Goal: Task Accomplishment & Management: Complete application form

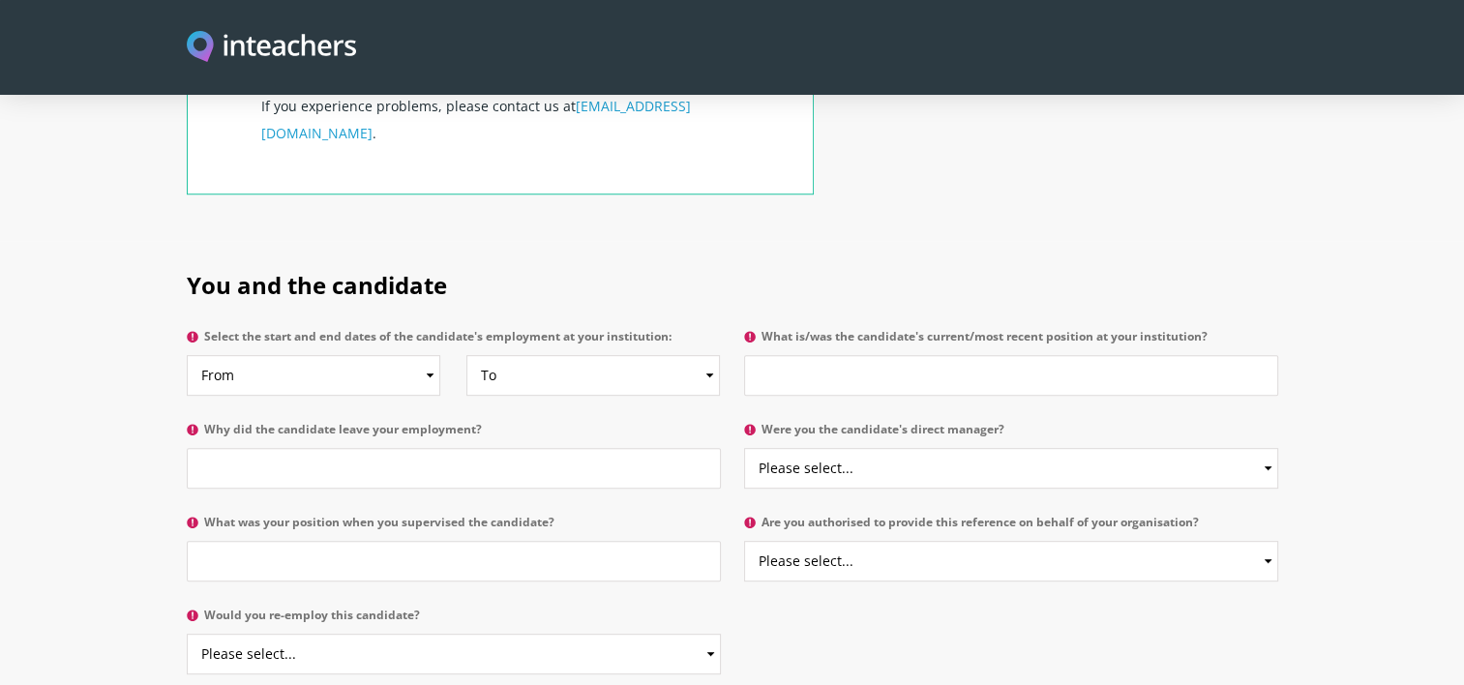
scroll to position [859, 0]
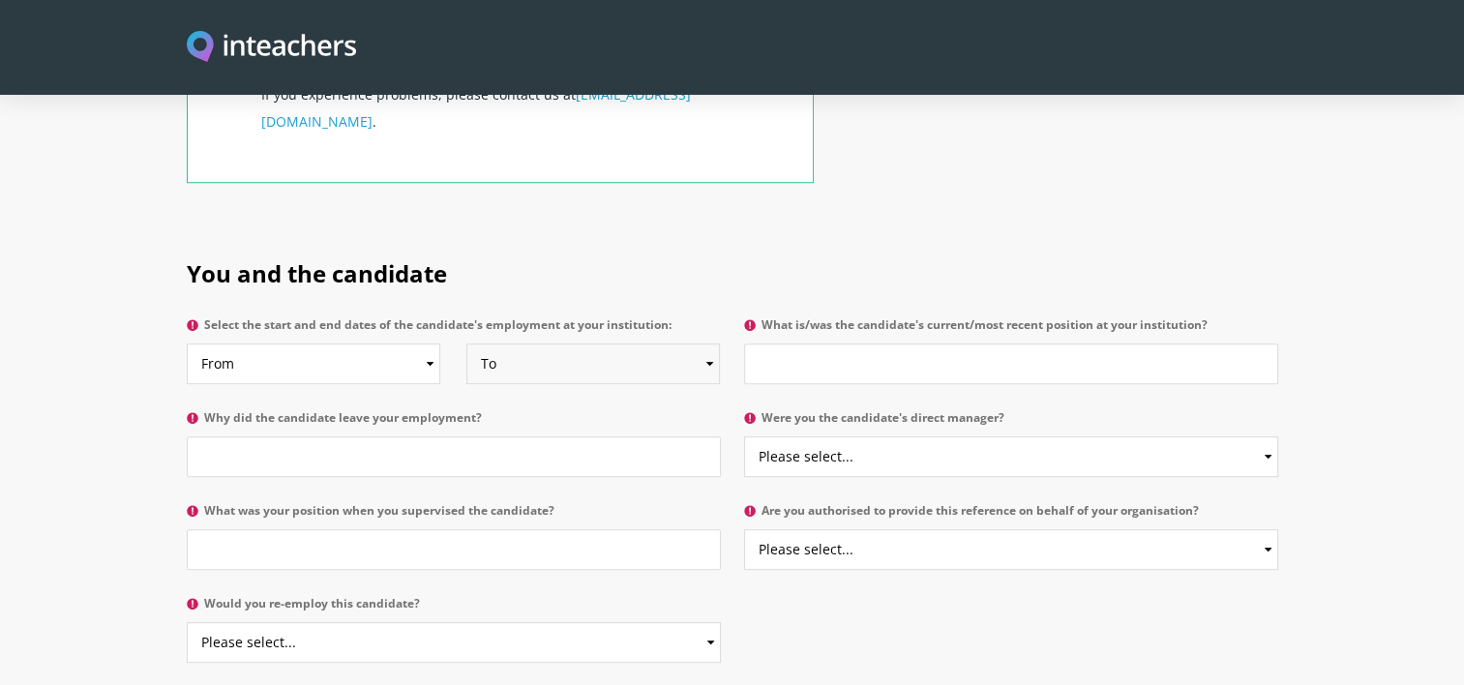
click at [671, 343] on select "To Currently 2025 2024 2023 2022 2021 2020 2019 2018 2017 2016 2015 2014 2013 2…" at bounding box center [592, 363] width 253 height 41
select select "2024"
click at [466, 343] on select "To Currently 2025 2024 2023 2022 2021 2020 2019 2018 2017 2016 2015 2014 2013 2…" at bounding box center [592, 363] width 253 height 41
click at [409, 343] on select "From 2025 2024 2023 2022 2021 2020 2019 2018 2017 2016 2015 2014 2013 2012 2011…" at bounding box center [313, 363] width 253 height 41
select select "2021"
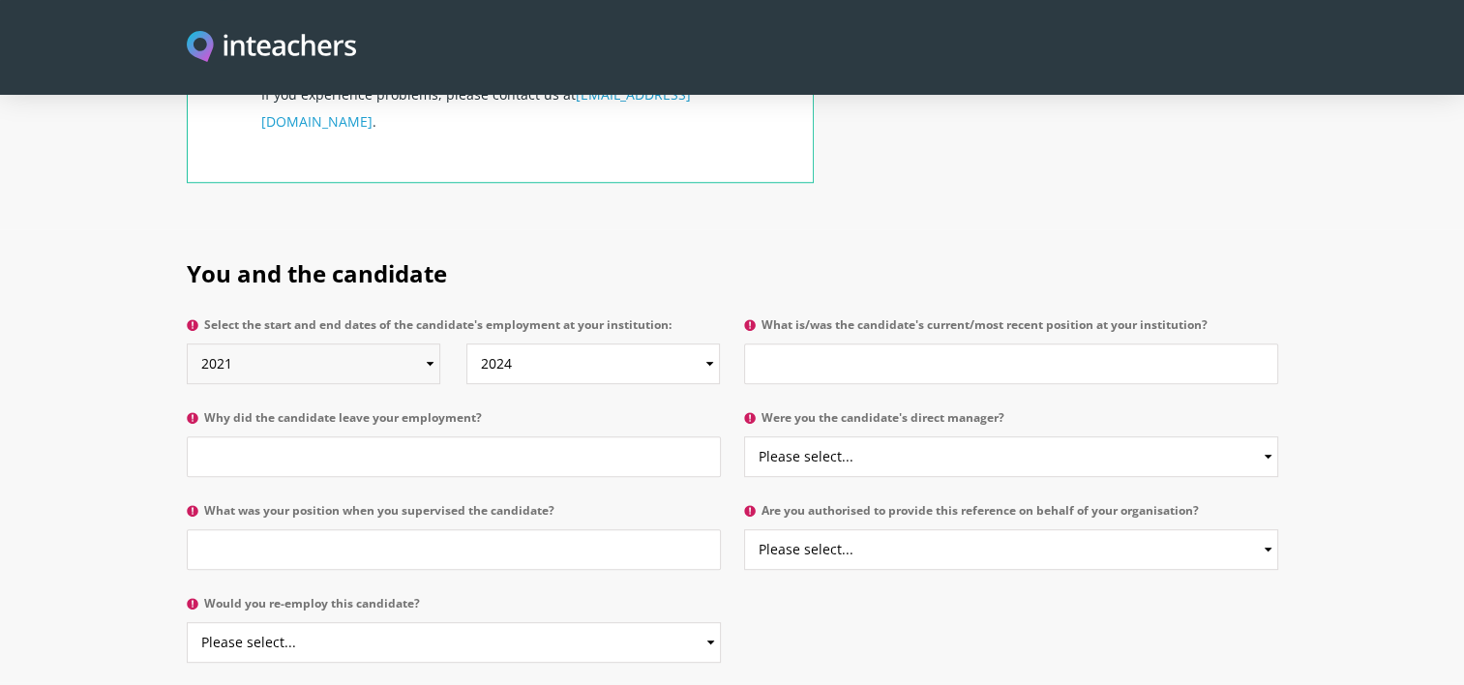
click at [187, 343] on select "From 2025 2024 2023 2022 2021 2020 2019 2018 2017 2016 2015 2014 2013 2012 2011…" at bounding box center [313, 363] width 253 height 41
click at [929, 343] on input "What is/was the candidate's current/most recent position at your institution?" at bounding box center [1011, 363] width 534 height 41
click at [514, 436] on input "Why did the candidate leave your employment?" at bounding box center [454, 456] width 534 height 41
type input "Moving abroad"
click at [876, 343] on input "What is/was the candidate's current/most recent position at your institution?" at bounding box center [1011, 363] width 534 height 41
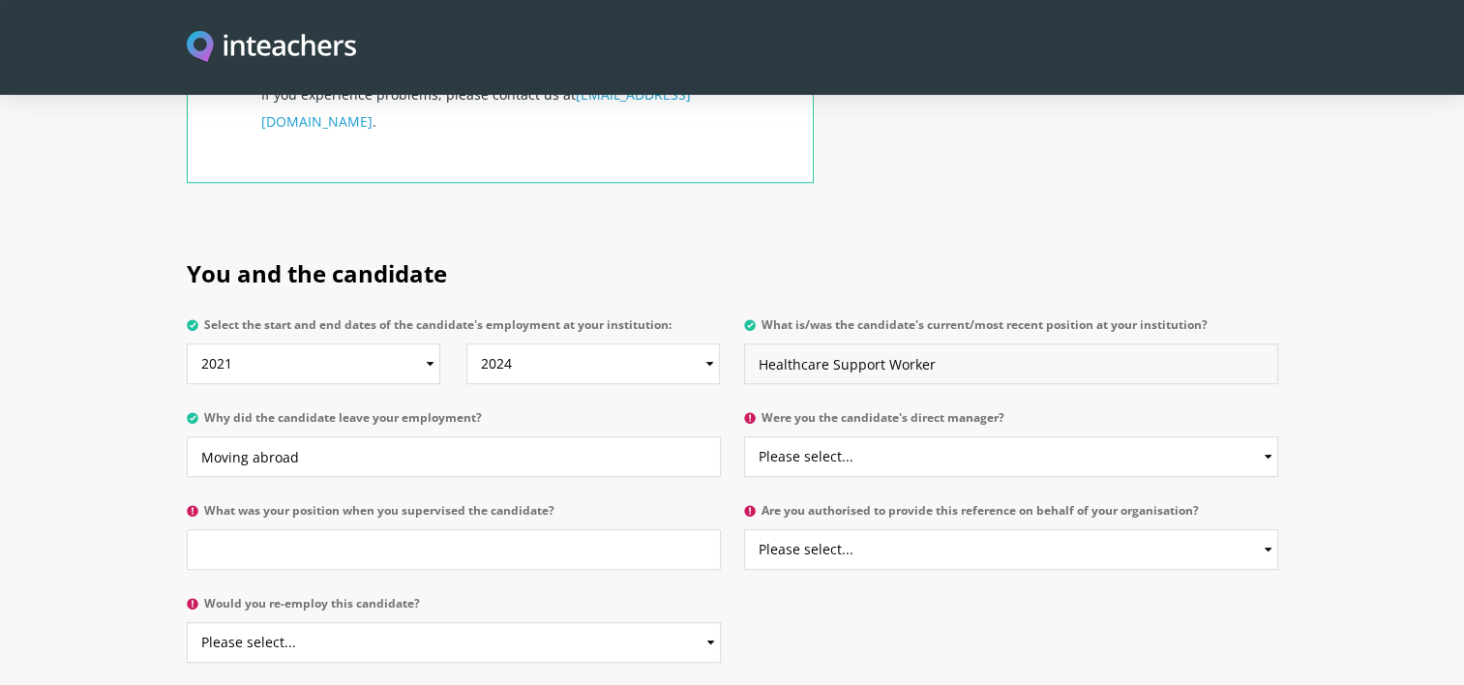
type input "Healthcare Support Worker"
click at [859, 436] on select "Please select... Yes No" at bounding box center [1011, 456] width 534 height 41
select select "No"
click at [744, 436] on select "Please select... Yes No" at bounding box center [1011, 456] width 534 height 41
click at [748, 505] on icon at bounding box center [750, 511] width 12 height 12
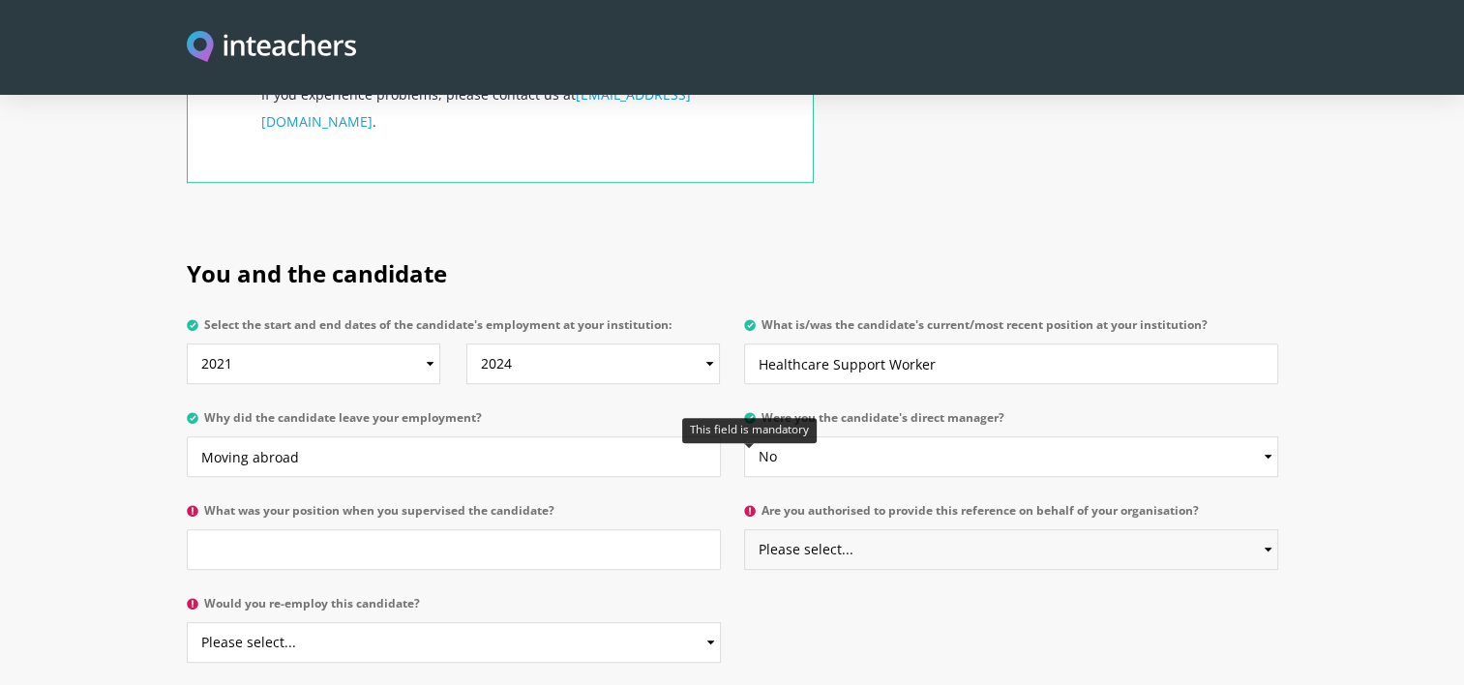
click at [748, 529] on select "Please select... Yes No" at bounding box center [1011, 549] width 534 height 41
click at [541, 529] on input "What was your position when you supervised the candidate?" at bounding box center [454, 549] width 534 height 41
click at [242, 436] on input "Moving abroad" at bounding box center [454, 456] width 534 height 41
type input "Moved abroad"
click at [266, 529] on input "What was your position when you supervised the candidate?" at bounding box center [454, 549] width 534 height 41
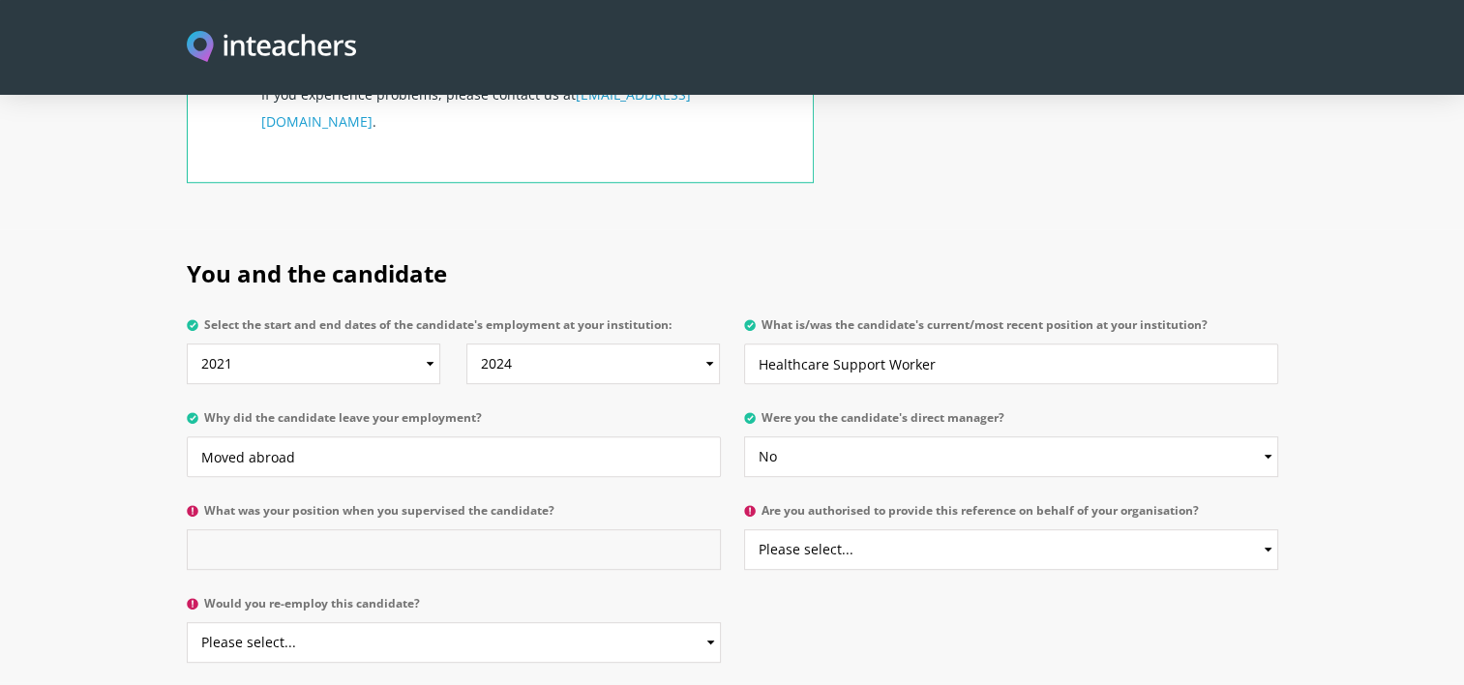
type input "S"
type input "Nursing Sister"
click at [289, 622] on select "Please select... Yes No" at bounding box center [454, 642] width 534 height 41
select select "Yes"
click at [187, 622] on select "Please select... Yes No" at bounding box center [454, 642] width 534 height 41
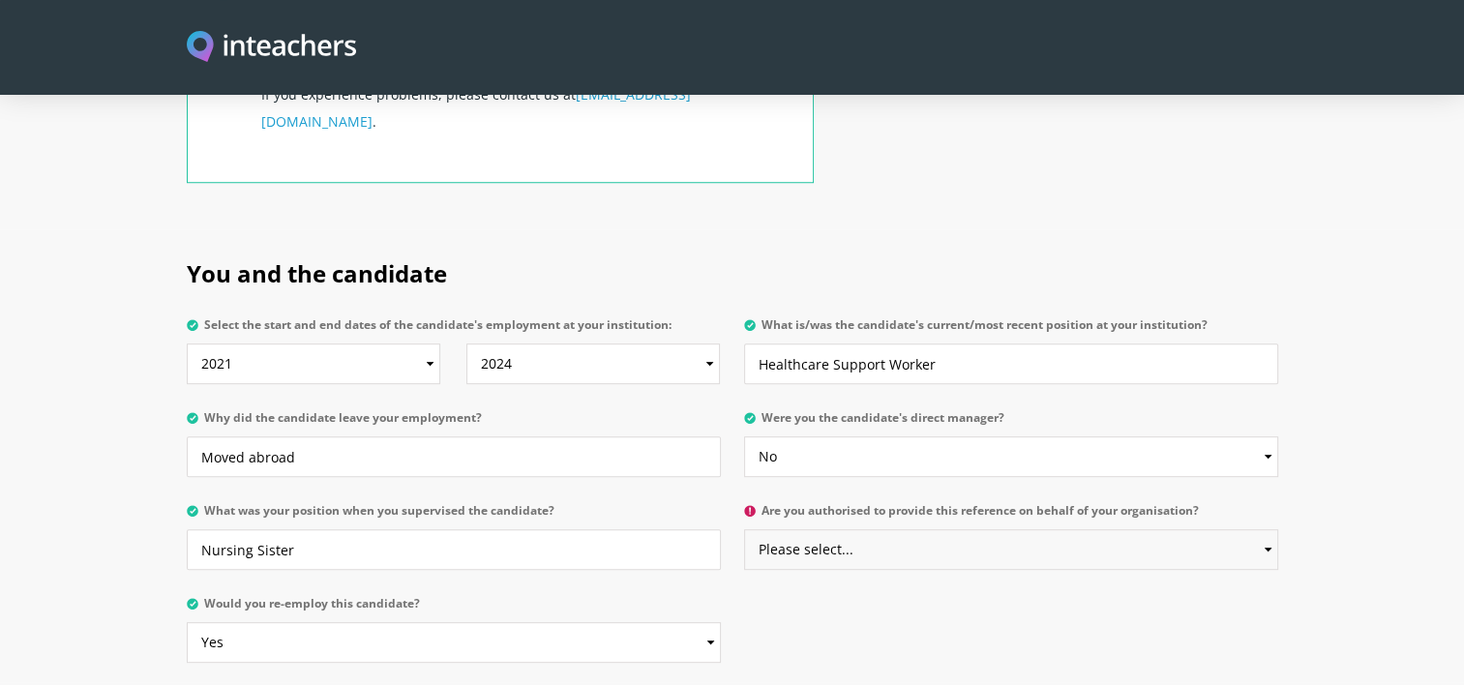
click at [940, 529] on select "Please select... Yes No" at bounding box center [1011, 549] width 534 height 41
click at [744, 529] on select "Please select... Yes No" at bounding box center [1011, 549] width 534 height 41
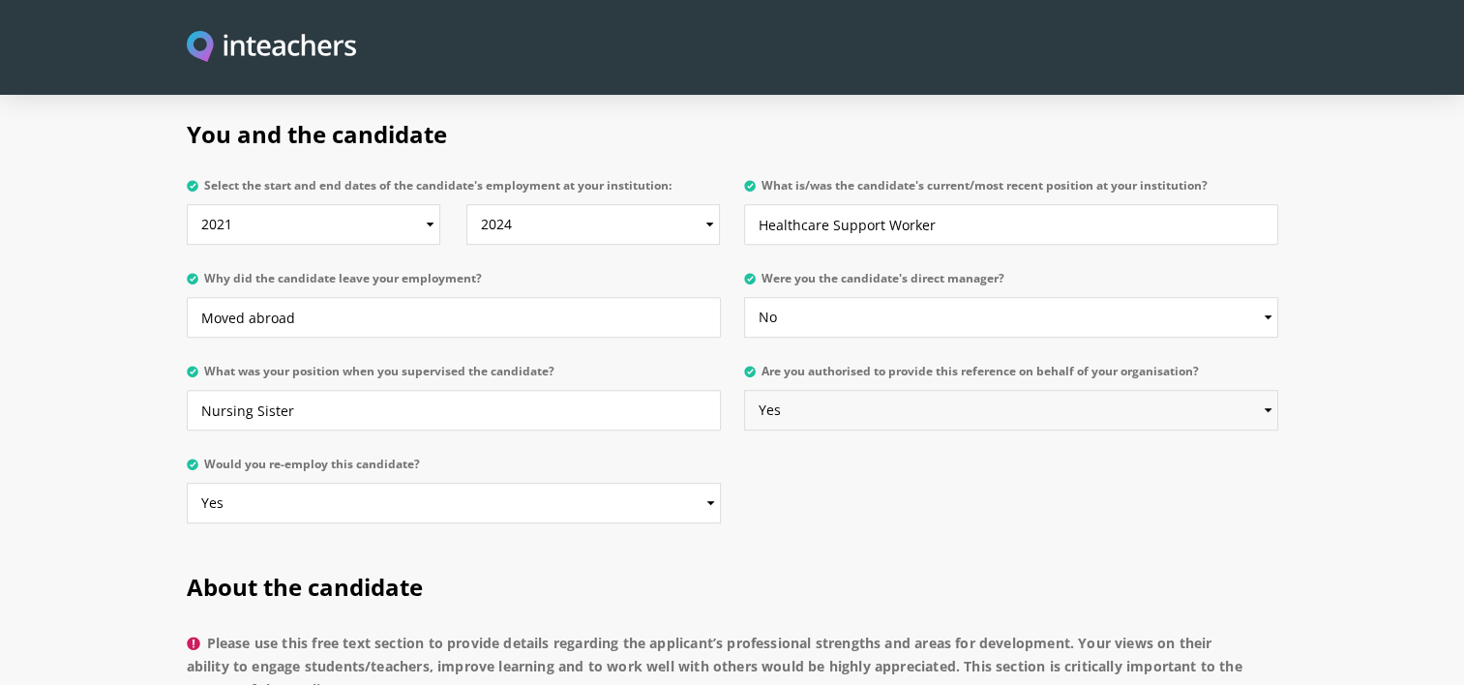
scroll to position [1103, 0]
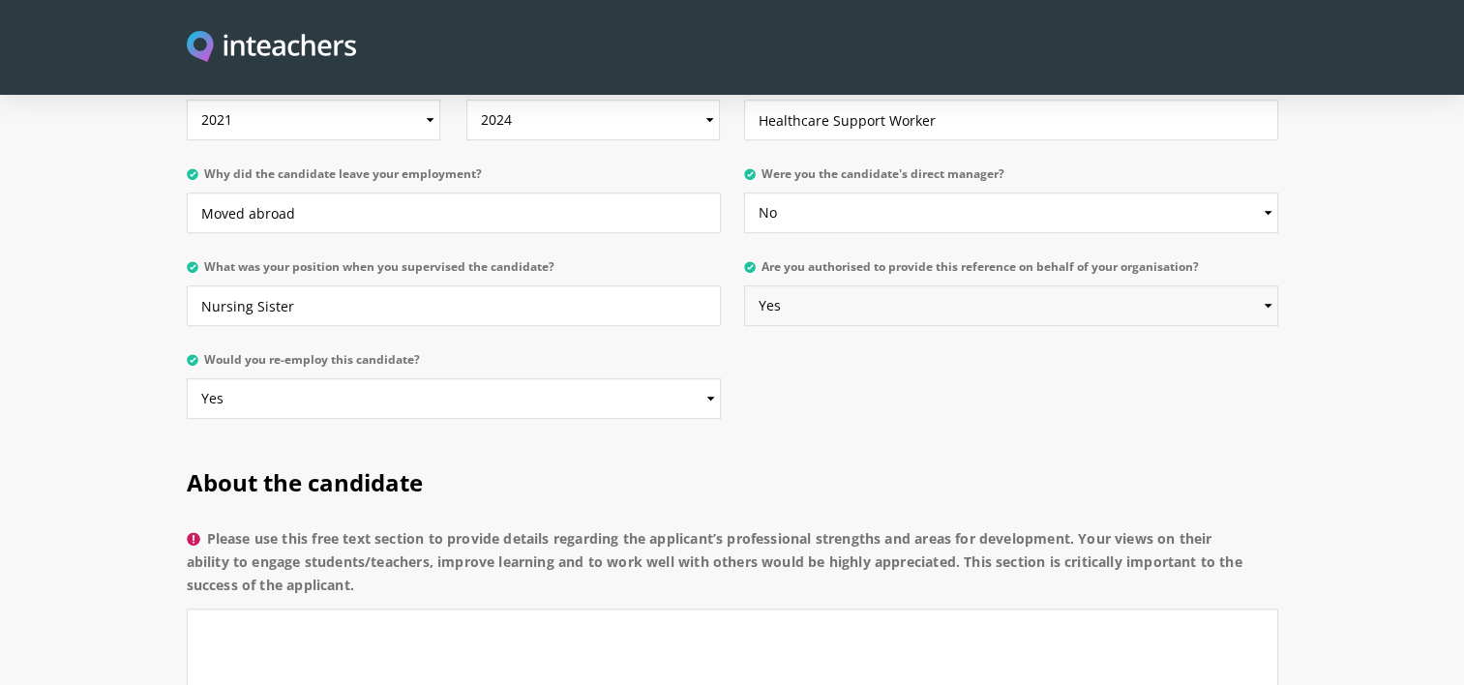
click at [1252, 285] on select "Please select... Yes No" at bounding box center [1011, 305] width 534 height 41
click at [744, 285] on select "Please select... Yes No" at bounding box center [1011, 305] width 534 height 41
click at [1041, 285] on select "Please select... Yes No" at bounding box center [1011, 305] width 534 height 41
select select "Yes"
click at [744, 285] on select "Please select... Yes No" at bounding box center [1011, 305] width 534 height 41
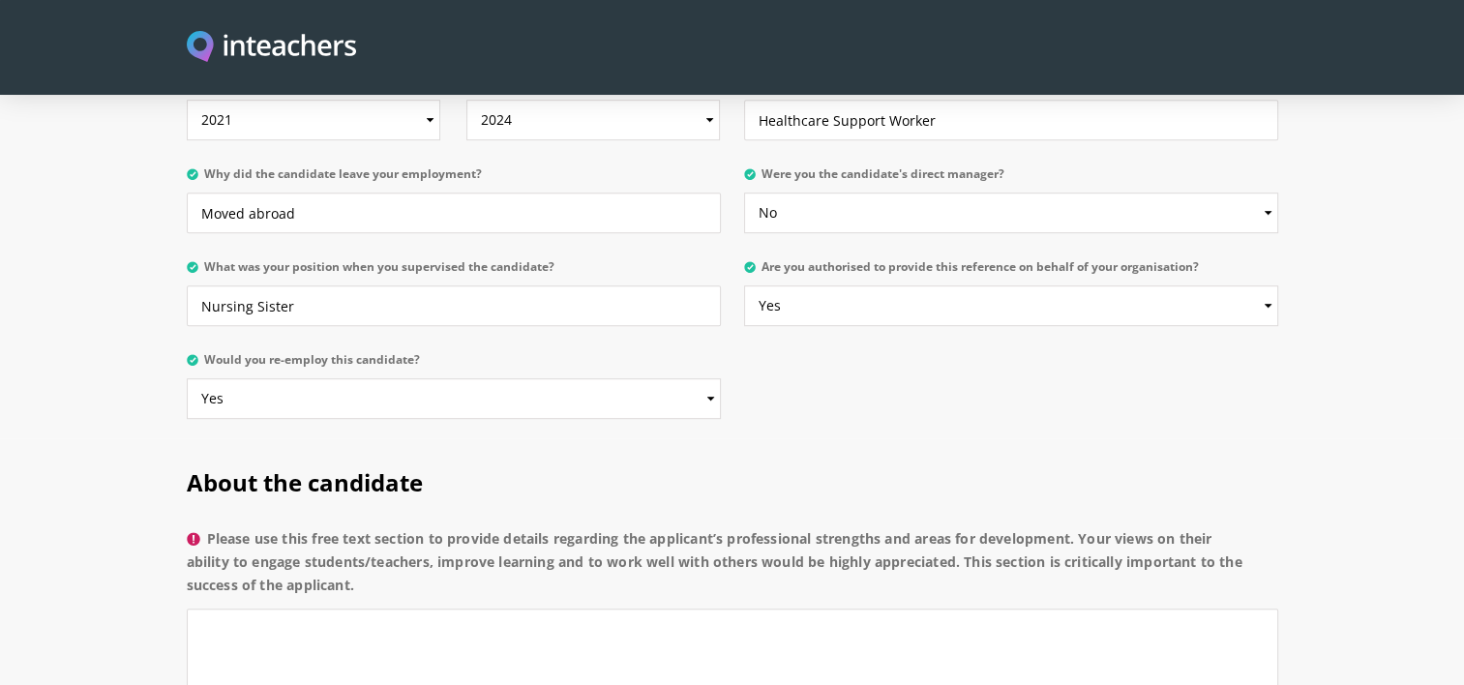
click at [1006, 368] on div "You and the candidate Select the start and end dates of the candidate's employm…" at bounding box center [732, 211] width 1114 height 453
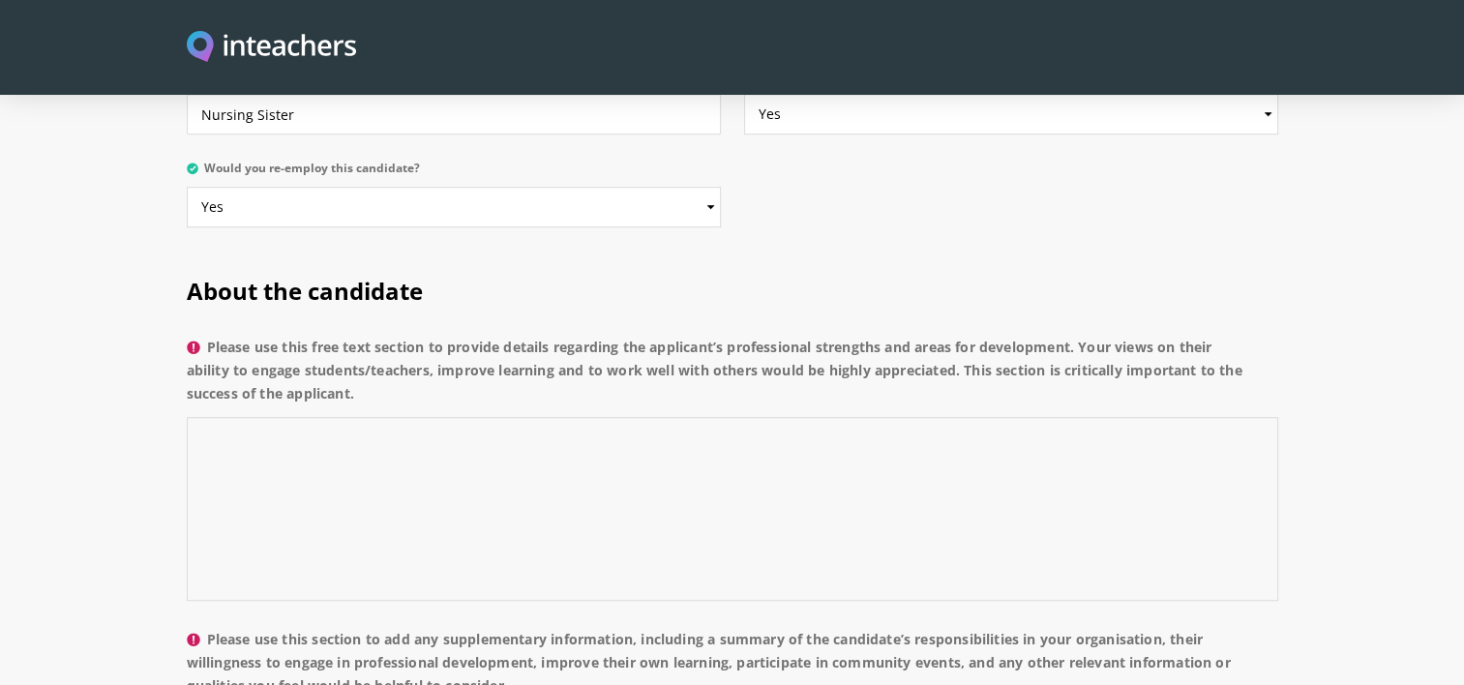
scroll to position [1347, 0]
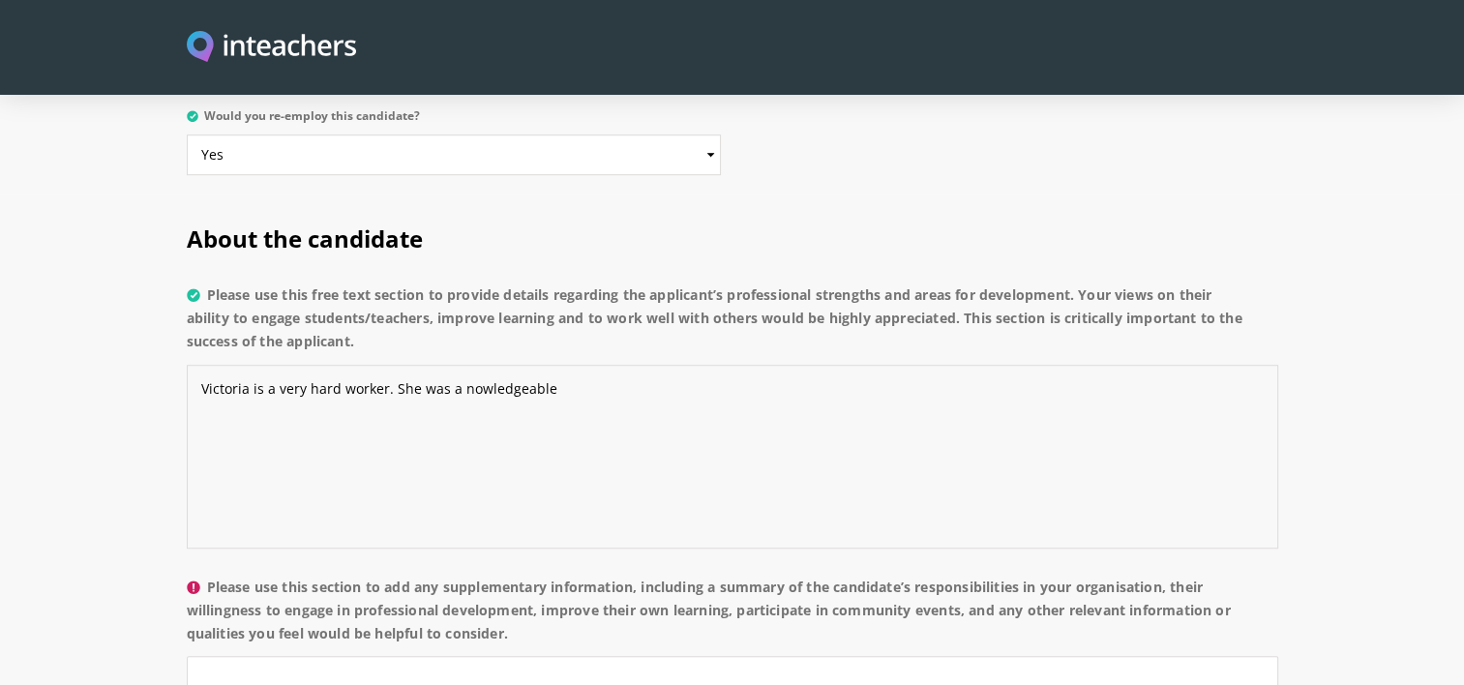
click at [480, 365] on textarea "Victoria is a very hard worker. She was a nowledgeable" at bounding box center [732, 457] width 1091 height 184
drag, startPoint x: 449, startPoint y: 333, endPoint x: 560, endPoint y: 344, distance: 111.9
click at [560, 365] on textarea "Victoria is a very hard worker. She was a nowledgeable" at bounding box center [732, 457] width 1091 height 184
type textarea "Victoria is a very hard worker. She was"
click at [560, 365] on textarea "Victoria is a very hard worker. She was" at bounding box center [732, 457] width 1091 height 184
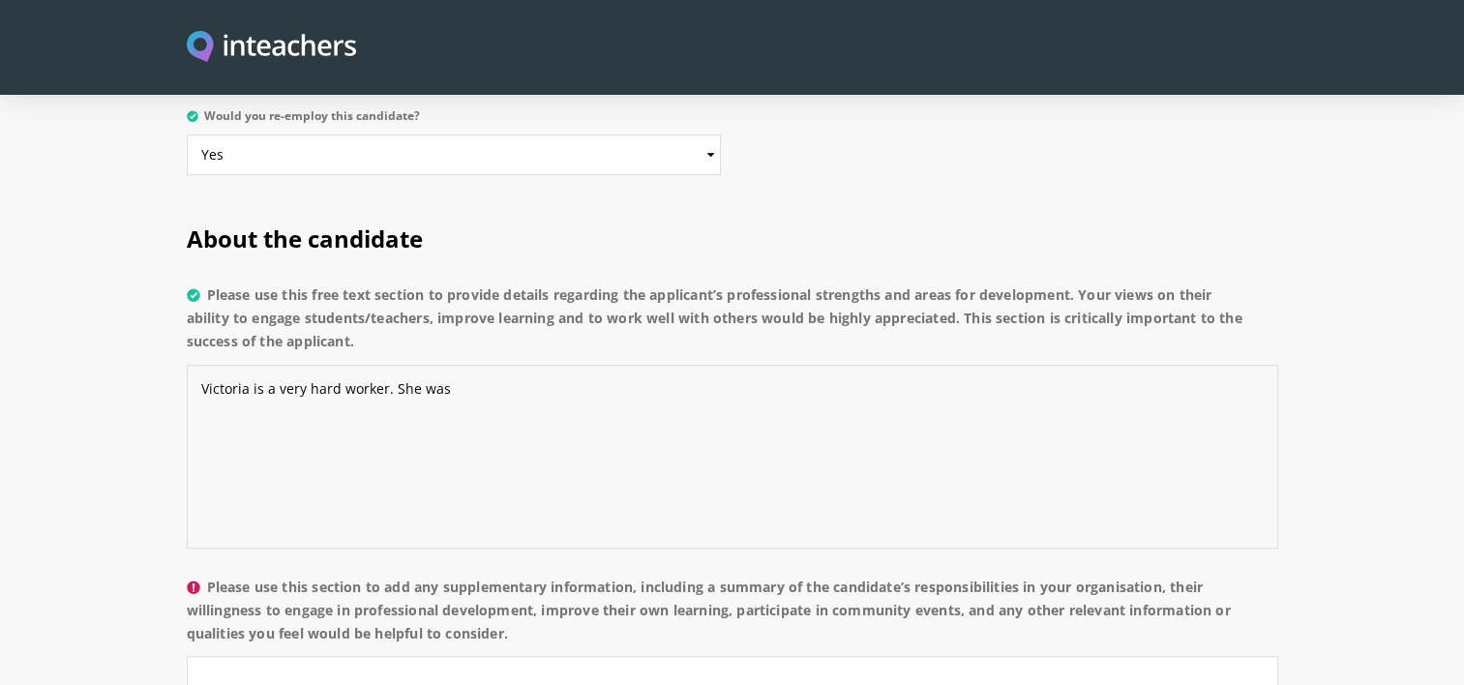
drag, startPoint x: 560, startPoint y: 344, endPoint x: 166, endPoint y: 371, distance: 394.7
click at [166, 371] on section "About the candidate Please use this free text section to provide details regard…" at bounding box center [732, 640] width 1464 height 893
click at [825, 418] on textarea "Please use this free text section to provide details regarding the applicant’s …" at bounding box center [732, 457] width 1091 height 184
drag, startPoint x: 352, startPoint y: 289, endPoint x: 214, endPoint y: 239, distance: 147.2
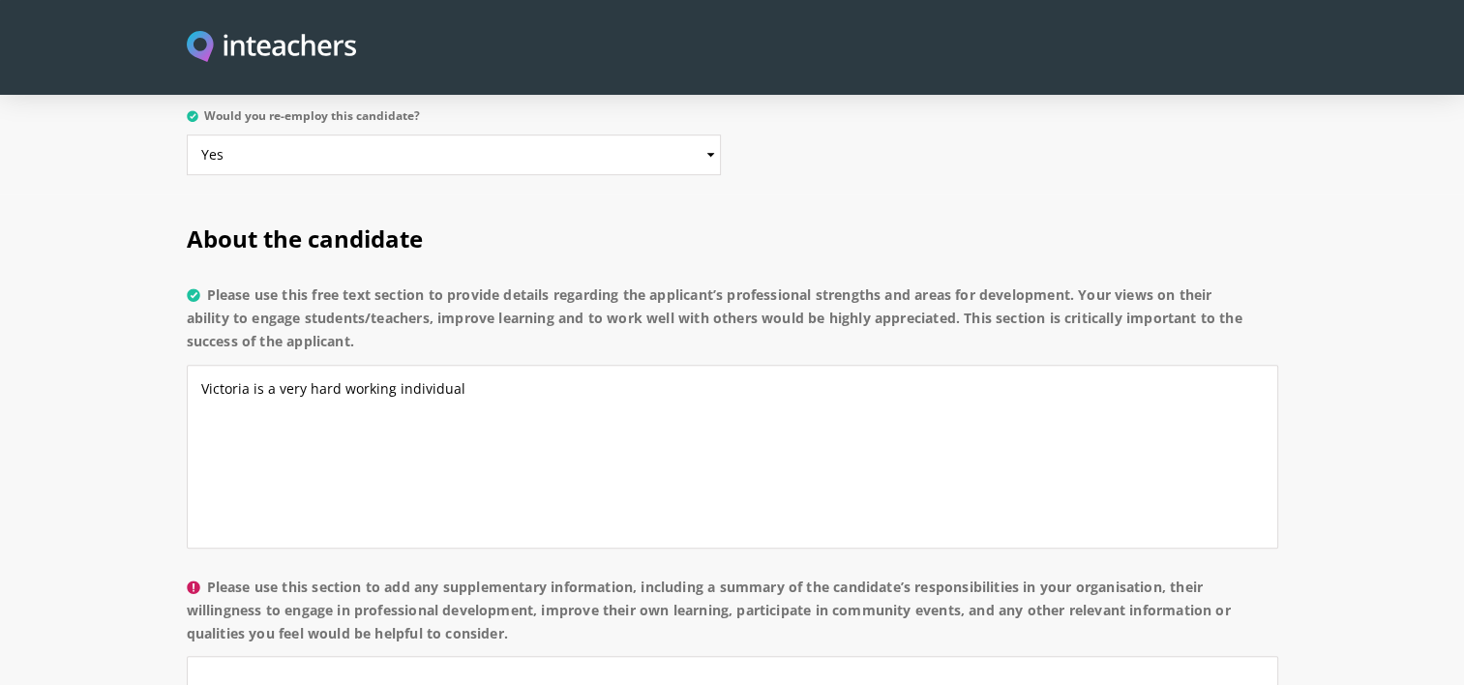
click at [214, 283] on label "Please use this free text section to provide details regarding the applicant’s …" at bounding box center [732, 323] width 1091 height 81
copy label "Please use this free text section to provide details regarding the applicant’s …"
drag, startPoint x: 559, startPoint y: 356, endPoint x: 182, endPoint y: 322, distance: 378.8
click at [182, 322] on div "About the candidate Please use this free text section to provide details regard…" at bounding box center [732, 640] width 1114 height 893
paste textarea "has consistently demonstrated professionalism, empathy, and a strong work ethic…"
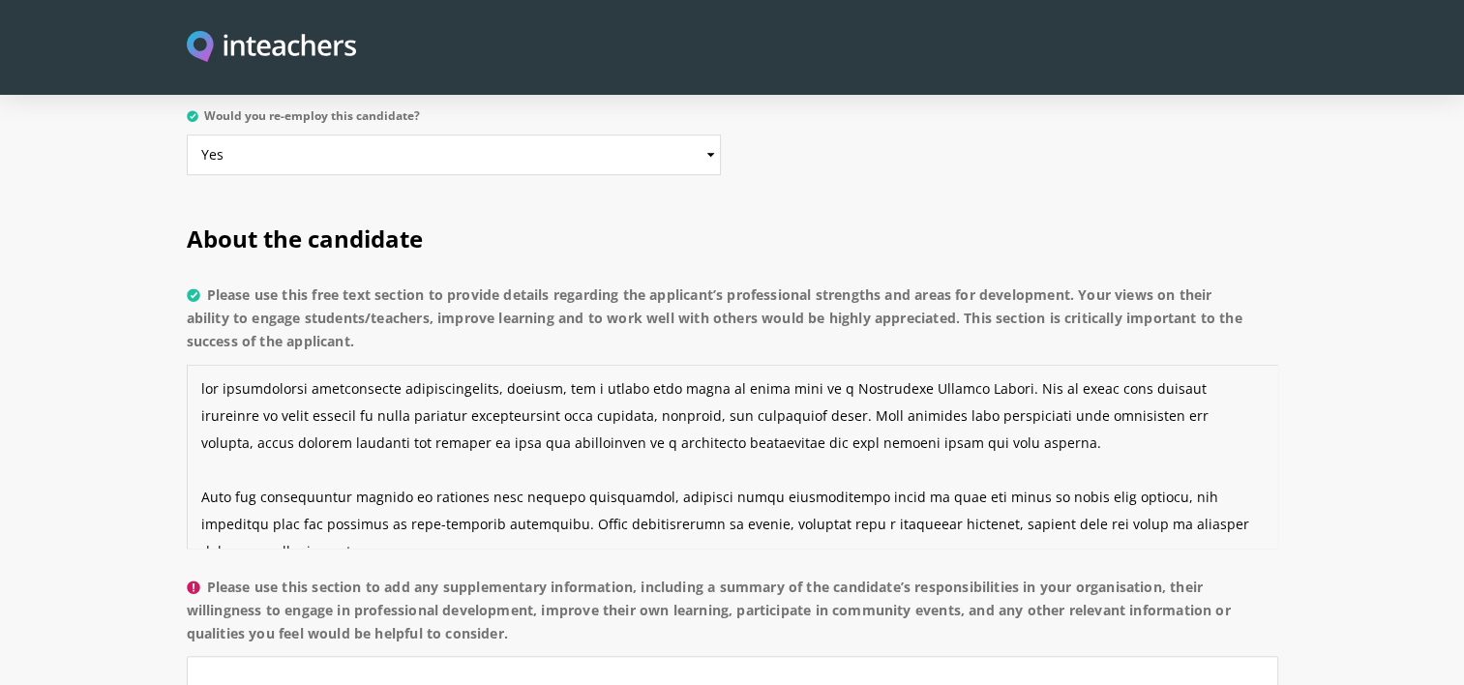
scroll to position [283, 0]
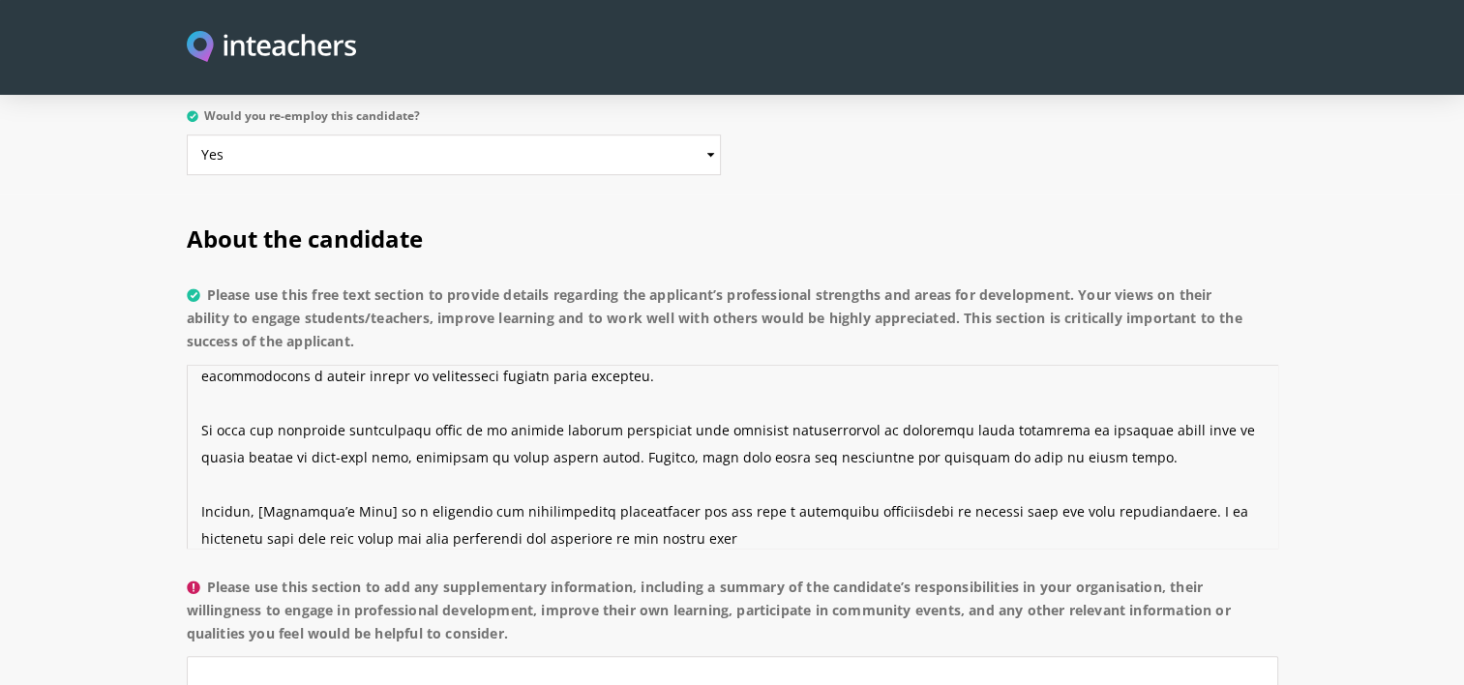
click at [210, 365] on textarea "Please use this free text section to provide details regarding the applicant’s …" at bounding box center [732, 457] width 1091 height 184
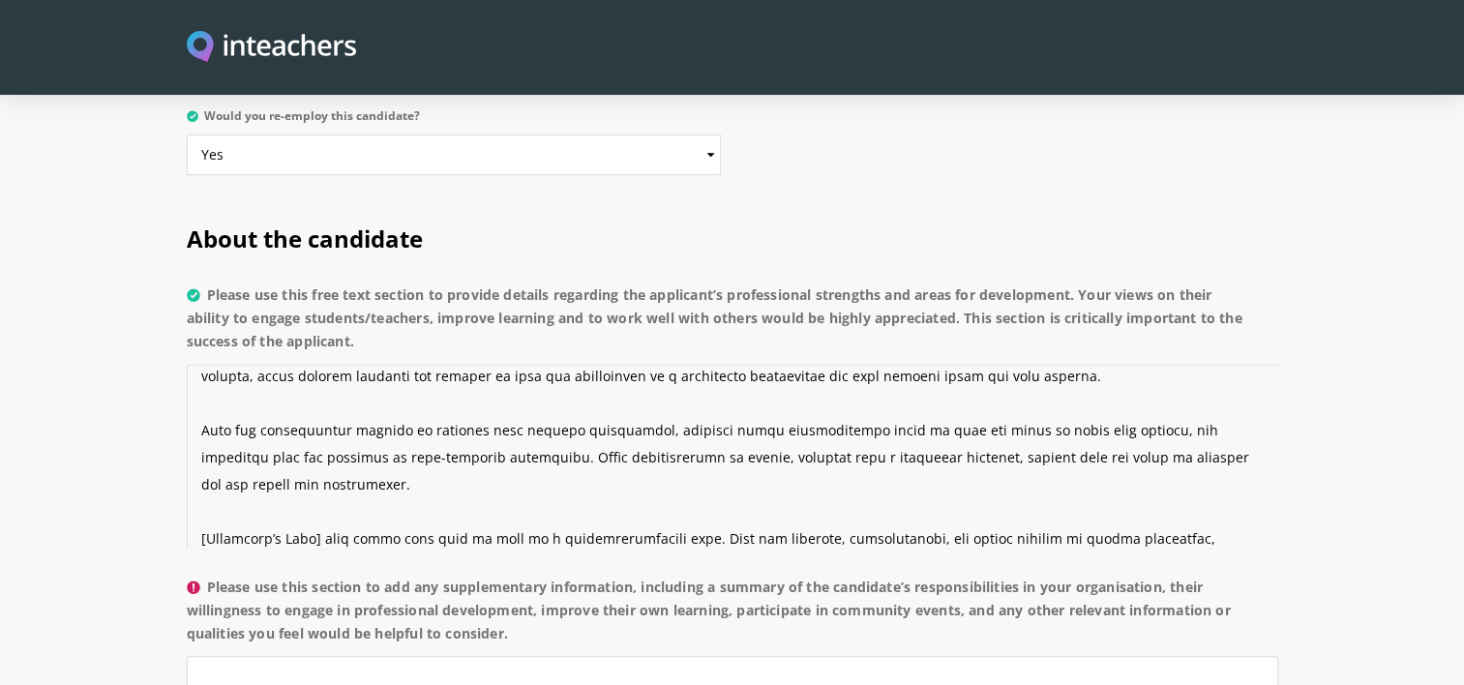
scroll to position [13, 0]
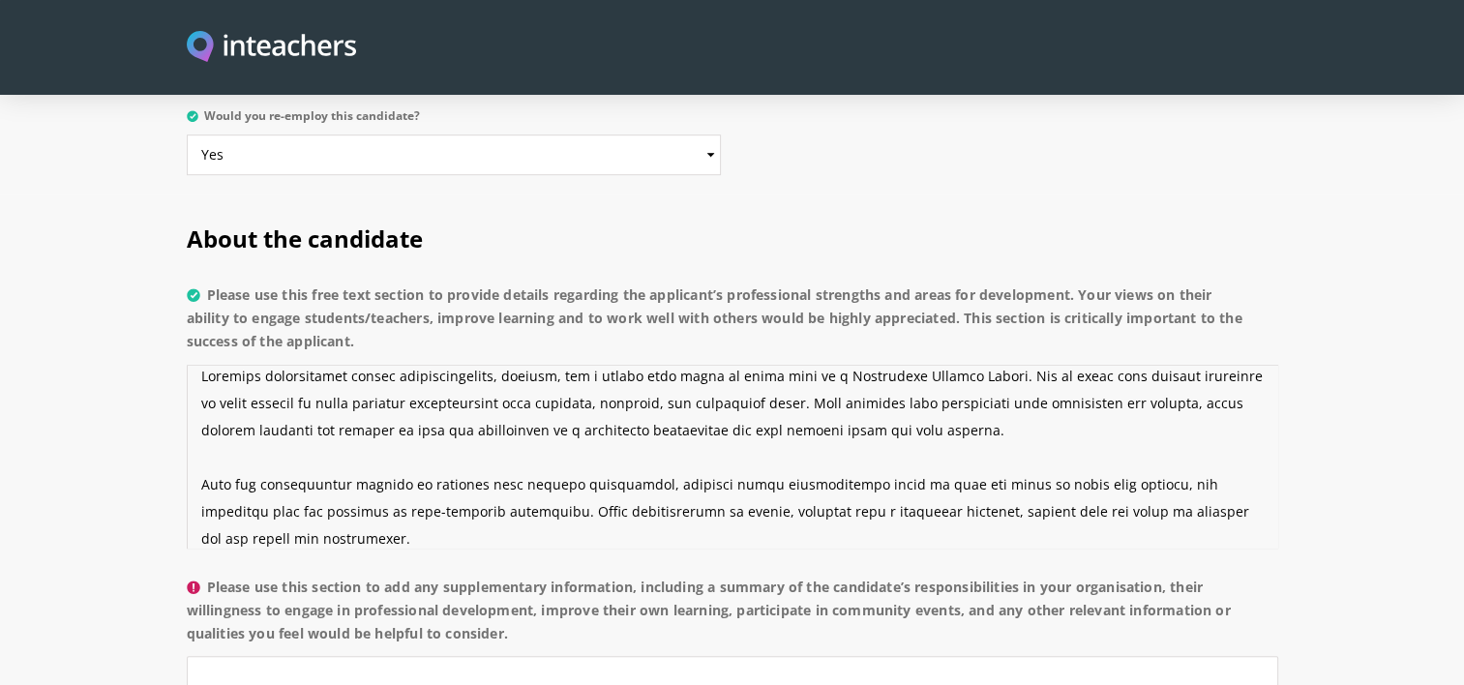
click at [736, 365] on textarea "Please use this free text section to provide details regarding the applicant’s …" at bounding box center [732, 457] width 1091 height 184
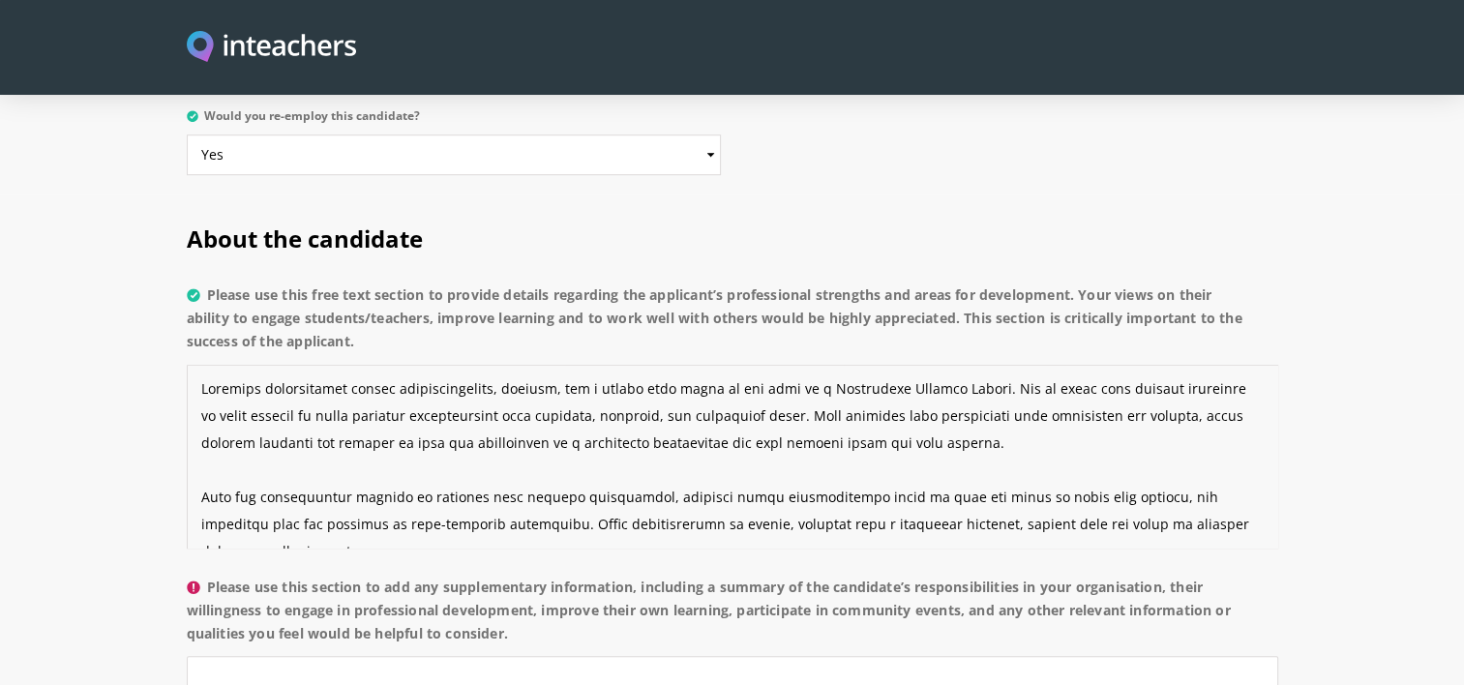
drag, startPoint x: 1097, startPoint y: 321, endPoint x: 982, endPoint y: 324, distance: 115.2
click at [982, 365] on textarea "Please use this free text section to provide details regarding the applicant’s …" at bounding box center [732, 457] width 1091 height 184
click at [1153, 365] on textarea "Please use this free text section to provide details regarding the applicant’s …" at bounding box center [732, 457] width 1091 height 184
drag, startPoint x: 1193, startPoint y: 331, endPoint x: 1162, endPoint y: 331, distance: 31.0
click at [1162, 365] on textarea "Please use this free text section to provide details regarding the applicant’s …" at bounding box center [732, 457] width 1091 height 184
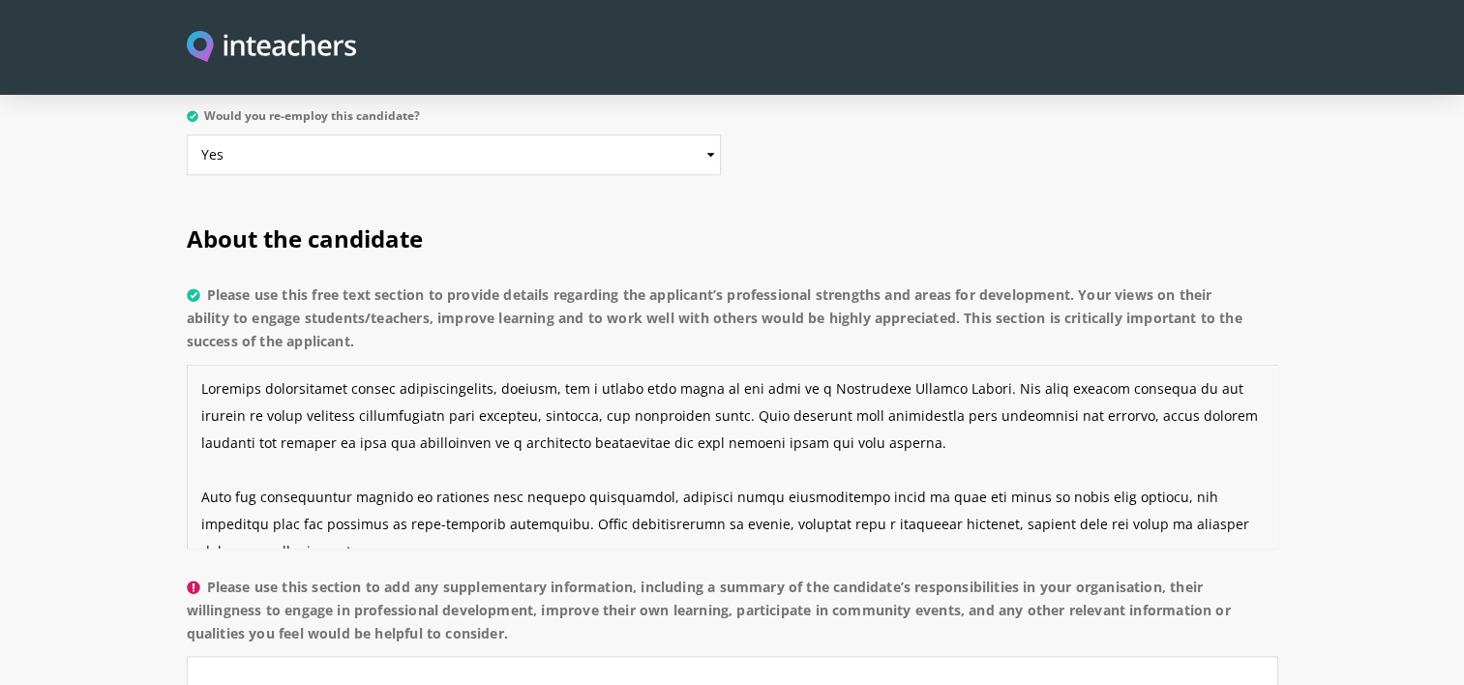
drag, startPoint x: 644, startPoint y: 360, endPoint x: 375, endPoint y: 352, distance: 269.1
click at [375, 365] on textarea "Please use this free text section to provide details regarding the applicant’s …" at bounding box center [732, 457] width 1091 height 184
drag, startPoint x: 717, startPoint y: 362, endPoint x: 695, endPoint y: 363, distance: 22.3
click at [695, 365] on textarea "Please use this free text section to provide details regarding the applicant’s …" at bounding box center [732, 457] width 1091 height 184
drag, startPoint x: 926, startPoint y: 362, endPoint x: 832, endPoint y: 361, distance: 93.8
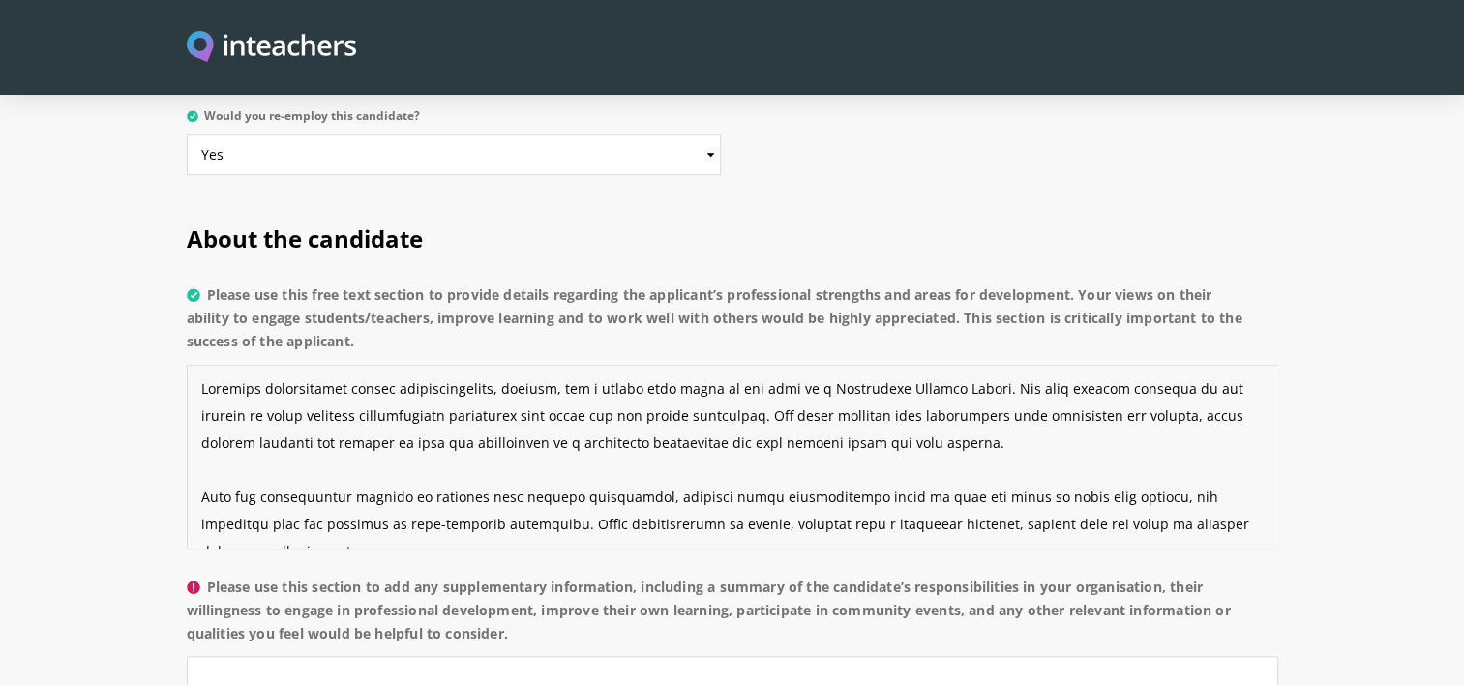
click at [832, 365] on textarea "Please use this free text section to provide details regarding the applicant’s …" at bounding box center [732, 457] width 1091 height 184
drag, startPoint x: 1223, startPoint y: 358, endPoint x: 1139, endPoint y: 352, distance: 84.4
click at [1139, 365] on textarea "Please use this free text section to provide details regarding the applicant’s …" at bounding box center [732, 457] width 1091 height 184
click at [1239, 365] on textarea "Please use this free text section to provide details regarding the applicant’s …" at bounding box center [732, 457] width 1091 height 184
drag, startPoint x: 940, startPoint y: 386, endPoint x: 410, endPoint y: 387, distance: 530.2
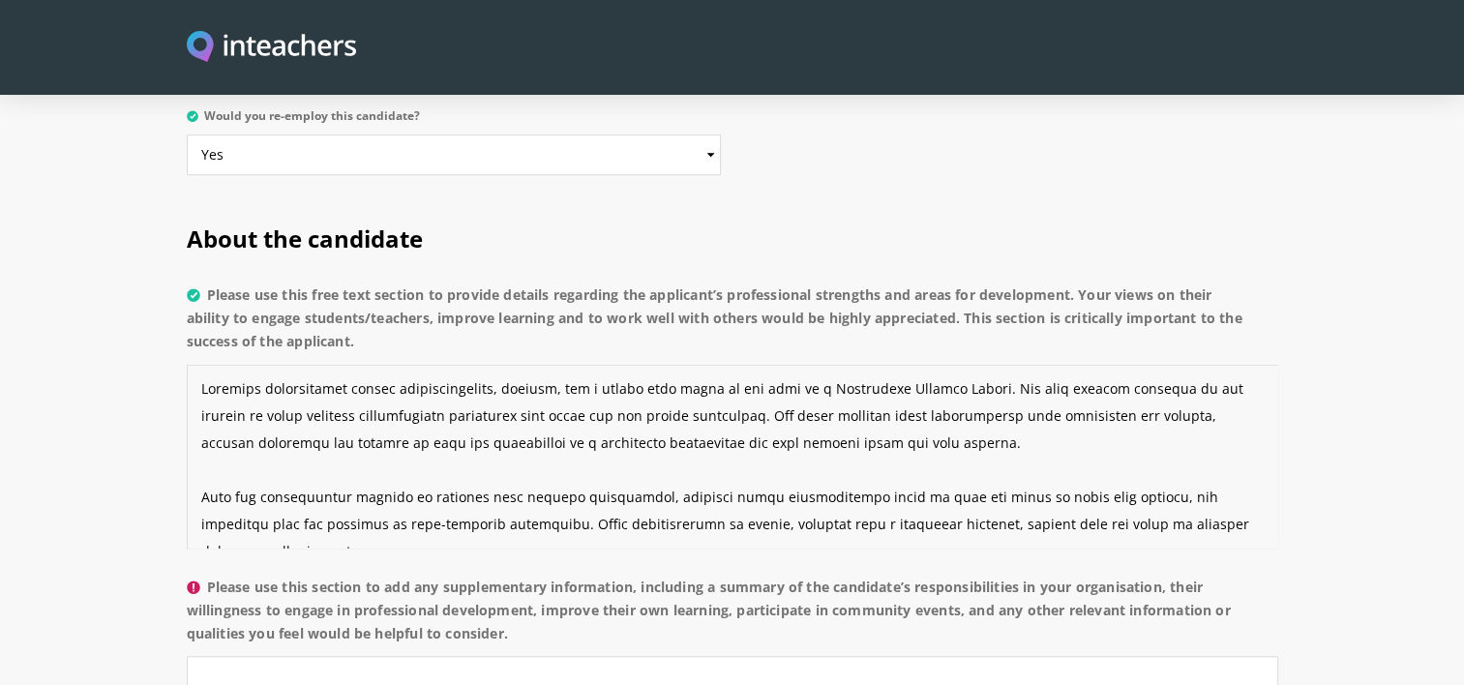
click at [410, 387] on textarea "Please use this free text section to provide details regarding the applicant’s …" at bounding box center [732, 457] width 1091 height 184
click at [390, 381] on textarea "Please use this free text section to provide details regarding the applicant’s …" at bounding box center [732, 457] width 1091 height 184
click at [550, 387] on textarea "Please use this free text section to provide details regarding the applicant’s …" at bounding box center [732, 457] width 1091 height 184
click at [683, 365] on textarea "Please use this free text section to provide details regarding the applicant’s …" at bounding box center [732, 457] width 1091 height 184
click at [535, 388] on textarea "Please use this free text section to provide details regarding the applicant’s …" at bounding box center [732, 457] width 1091 height 184
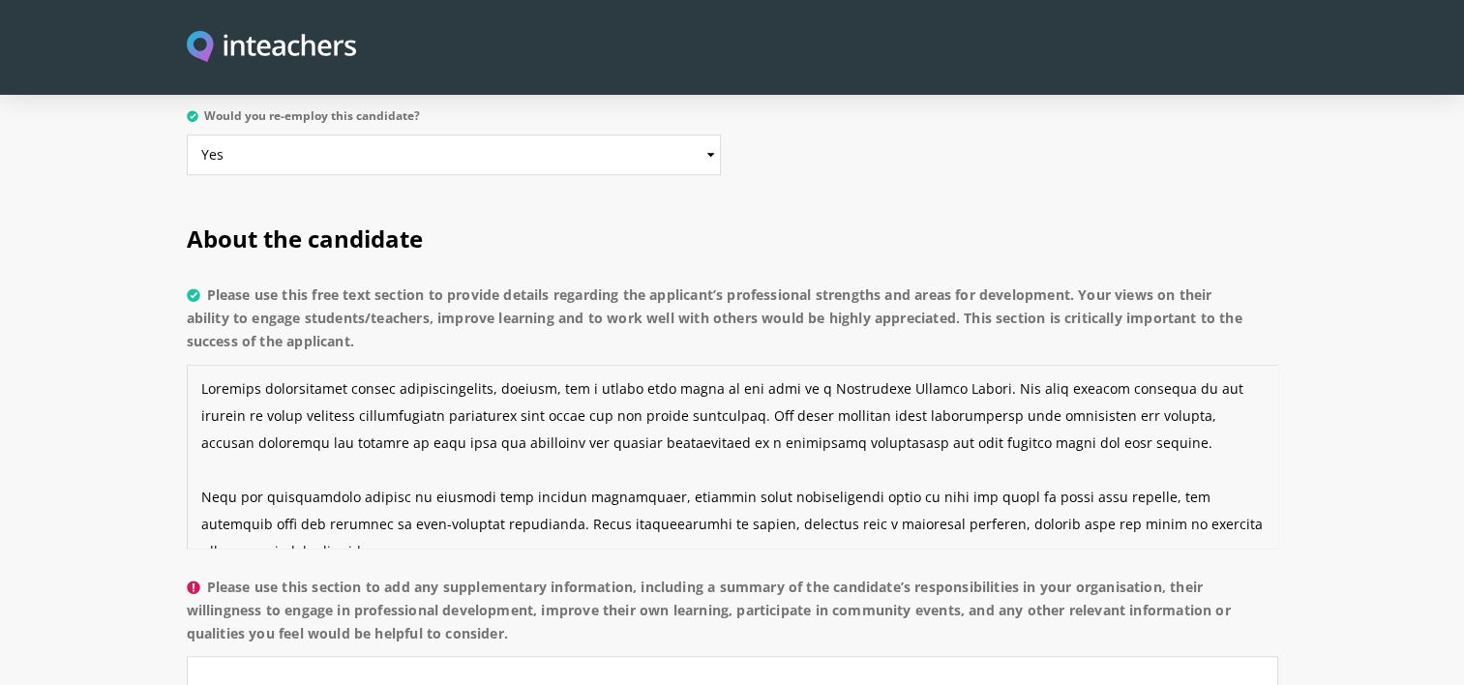
drag, startPoint x: 941, startPoint y: 364, endPoint x: 862, endPoint y: 348, distance: 80.8
click at [862, 365] on textarea "Please use this free text section to provide details regarding the applicant’s …" at bounding box center [732, 457] width 1091 height 184
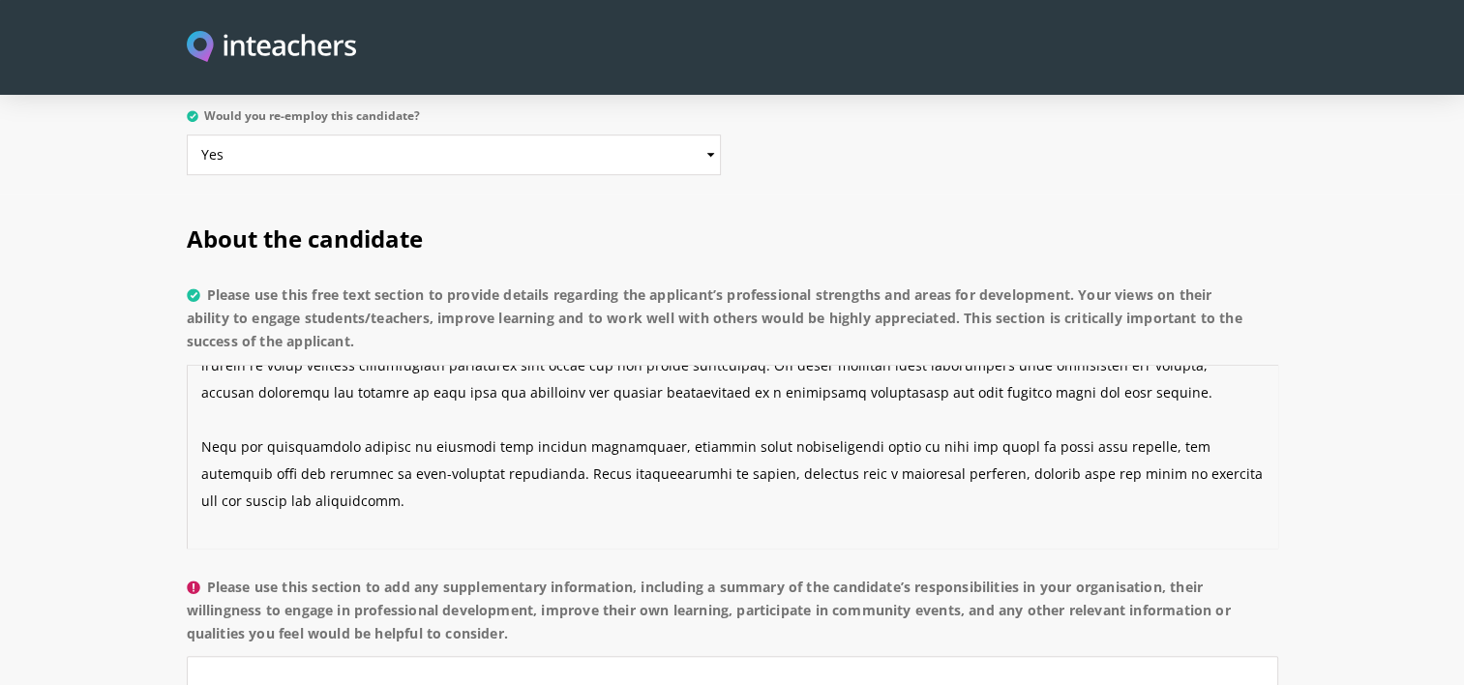
scroll to position [58, 0]
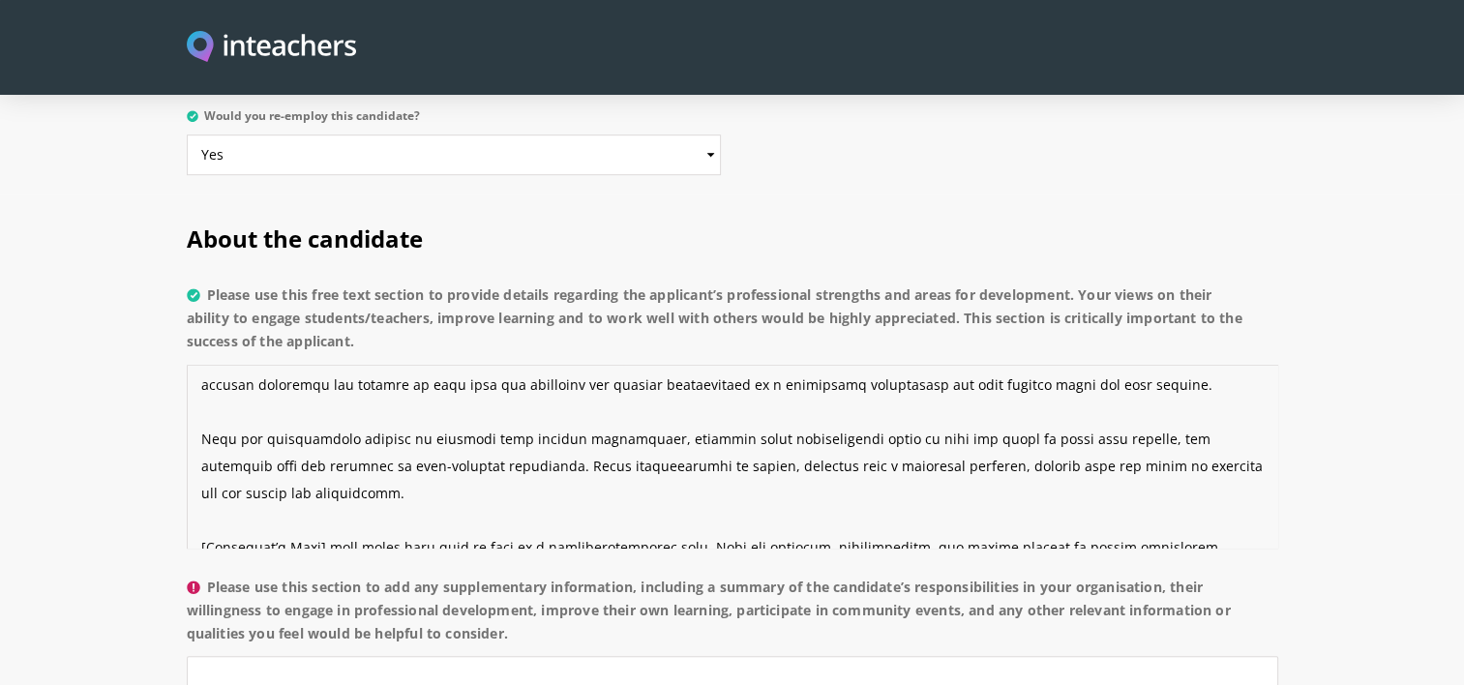
click at [619, 372] on textarea "Please use this free text section to provide details regarding the applicant’s …" at bounding box center [732, 457] width 1091 height 184
click at [232, 385] on textarea "Please use this free text section to provide details regarding the applicant’s …" at bounding box center [732, 457] width 1091 height 184
click at [490, 377] on textarea "Please use this free text section to provide details regarding the applicant’s …" at bounding box center [732, 457] width 1091 height 184
click at [647, 385] on textarea "Please use this free text section to provide details regarding the applicant’s …" at bounding box center [732, 457] width 1091 height 184
drag, startPoint x: 747, startPoint y: 380, endPoint x: 715, endPoint y: 384, distance: 32.2
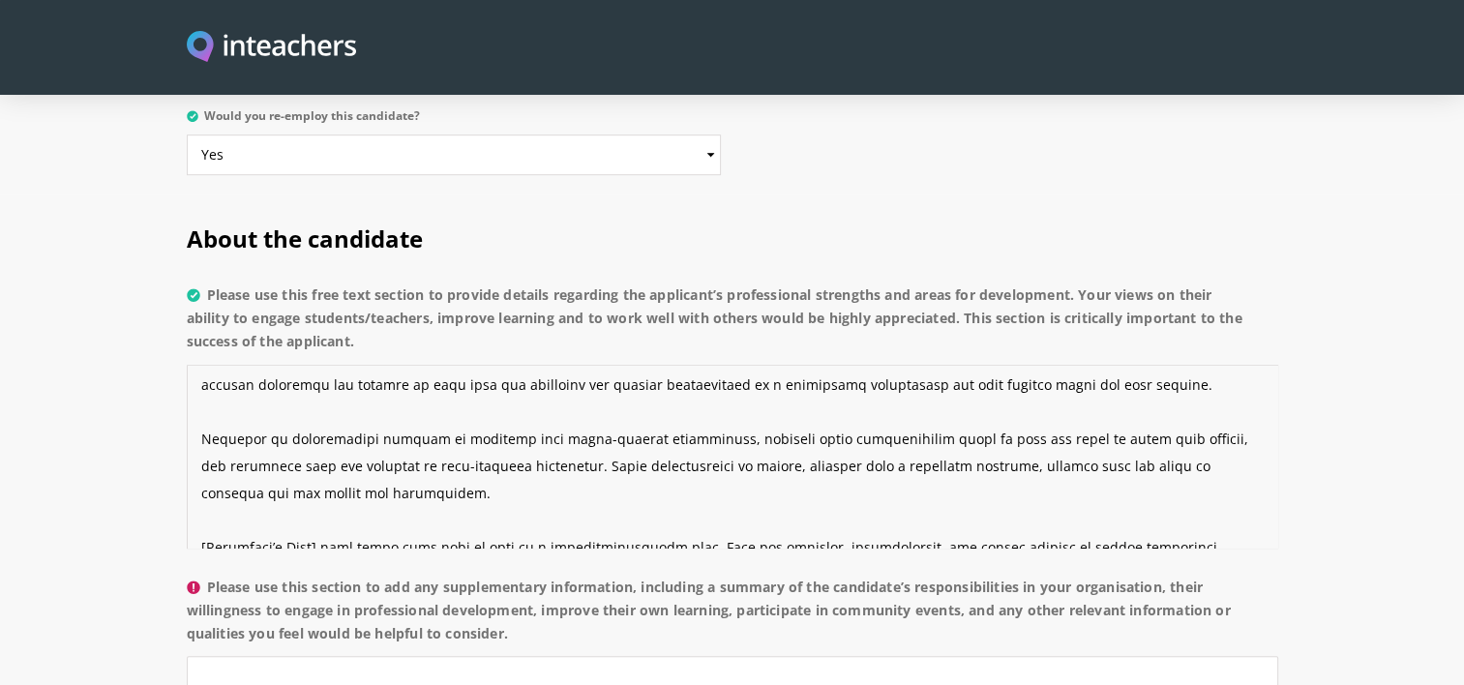
click at [715, 384] on textarea "Please use this free text section to provide details regarding the applicant’s …" at bounding box center [732, 457] width 1091 height 184
click at [647, 386] on textarea "Please use this free text section to provide details regarding the applicant’s …" at bounding box center [732, 457] width 1091 height 184
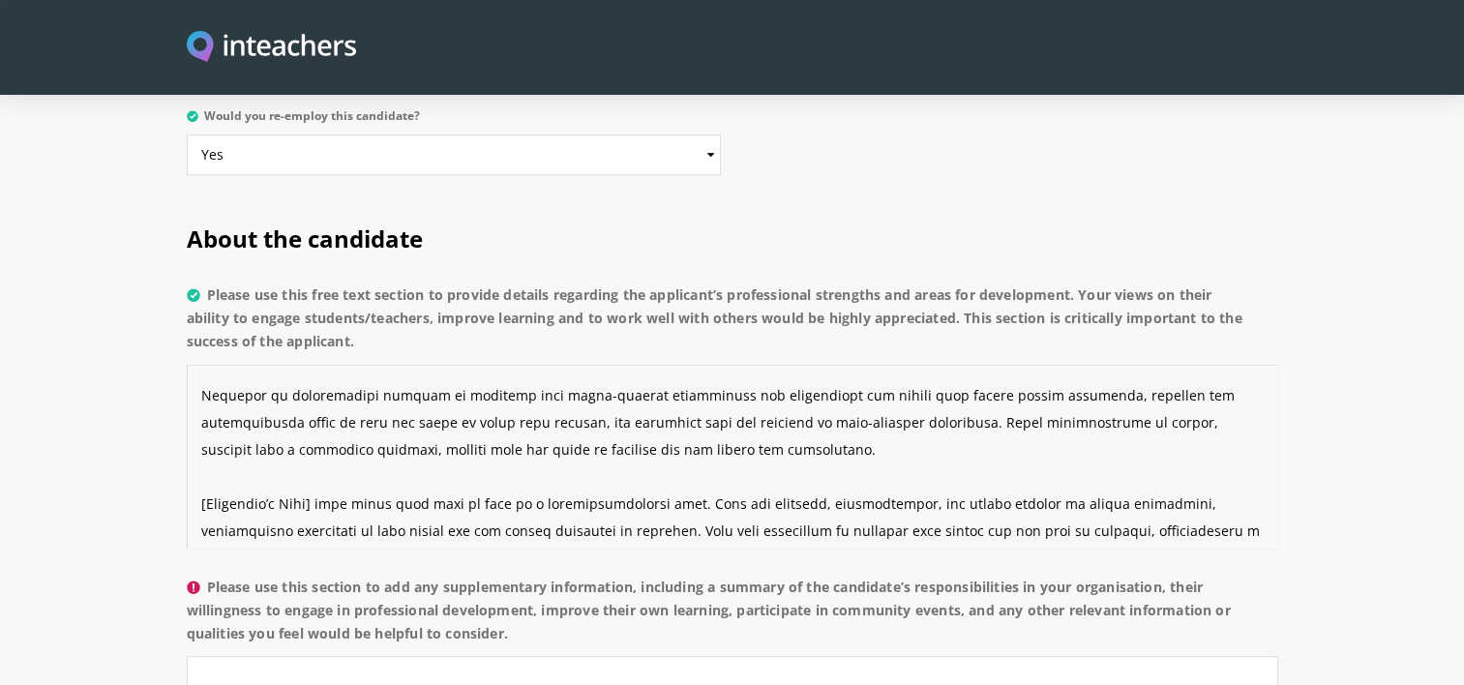
scroll to position [104, 0]
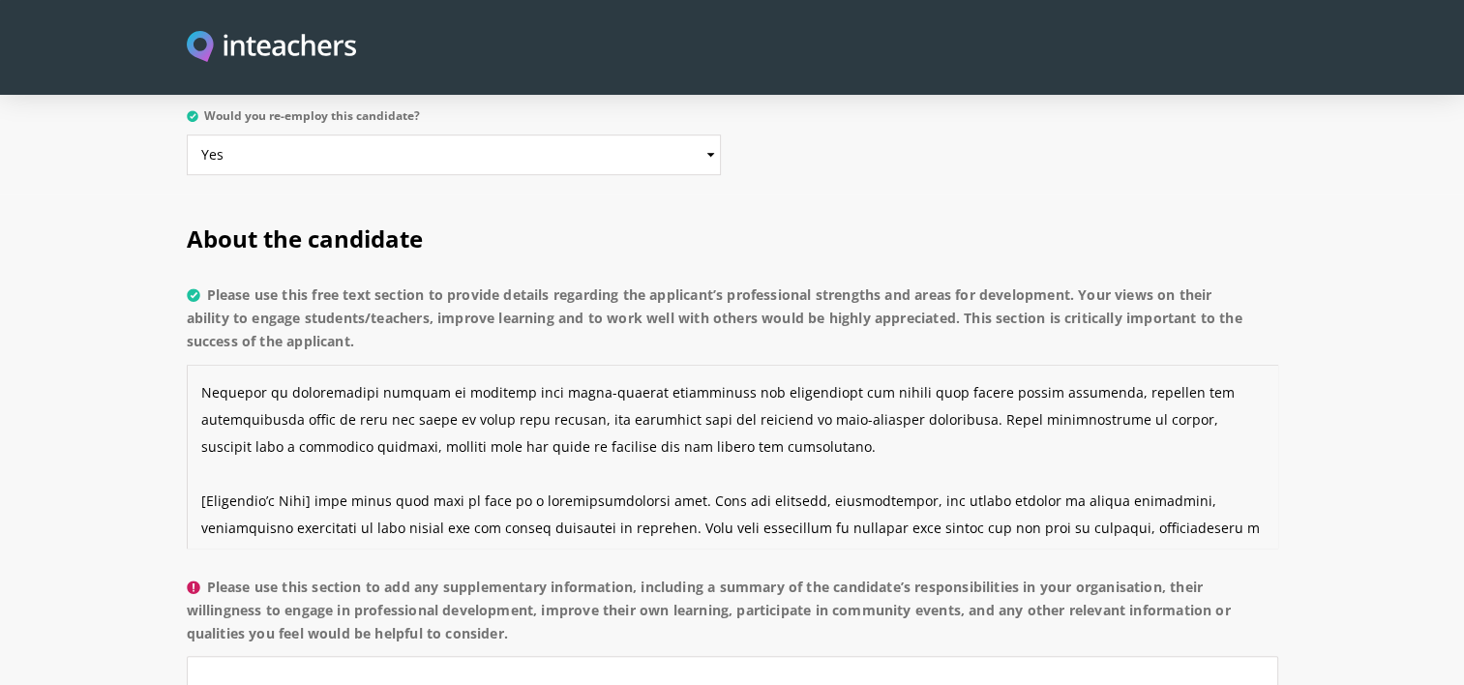
drag, startPoint x: 1061, startPoint y: 336, endPoint x: 1006, endPoint y: 340, distance: 55.3
click at [1006, 365] on textarea "Please use this free text section to provide details regarding the applicant’s …" at bounding box center [732, 457] width 1091 height 184
click at [411, 367] on textarea "Please use this free text section to provide details regarding the applicant’s …" at bounding box center [732, 457] width 1091 height 184
drag, startPoint x: 587, startPoint y: 364, endPoint x: 503, endPoint y: 362, distance: 84.2
click at [503, 365] on textarea "Please use this free text section to provide details regarding the applicant’s …" at bounding box center [732, 457] width 1091 height 184
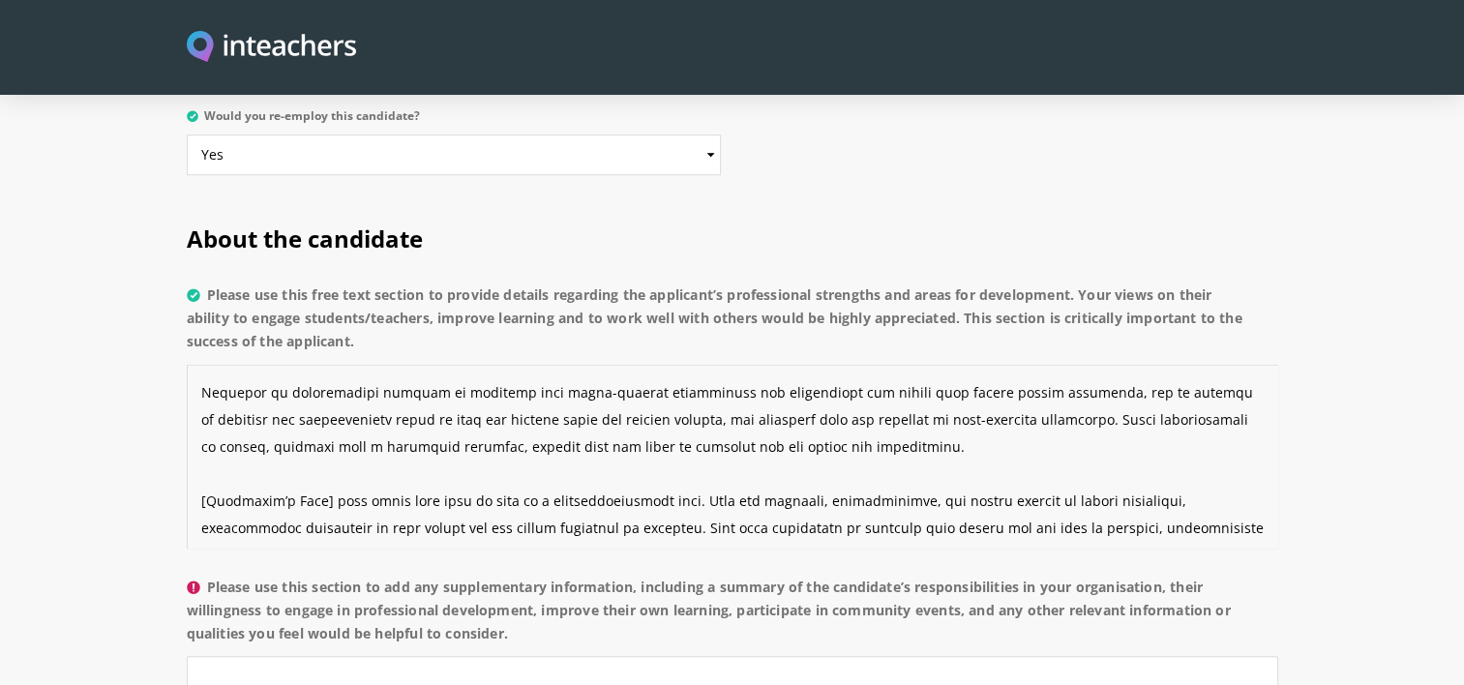
click at [633, 365] on textarea "Please use this free text section to provide details regarding the applicant’s …" at bounding box center [732, 457] width 1091 height 184
click at [783, 365] on textarea "Please use this free text section to provide details regarding the applicant’s …" at bounding box center [732, 457] width 1091 height 184
click at [1072, 368] on textarea "Please use this free text section to provide details regarding the applicant’s …" at bounding box center [732, 457] width 1091 height 184
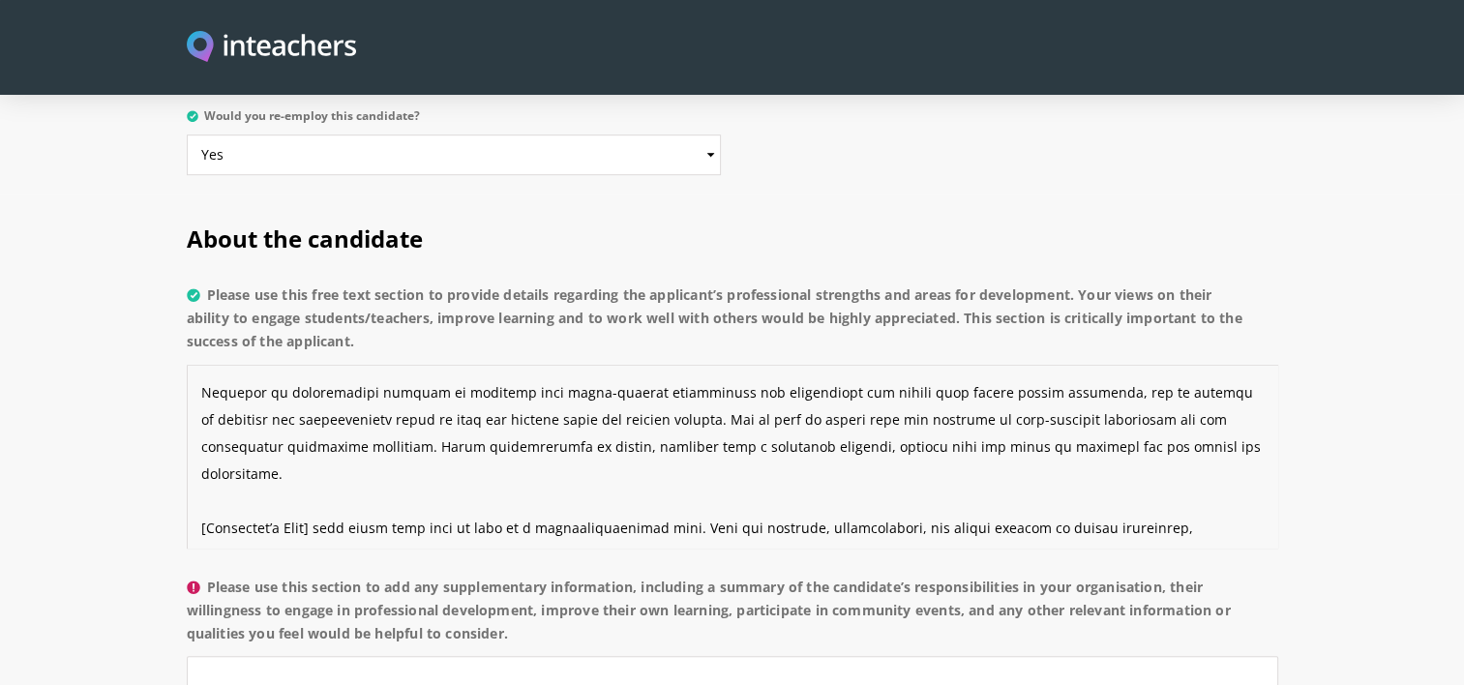
click at [1125, 365] on textarea "Please use this free text section to provide details regarding the applicant’s …" at bounding box center [732, 457] width 1091 height 184
click at [1185, 367] on textarea "Please use this free text section to provide details regarding the applicant’s …" at bounding box center [732, 457] width 1091 height 184
click at [322, 389] on textarea "Please use this free text section to provide details regarding the applicant’s …" at bounding box center [732, 457] width 1091 height 184
click at [445, 381] on textarea "Please use this free text section to provide details regarding the applicant’s …" at bounding box center [732, 457] width 1091 height 184
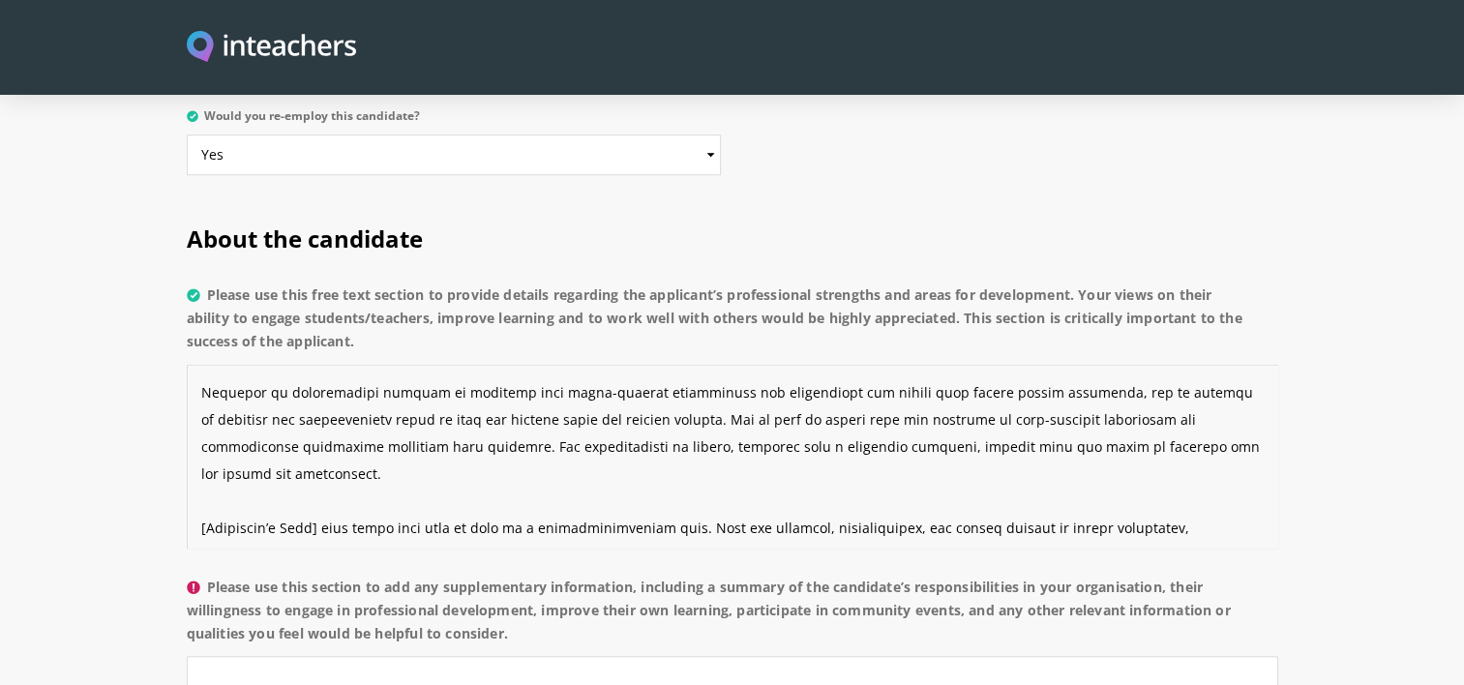
drag, startPoint x: 592, startPoint y: 394, endPoint x: 701, endPoint y: 389, distance: 109.4
click at [701, 389] on textarea "Please use this free text section to provide details regarding the applicant’s …" at bounding box center [732, 457] width 1091 height 184
drag, startPoint x: 769, startPoint y: 392, endPoint x: 721, endPoint y: 398, distance: 48.7
click at [721, 398] on textarea "Please use this free text section to provide details regarding the applicant’s …" at bounding box center [732, 457] width 1091 height 184
click at [1047, 394] on textarea "Please use this free text section to provide details regarding the applicant’s …" at bounding box center [732, 457] width 1091 height 184
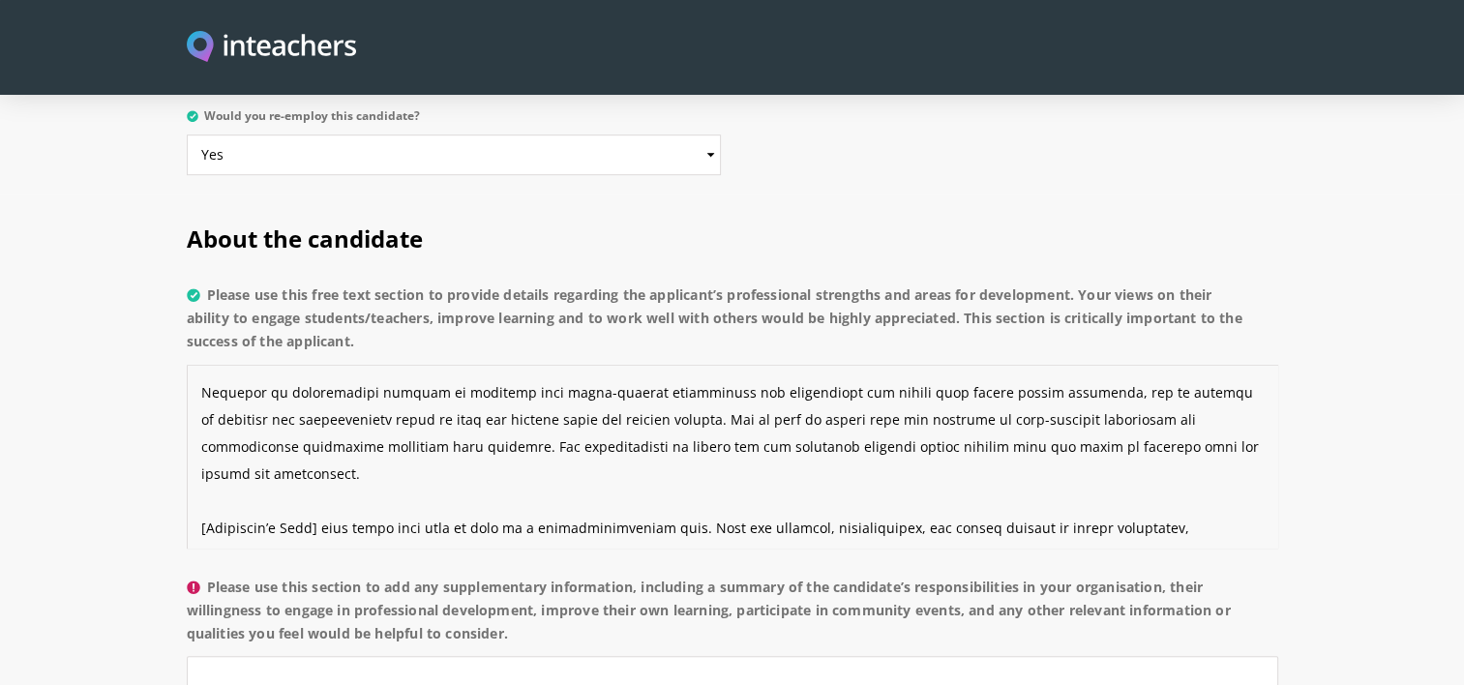
click at [1068, 395] on textarea "Please use this free text section to provide details regarding the applicant’s …" at bounding box center [732, 457] width 1091 height 184
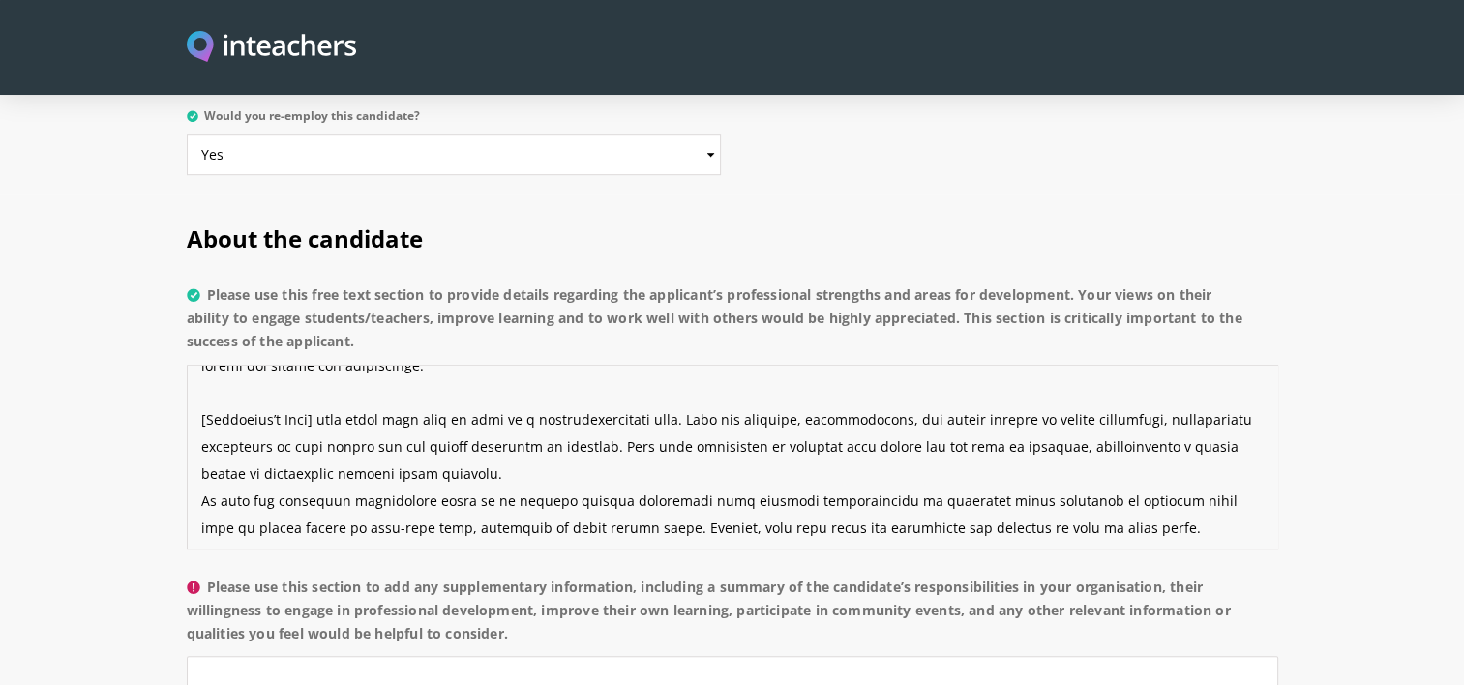
scroll to position [221, 0]
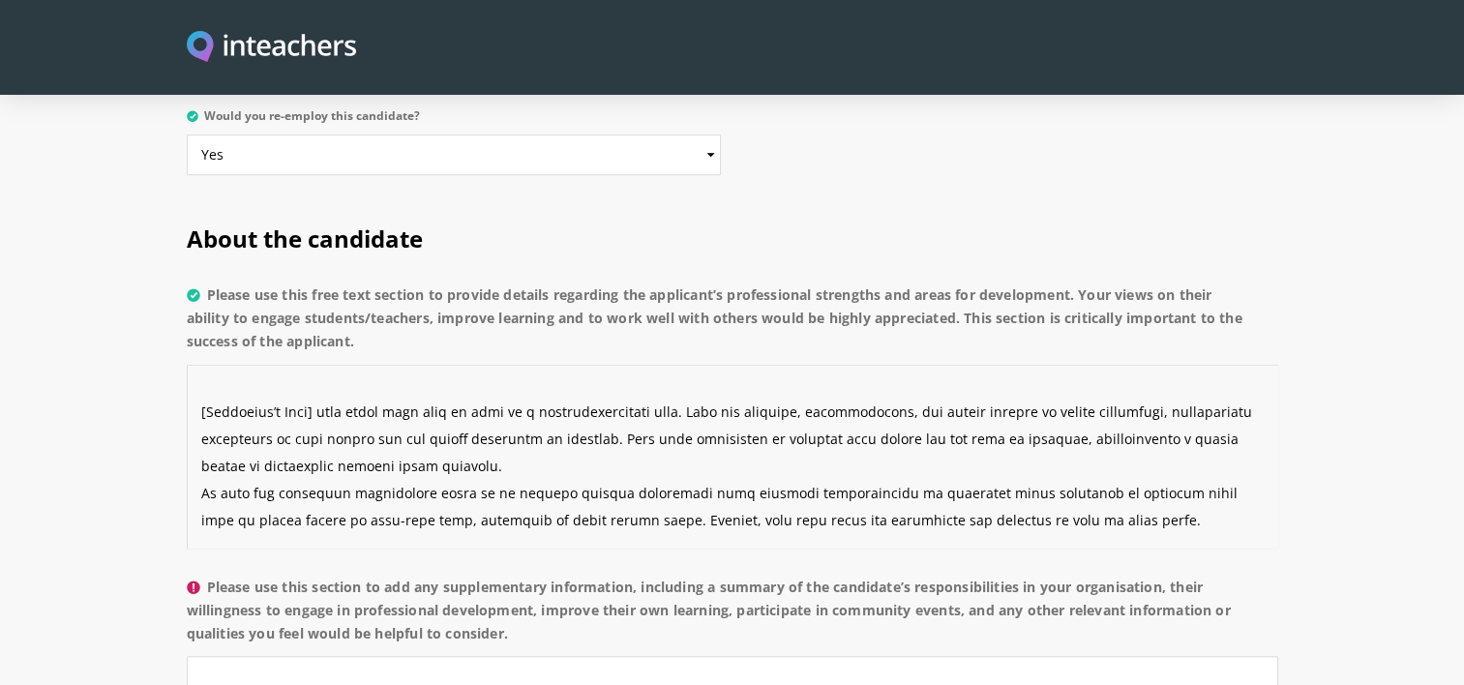
drag, startPoint x: 345, startPoint y: 355, endPoint x: 193, endPoint y: 352, distance: 152.9
click at [193, 365] on textarea "Please use this free text section to provide details regarding the applicant’s …" at bounding box center [732, 457] width 1091 height 184
click at [572, 365] on textarea "Please use this free text section to provide details regarding the applicant’s …" at bounding box center [732, 457] width 1091 height 184
click at [902, 365] on textarea "Please use this free text section to provide details regarding the applicant’s …" at bounding box center [732, 457] width 1091 height 184
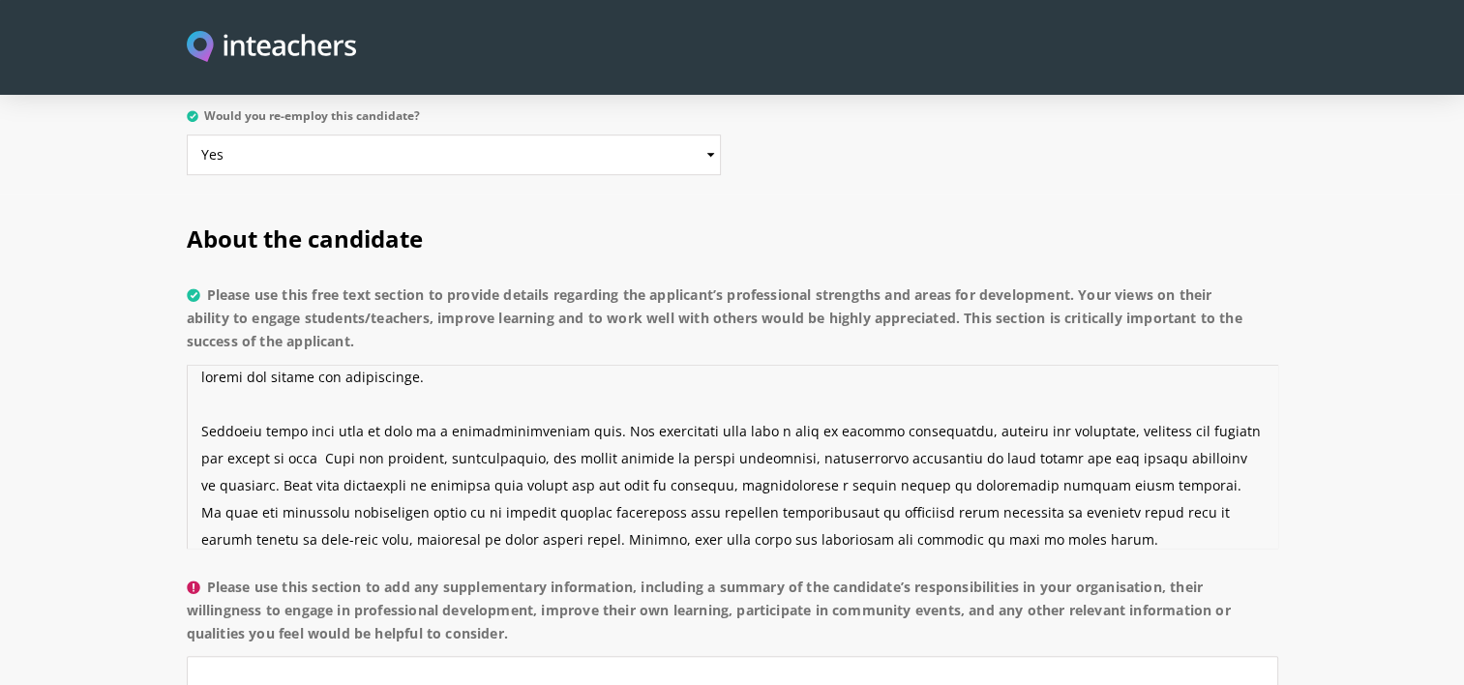
scroll to position [199, 0]
drag, startPoint x: 286, startPoint y: 383, endPoint x: 574, endPoint y: 386, distance: 287.3
click at [574, 386] on textarea "Please use this free text section to provide details regarding the applicant’s …" at bounding box center [732, 457] width 1091 height 184
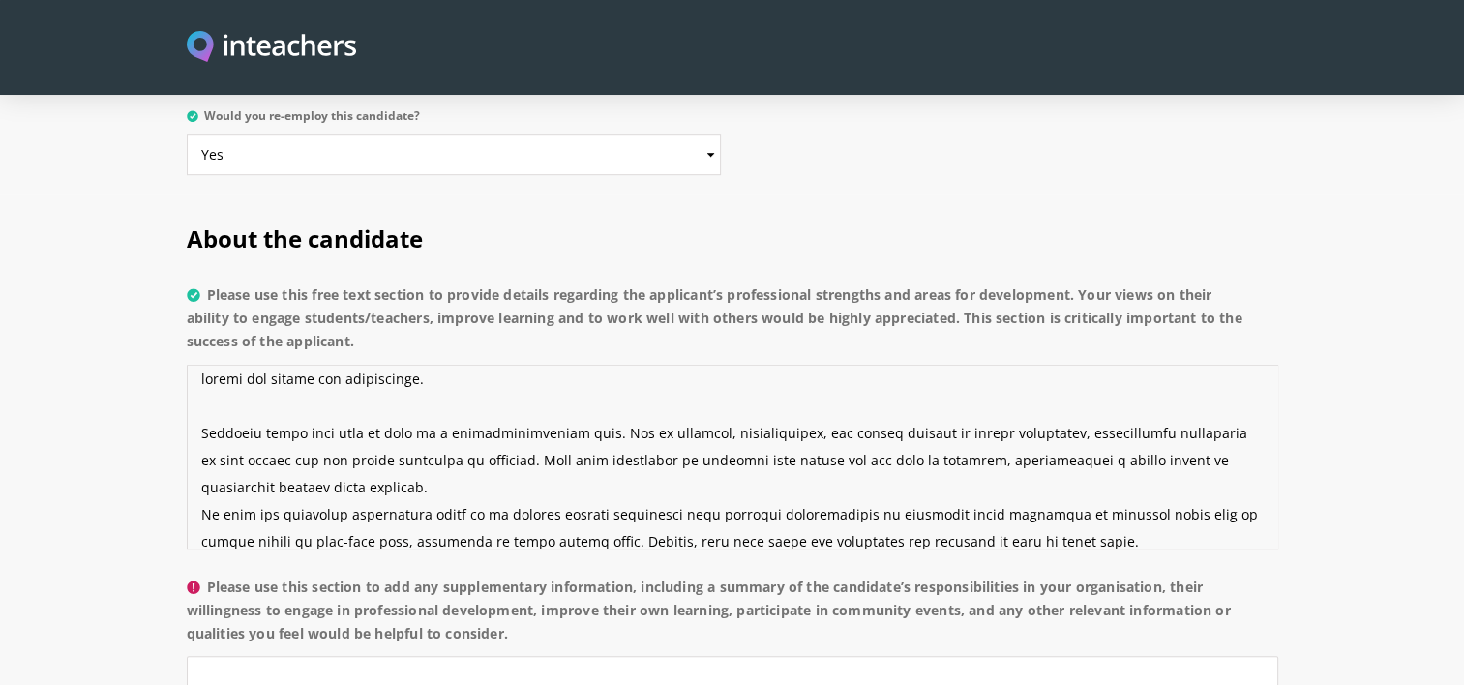
drag, startPoint x: 824, startPoint y: 377, endPoint x: 668, endPoint y: 381, distance: 156.8
click at [668, 381] on textarea "Please use this free text section to provide details regarding the applicant’s …" at bounding box center [732, 457] width 1091 height 184
drag, startPoint x: 834, startPoint y: 378, endPoint x: 666, endPoint y: 375, distance: 168.4
click at [666, 375] on textarea "Please use this free text section to provide details regarding the applicant’s …" at bounding box center [732, 457] width 1091 height 184
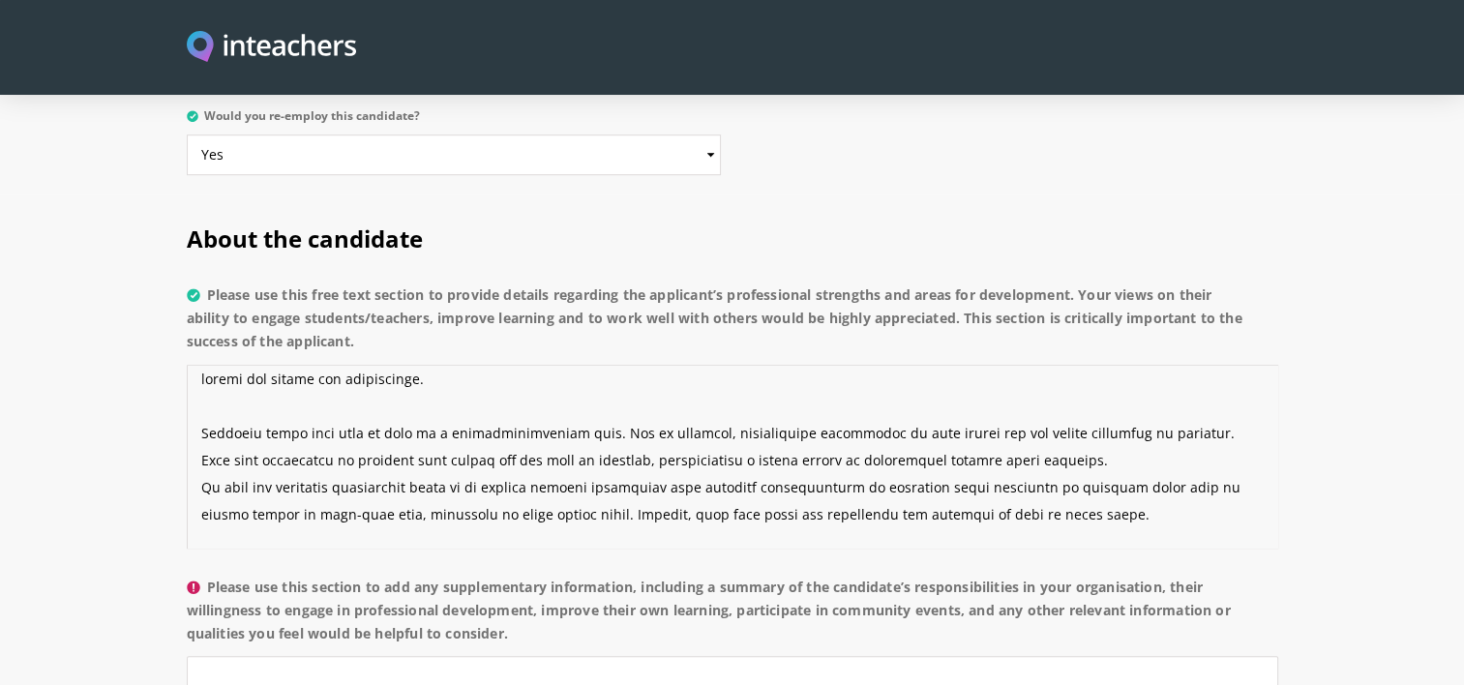
drag, startPoint x: 742, startPoint y: 376, endPoint x: 728, endPoint y: 376, distance: 14.5
click at [728, 376] on textarea "Please use this free text section to provide details regarding the applicant’s …" at bounding box center [732, 457] width 1091 height 184
click at [662, 379] on textarea "Please use this free text section to provide details regarding the applicant’s …" at bounding box center [732, 457] width 1091 height 184
drag, startPoint x: 317, startPoint y: 406, endPoint x: 259, endPoint y: 402, distance: 58.2
click at [259, 402] on textarea "Please use this free text section to provide details regarding the applicant’s …" at bounding box center [732, 457] width 1091 height 184
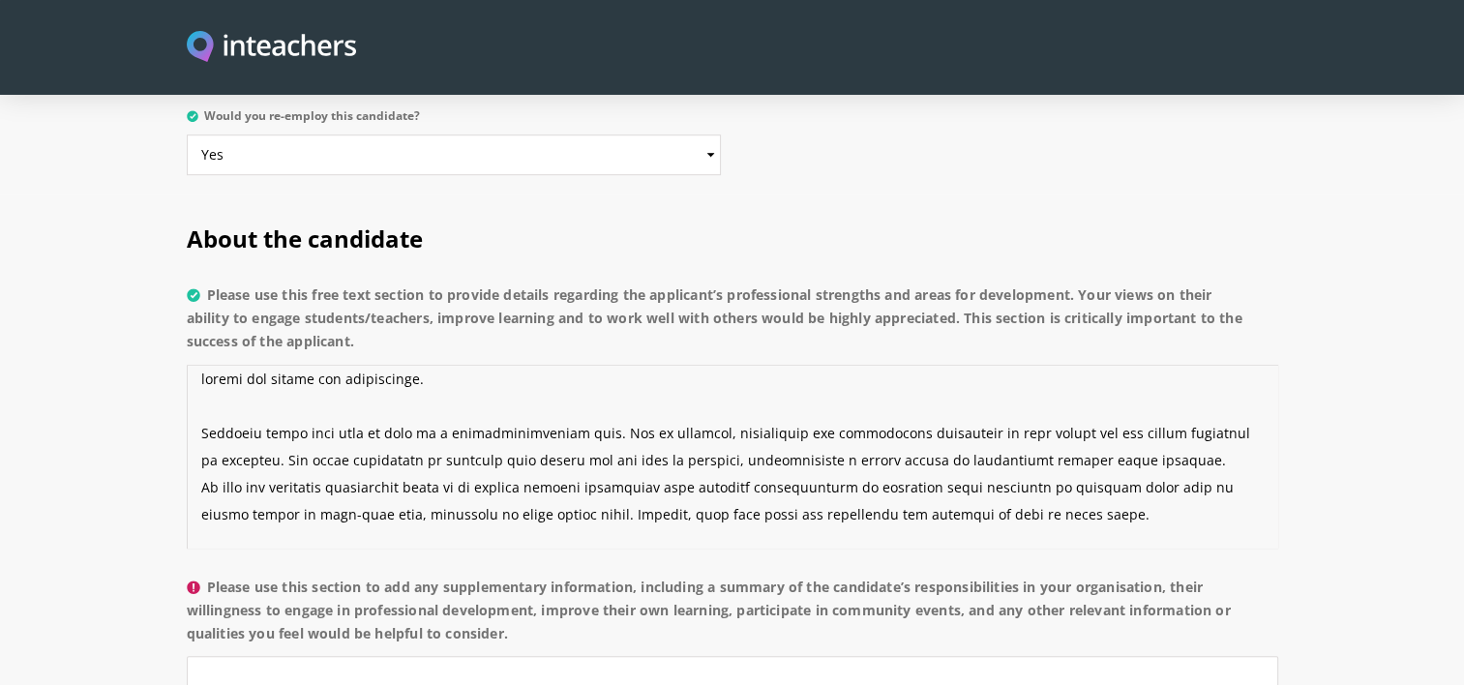
click at [399, 403] on textarea "Please use this free text section to provide details regarding the applicant’s …" at bounding box center [732, 457] width 1091 height 184
click at [507, 402] on textarea "Please use this free text section to provide details regarding the applicant’s …" at bounding box center [732, 457] width 1091 height 184
drag, startPoint x: 1119, startPoint y: 401, endPoint x: 1094, endPoint y: 401, distance: 25.2
click at [1094, 401] on textarea "Please use this free text section to provide details regarding the applicant’s …" at bounding box center [732, 457] width 1091 height 184
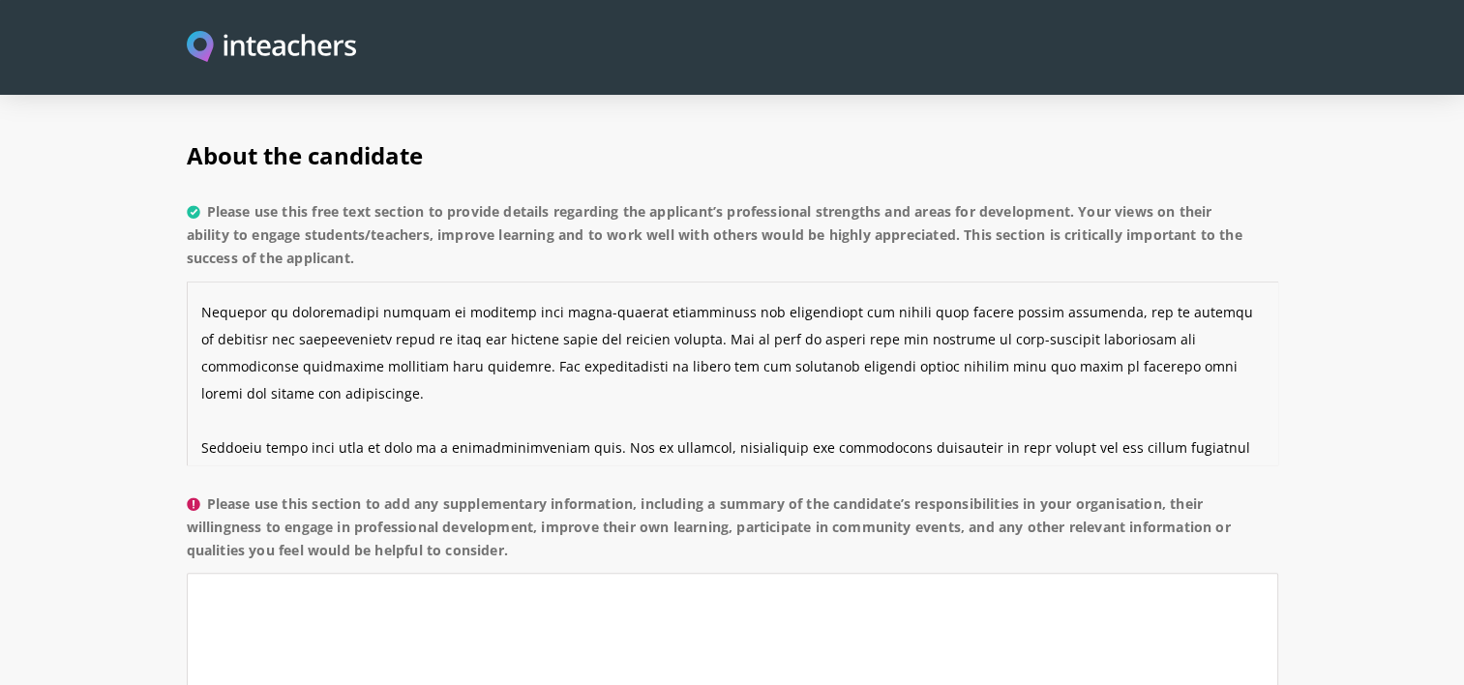
scroll to position [109, 0]
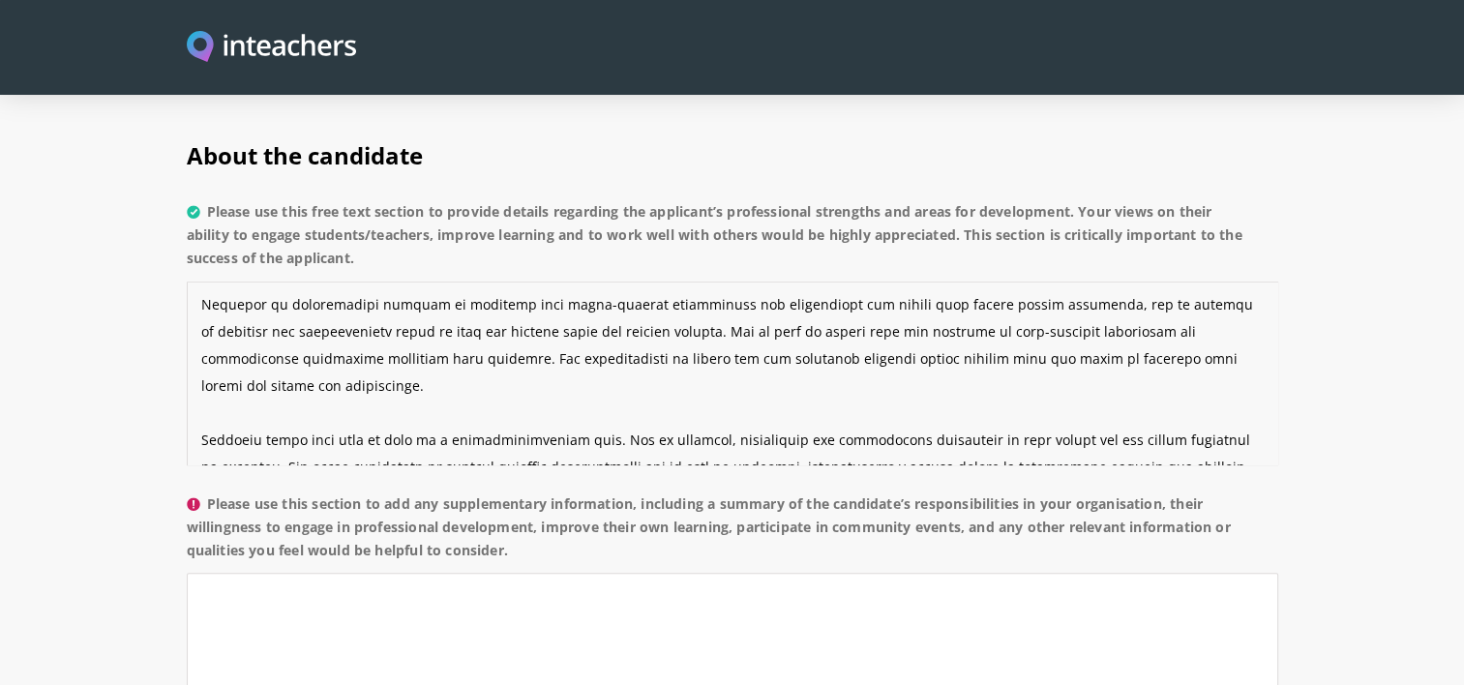
click at [1108, 316] on textarea "Please use this free text section to provide details regarding the applicant’s …" at bounding box center [732, 374] width 1091 height 184
click at [1111, 300] on textarea "Please use this free text section to provide details regarding the applicant’s …" at bounding box center [732, 374] width 1091 height 184
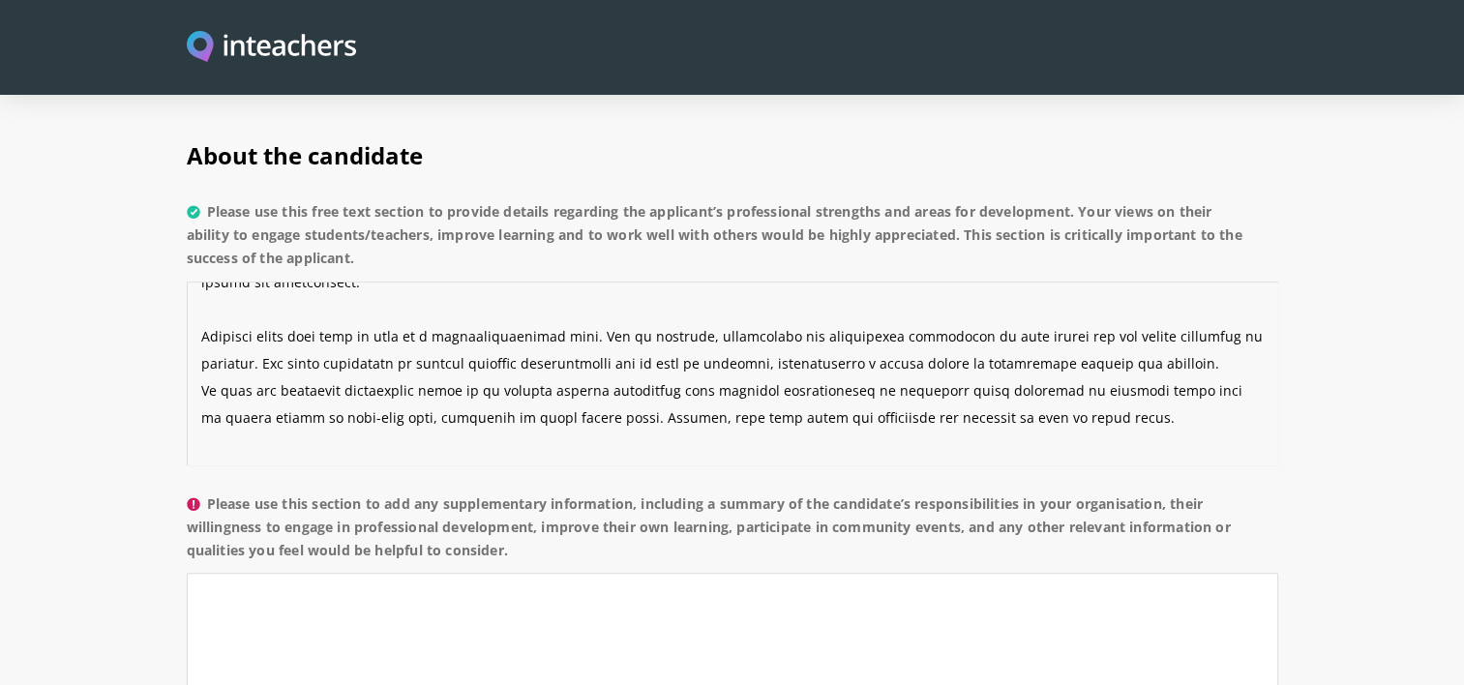
scroll to position [216, 0]
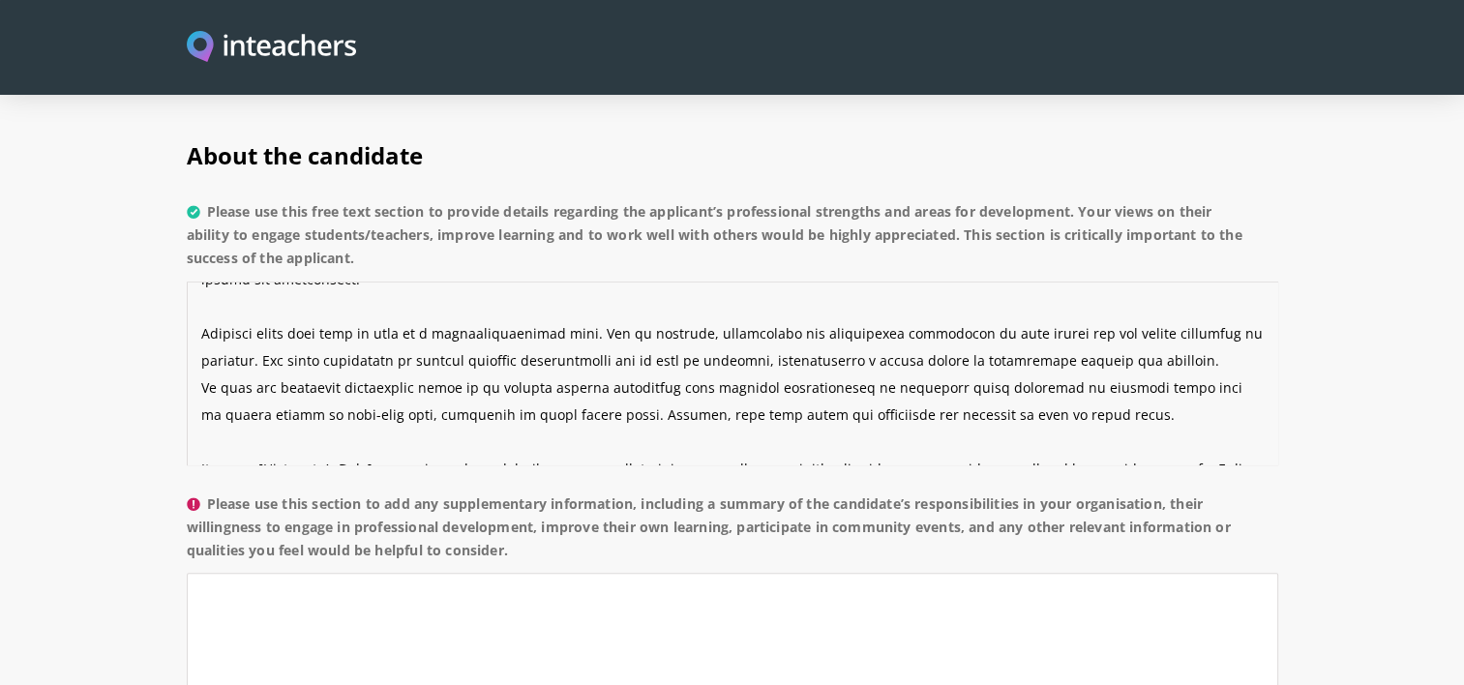
drag, startPoint x: 501, startPoint y: 303, endPoint x: 526, endPoint y: 299, distance: 25.4
click at [526, 299] on textarea "Please use this free text section to provide details regarding the applicant’s …" at bounding box center [732, 374] width 1091 height 184
click at [489, 301] on textarea "Please use this free text section to provide details regarding the applicant’s …" at bounding box center [732, 374] width 1091 height 184
click at [525, 304] on textarea "Please use this free text section to provide details regarding the applicant’s …" at bounding box center [732, 374] width 1091 height 184
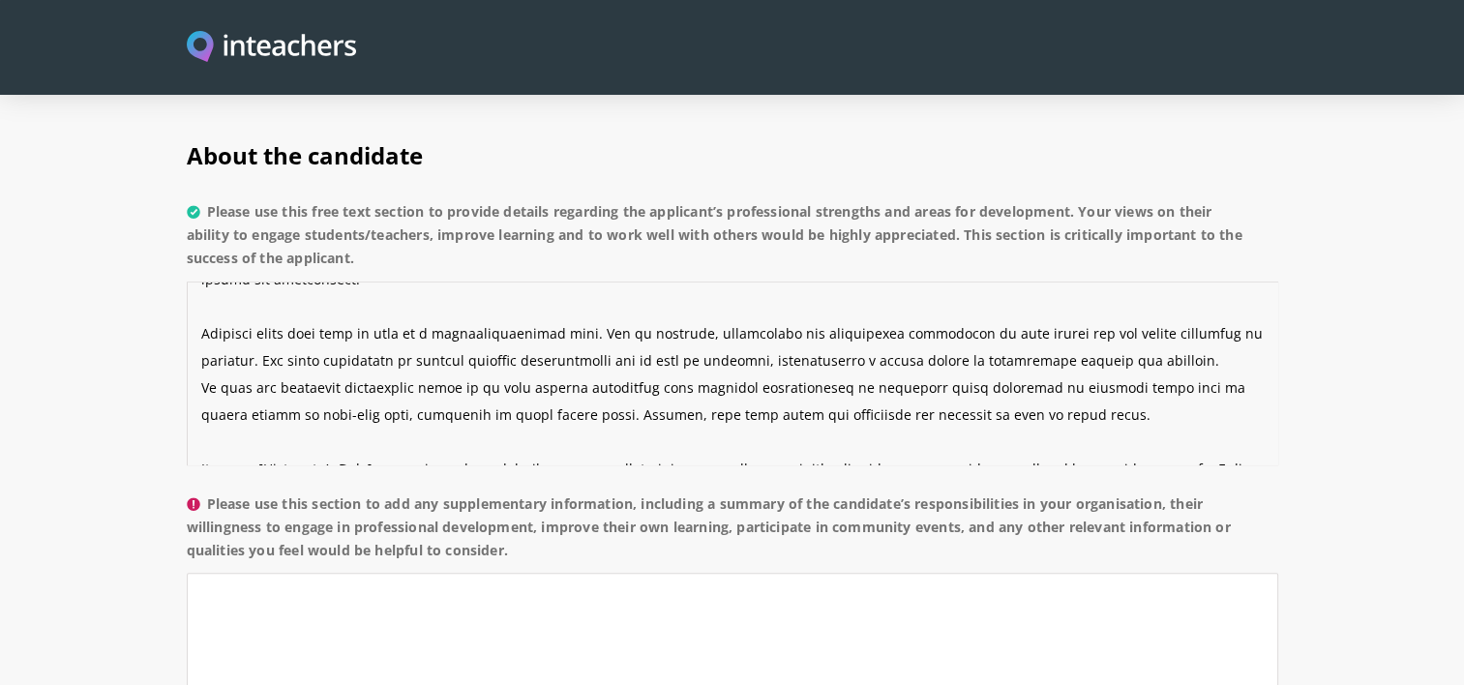
drag, startPoint x: 826, startPoint y: 307, endPoint x: 683, endPoint y: 308, distance: 143.2
click at [683, 308] on textarea "Please use this free text section to provide details regarding the applicant’s …" at bounding box center [732, 374] width 1091 height 184
click at [787, 304] on textarea "Please use this free text section to provide details regarding the applicant’s …" at bounding box center [732, 374] width 1091 height 184
click at [998, 303] on textarea "Please use this free text section to provide details regarding the applicant’s …" at bounding box center [732, 374] width 1091 height 184
click at [1001, 305] on textarea "Please use this free text section to provide details regarding the applicant’s …" at bounding box center [732, 374] width 1091 height 184
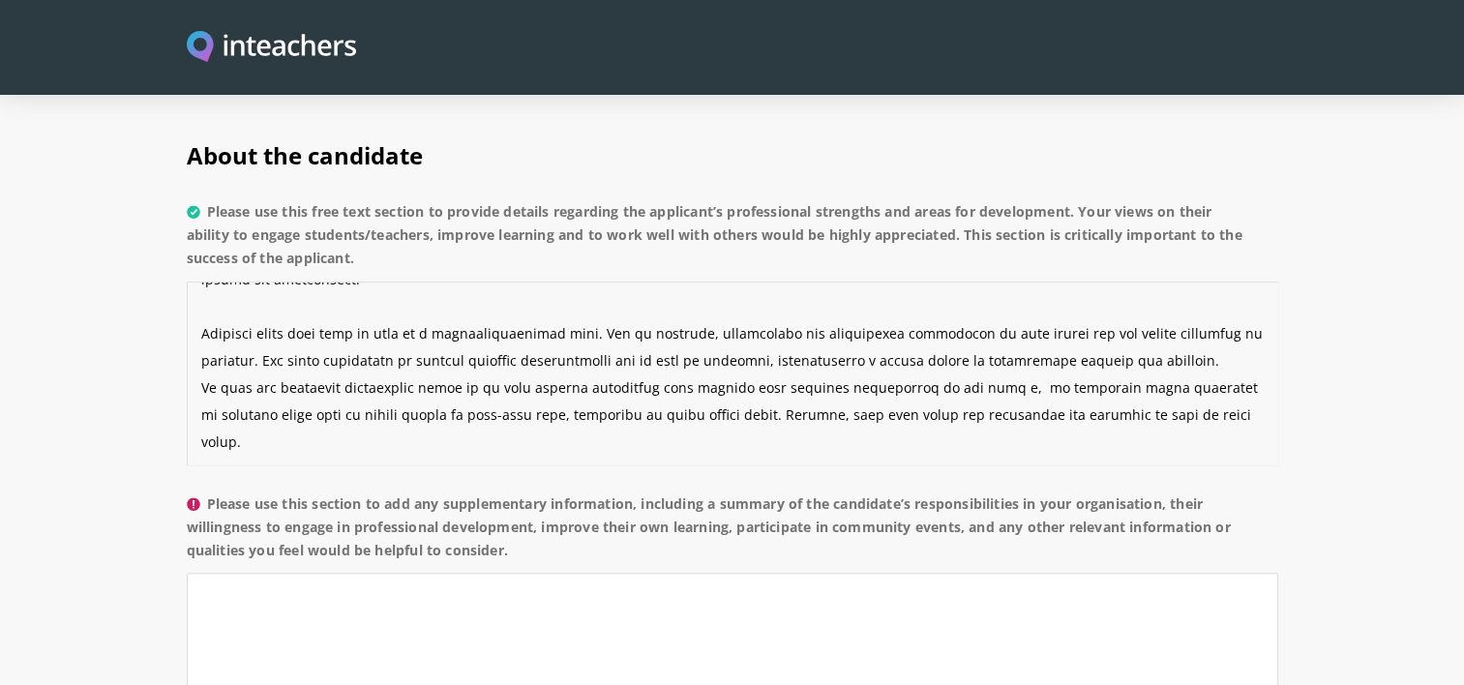
click at [683, 306] on textarea "Please use this free text section to provide details regarding the applicant’s …" at bounding box center [732, 374] width 1091 height 184
click at [948, 308] on textarea "Please use this free text section to provide details regarding the applicant’s …" at bounding box center [732, 374] width 1091 height 184
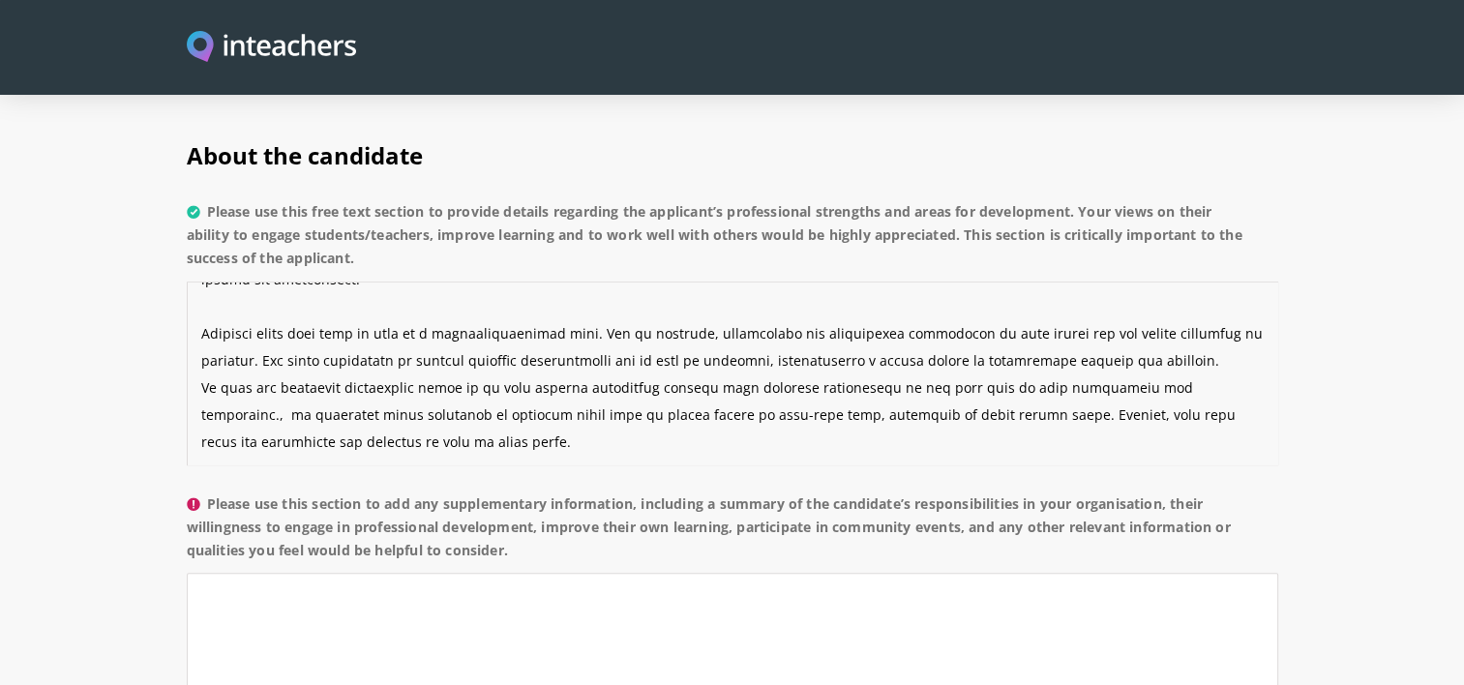
drag, startPoint x: 944, startPoint y: 331, endPoint x: 1190, endPoint y: 308, distance: 246.8
click at [1190, 308] on textarea "Please use this free text section to provide details regarding the applicant’s …" at bounding box center [732, 374] width 1091 height 184
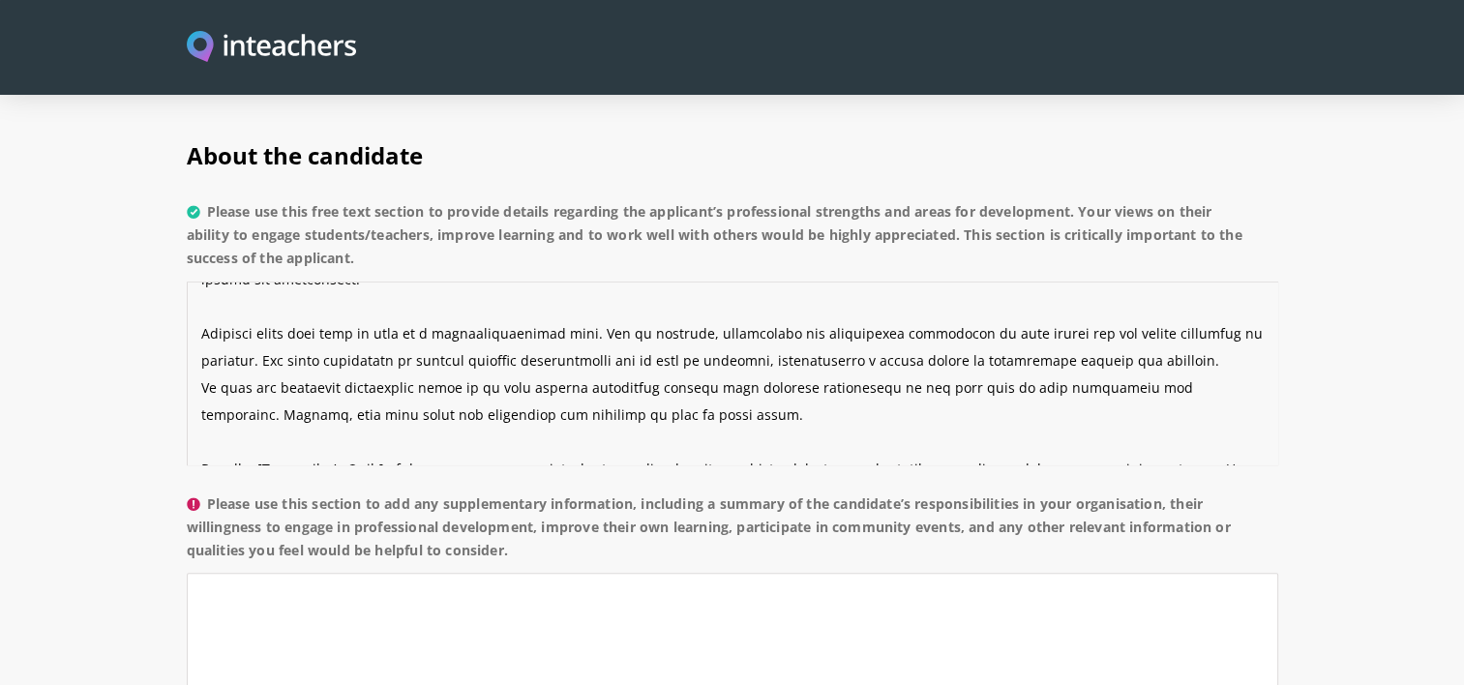
drag, startPoint x: 692, startPoint y: 339, endPoint x: 260, endPoint y: 336, distance: 431.5
click at [260, 336] on textarea "Please use this free text section to provide details regarding the applicant’s …" at bounding box center [732, 374] width 1091 height 184
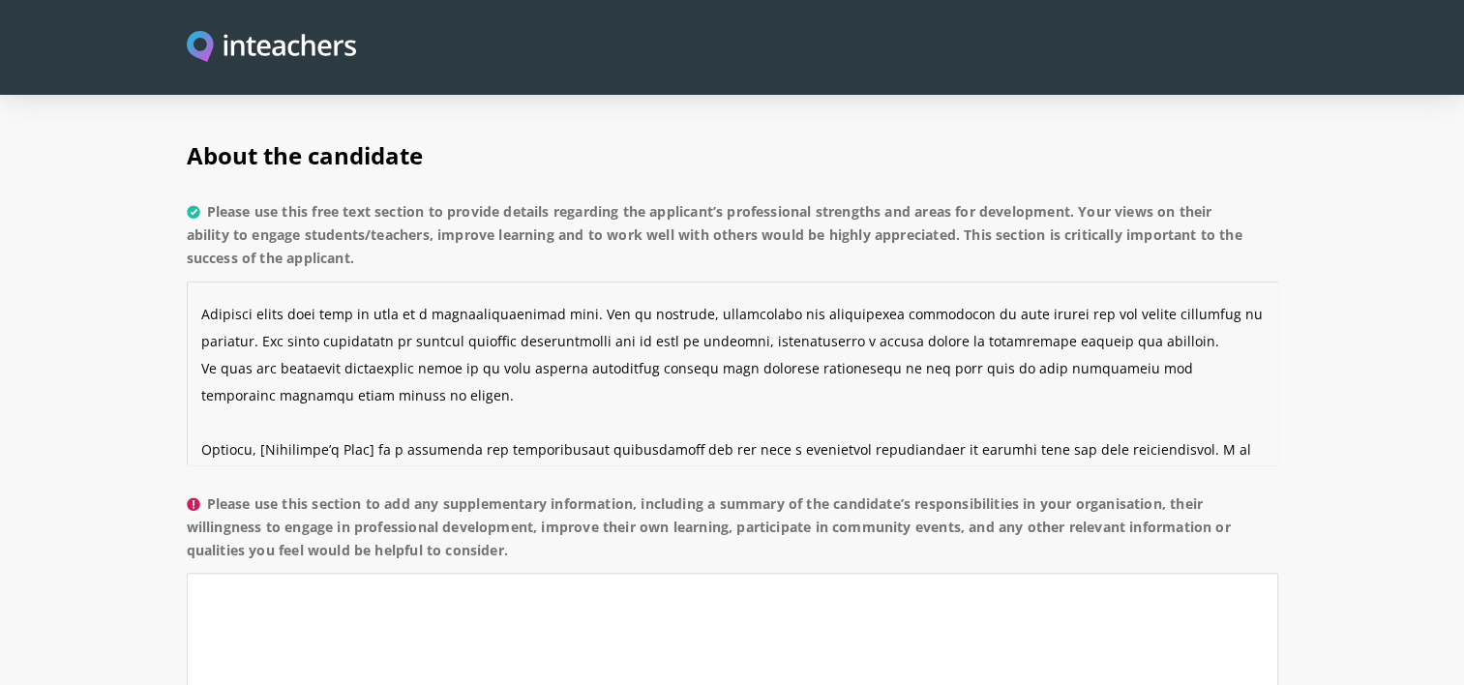
scroll to position [244, 0]
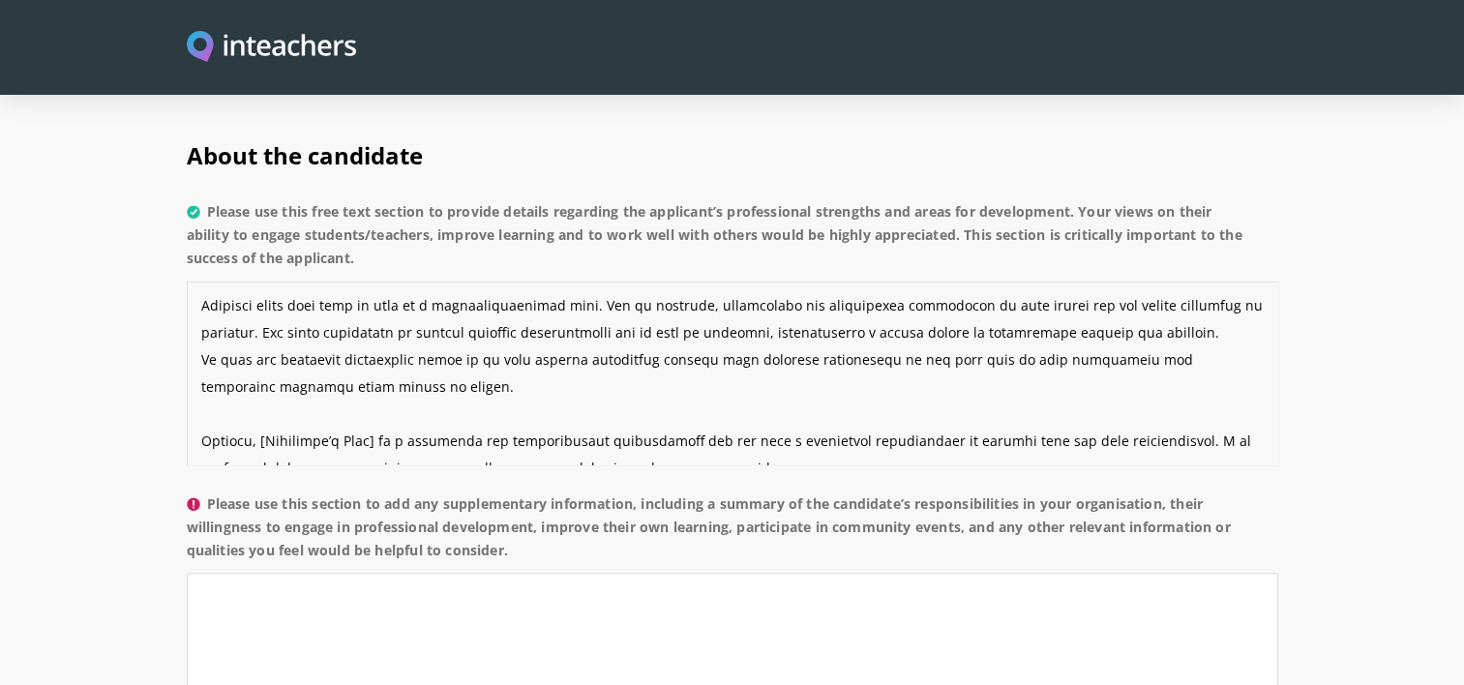
drag, startPoint x: 367, startPoint y: 360, endPoint x: 252, endPoint y: 356, distance: 115.2
click at [252, 356] on textarea "Please use this free text section to provide details regarding the applicant’s …" at bounding box center [732, 374] width 1091 height 184
drag, startPoint x: 778, startPoint y: 353, endPoint x: 635, endPoint y: 358, distance: 143.3
click at [635, 358] on textarea "Please use this free text section to provide details regarding the applicant’s …" at bounding box center [732, 374] width 1091 height 184
click at [838, 356] on textarea "Please use this free text section to provide details regarding the applicant’s …" at bounding box center [732, 374] width 1091 height 184
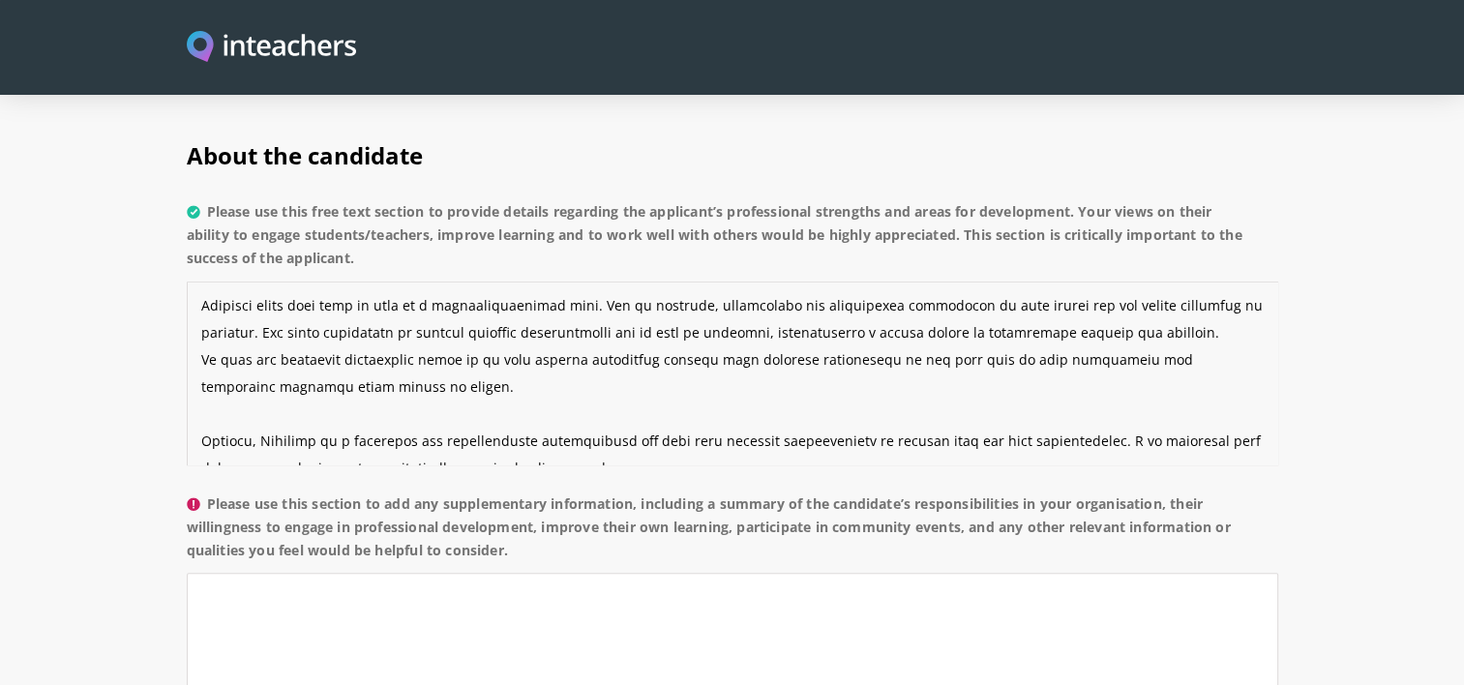
drag, startPoint x: 1093, startPoint y: 360, endPoint x: 975, endPoint y: 355, distance: 118.1
click at [975, 355] on textarea "Please use this free text section to provide details regarding the applicant’s …" at bounding box center [732, 374] width 1091 height 184
drag, startPoint x: 350, startPoint y: 384, endPoint x: 320, endPoint y: 385, distance: 30.0
click at [320, 385] on textarea "Please use this free text section to provide details regarding the applicant’s …" at bounding box center [732, 374] width 1091 height 184
click at [766, 387] on textarea "Please use this free text section to provide details regarding the applicant’s …" at bounding box center [732, 374] width 1091 height 184
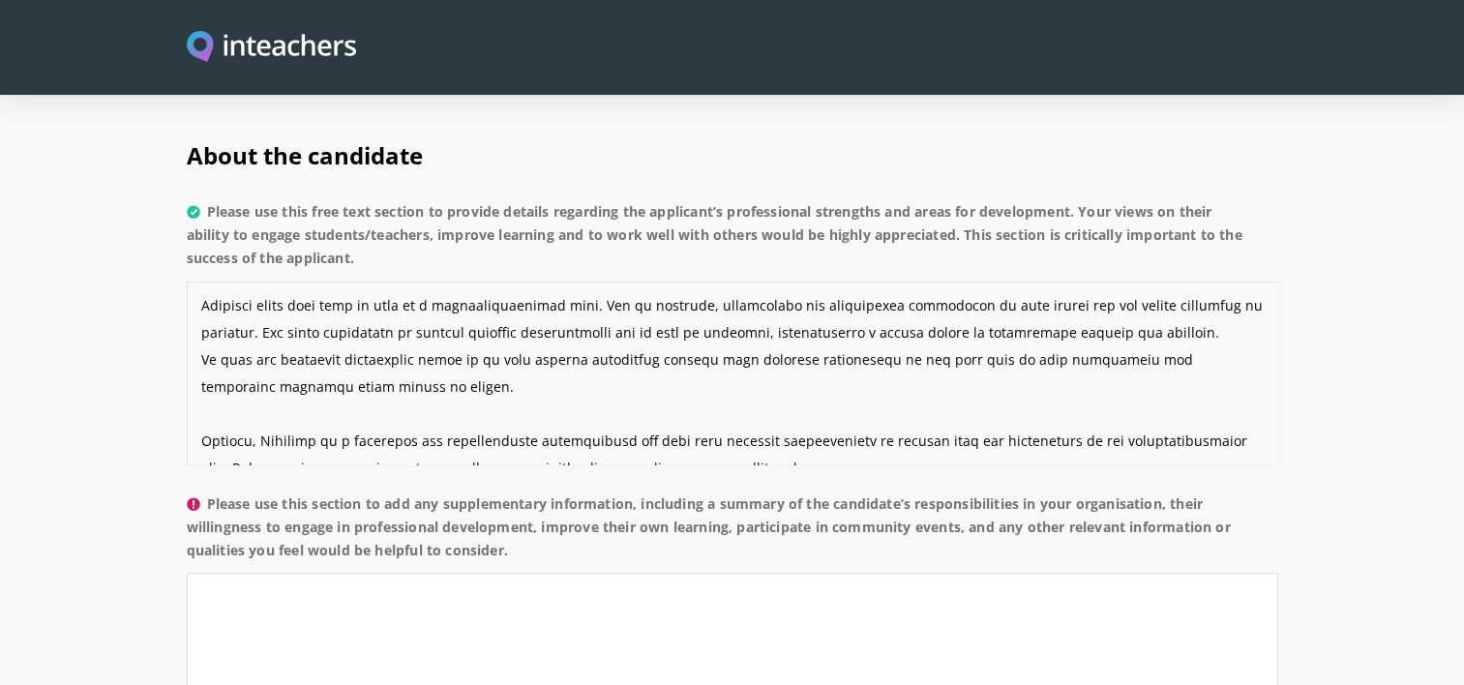
drag, startPoint x: 635, startPoint y: 384, endPoint x: 581, endPoint y: 387, distance: 53.3
click at [581, 387] on textarea "Please use this free text section to provide details regarding the applicant’s …" at bounding box center [732, 374] width 1091 height 184
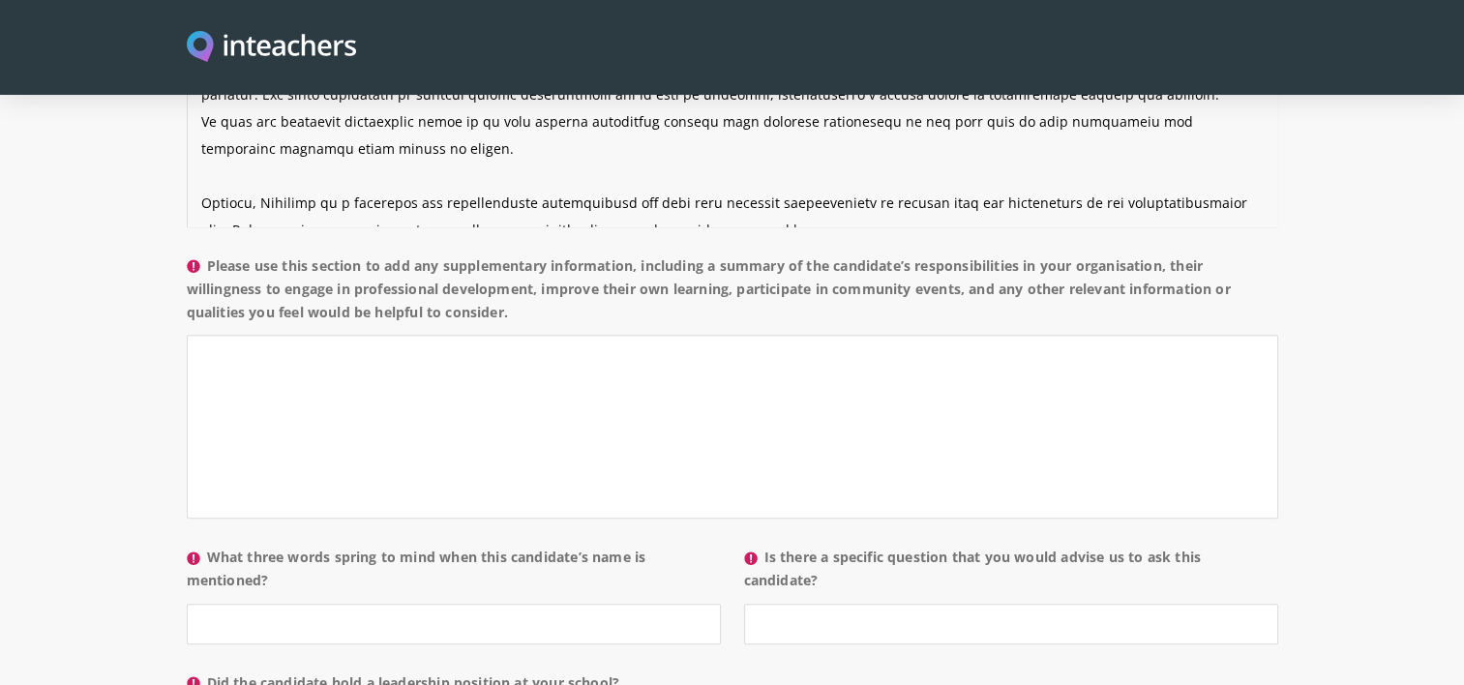
scroll to position [1691, 0]
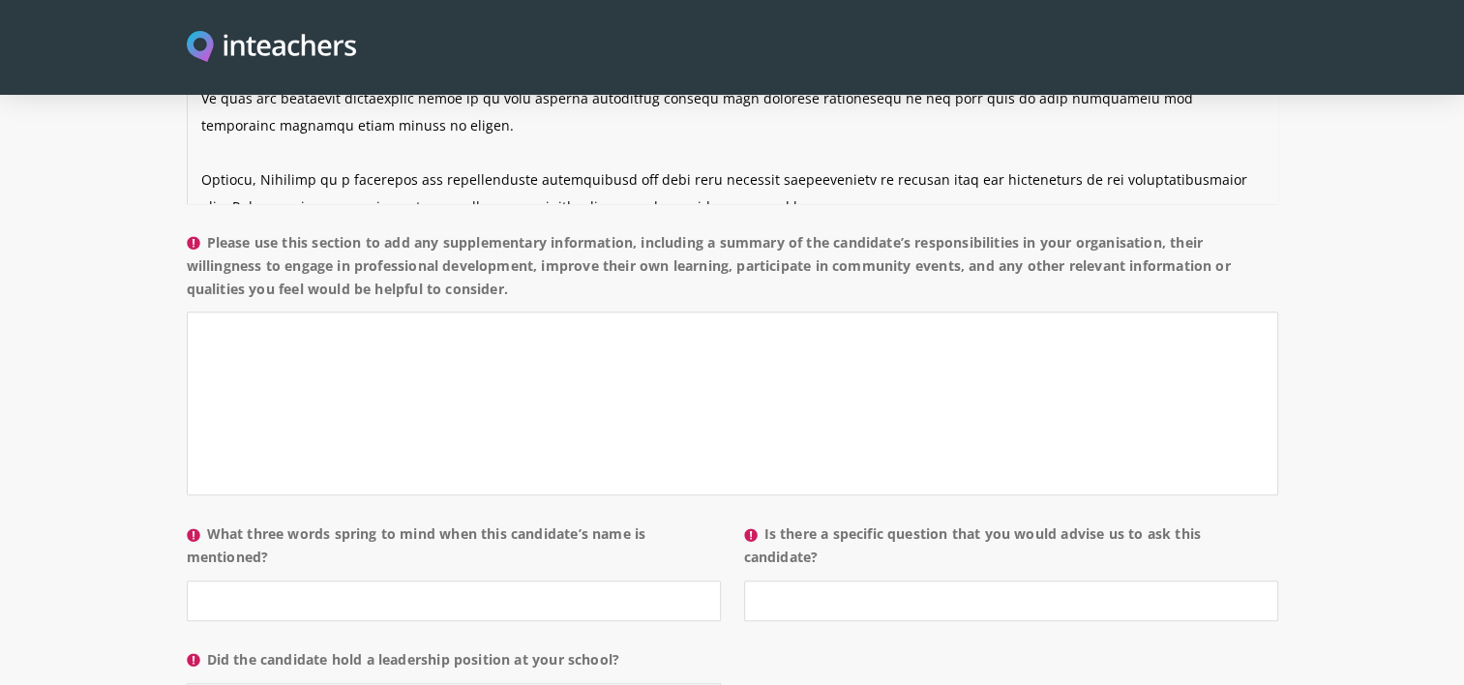
type textarea "Victoria consistently showed professionalism, empathy, and a strong work ethic …"
drag, startPoint x: 516, startPoint y: 236, endPoint x: 207, endPoint y: 189, distance: 312.2
click at [207, 231] on label "Please use this section to add any supplementary information, including a summa…" at bounding box center [732, 271] width 1091 height 81
copy label "Please use this section to add any supplementary information, including a summa…"
click at [395, 341] on textarea "Please use this section to add any supplementary information, including a summa…" at bounding box center [732, 404] width 1091 height 184
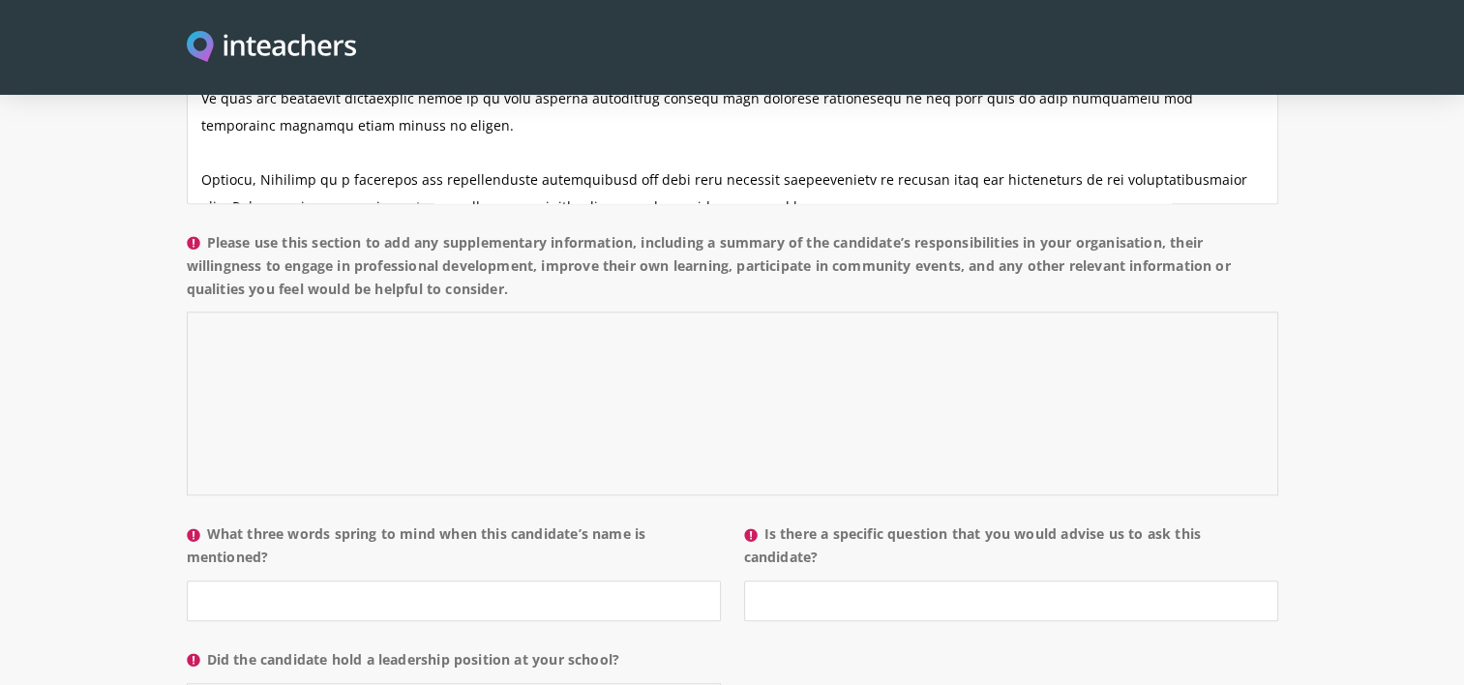
paste textarea "During their time with our organisation, [Applicant’s Name] held the position o…"
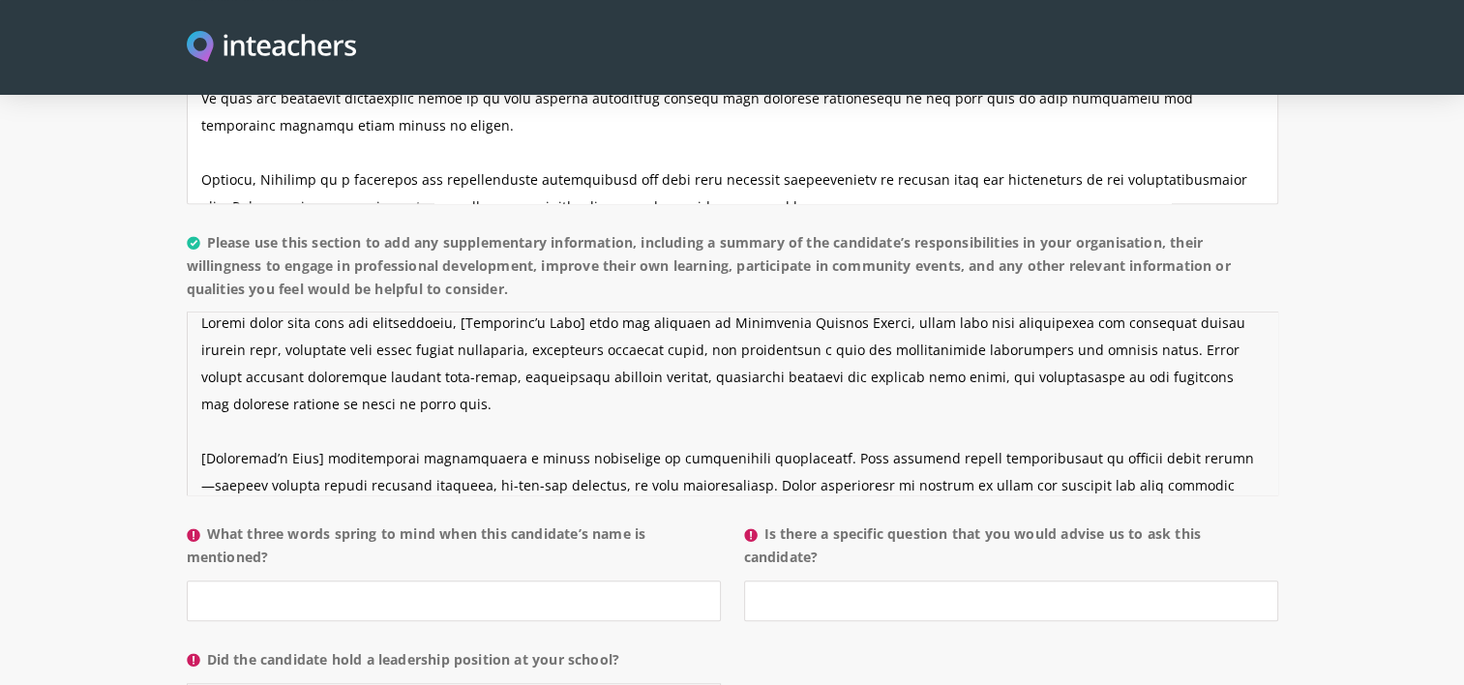
scroll to position [0, 0]
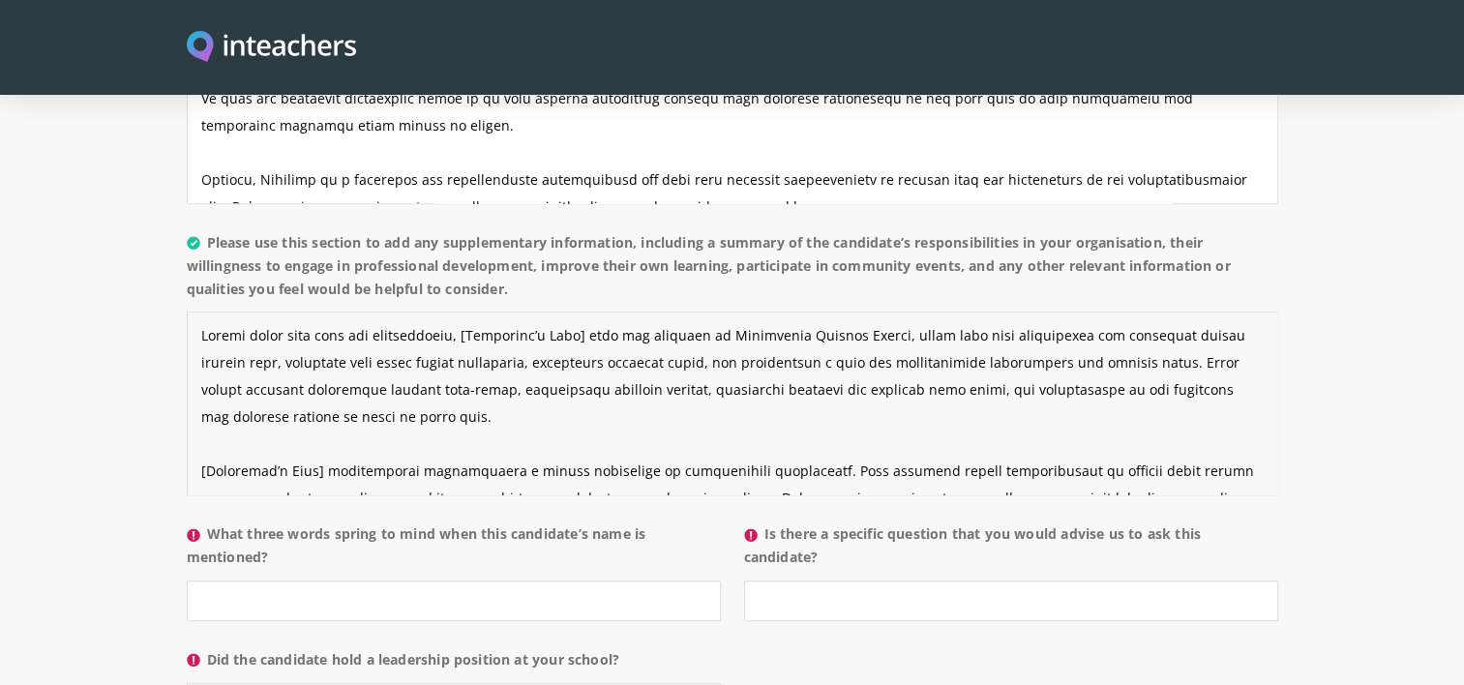
drag, startPoint x: 567, startPoint y: 265, endPoint x: 245, endPoint y: 286, distance: 322.9
click at [245, 312] on textarea "Please use this section to add any supplementary information, including a summa…" at bounding box center [732, 404] width 1091 height 184
click at [841, 312] on textarea "Please use this section to add any supplementary information, including a summa…" at bounding box center [732, 404] width 1091 height 184
click at [846, 312] on textarea "Please use this section to add any supplementary information, including a summa…" at bounding box center [732, 404] width 1091 height 184
drag, startPoint x: 324, startPoint y: 311, endPoint x: 1153, endPoint y: 282, distance: 829.6
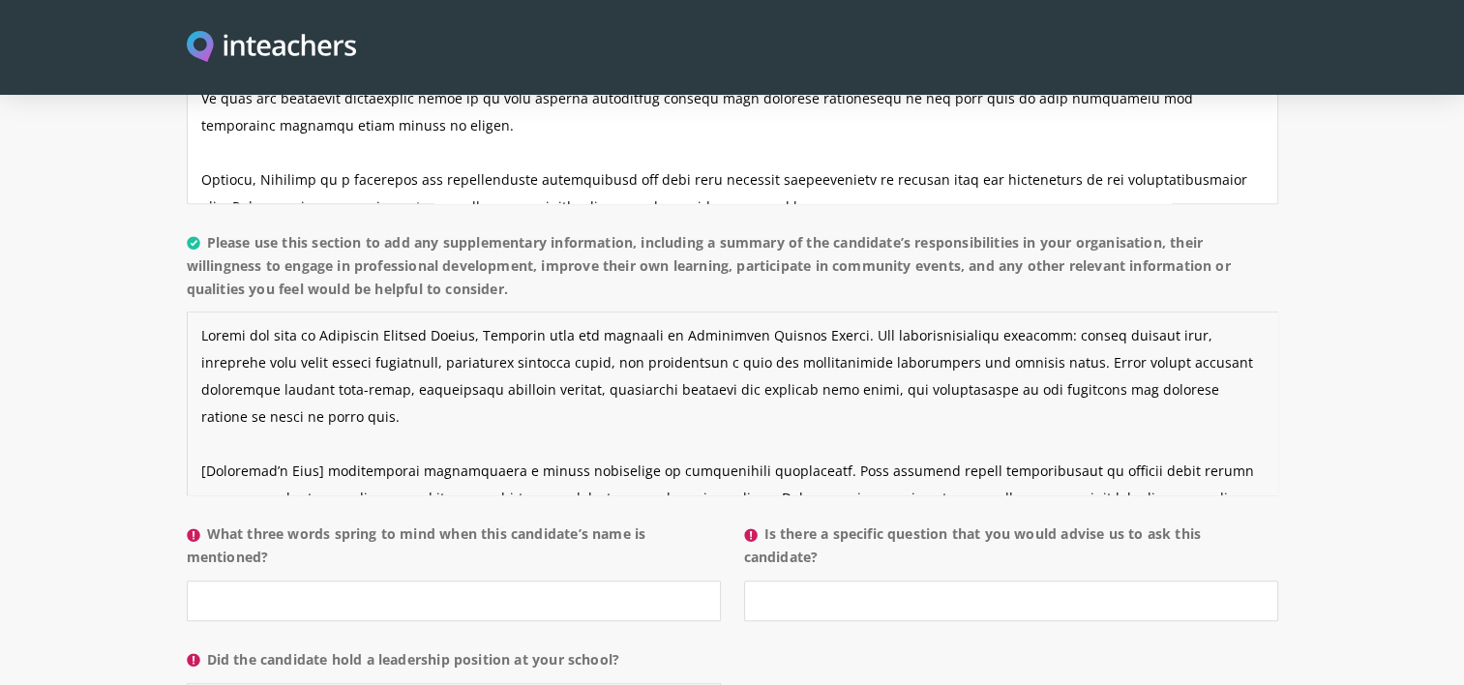
click at [1153, 312] on textarea "Please use this section to add any supplementary information, including a summa…" at bounding box center [732, 404] width 1091 height 184
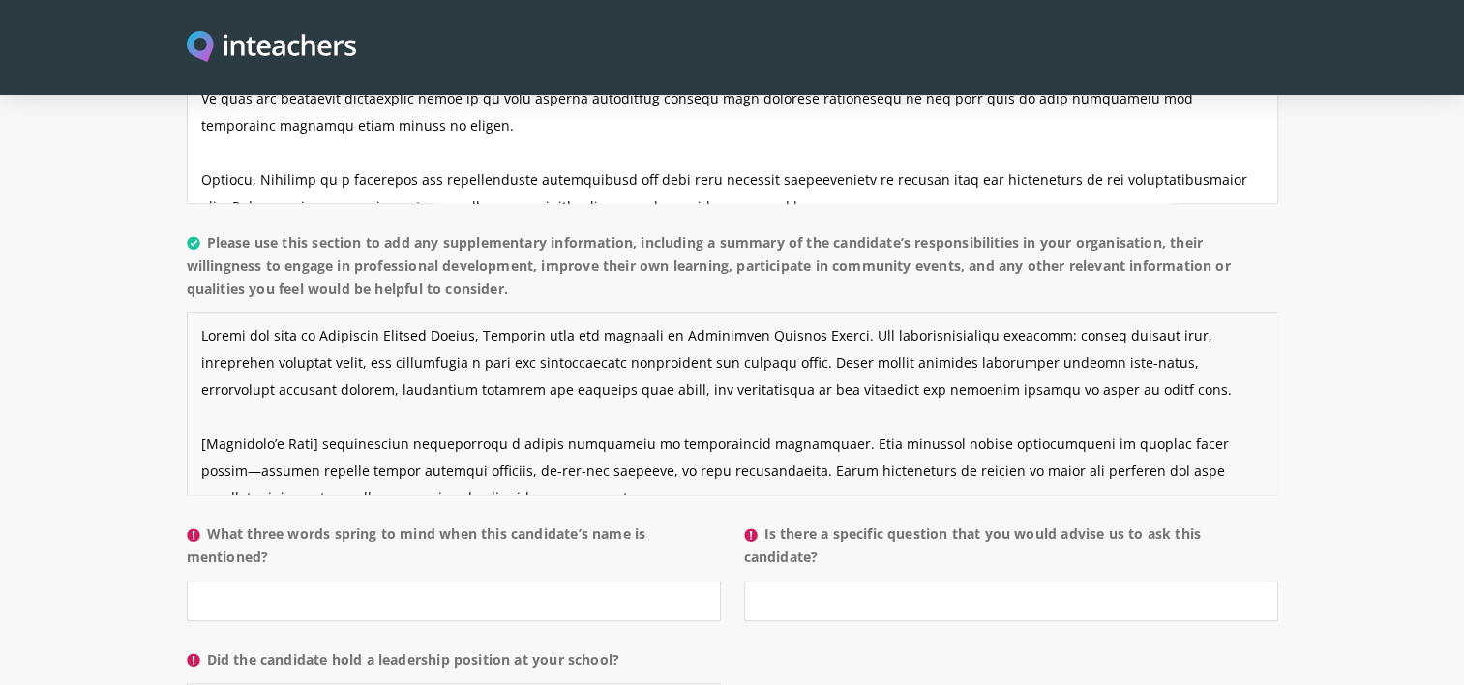
drag, startPoint x: 304, startPoint y: 310, endPoint x: 282, endPoint y: 316, distance: 22.3
click at [282, 316] on textarea "Please use this section to add any supplementary information, including a summa…" at bounding box center [732, 404] width 1091 height 184
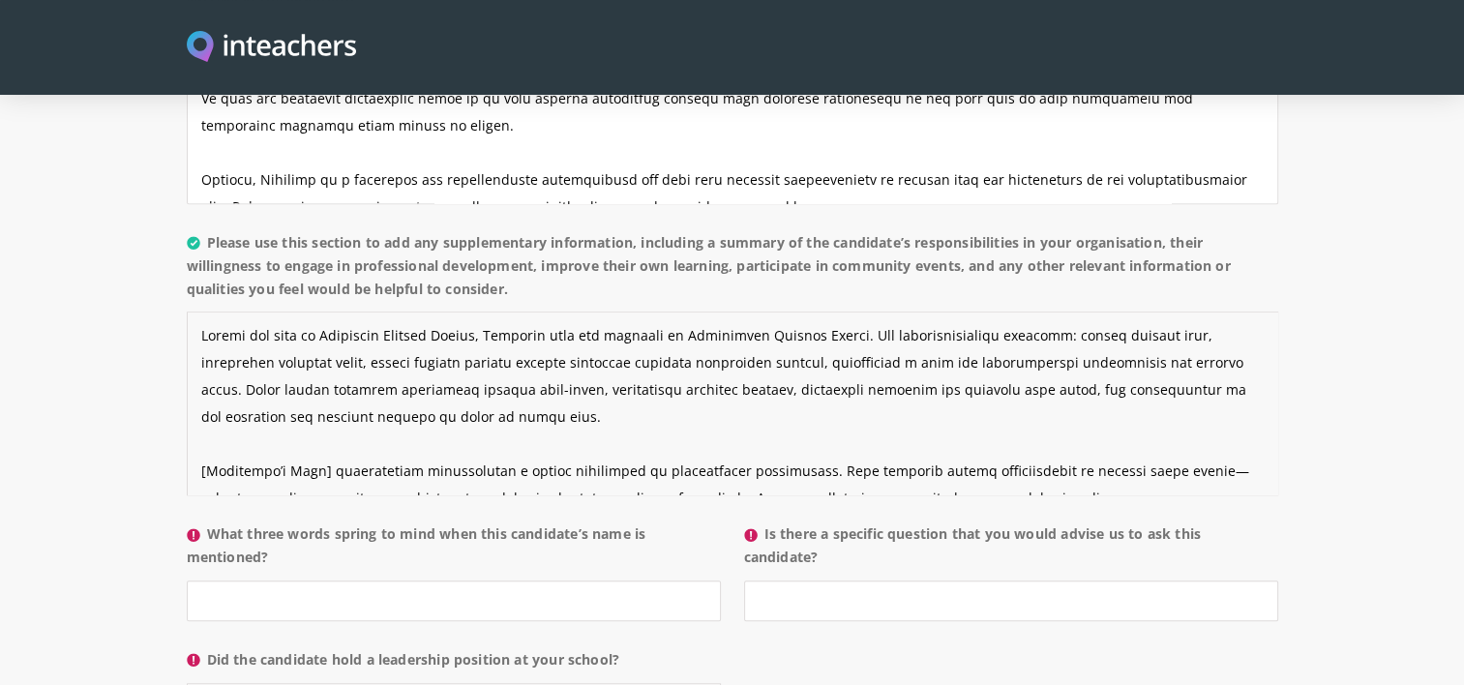
click at [1030, 312] on textarea "Please use this section to add any supplementary information, including a summa…" at bounding box center [732, 404] width 1091 height 184
click at [1055, 312] on textarea "Please use this section to add any supplementary information, including a summa…" at bounding box center [732, 404] width 1091 height 184
click at [708, 312] on textarea "Please use this section to add any supplementary information, including a summa…" at bounding box center [732, 404] width 1091 height 184
click at [354, 312] on textarea "Please use this section to add any supplementary information, including a summa…" at bounding box center [732, 404] width 1091 height 184
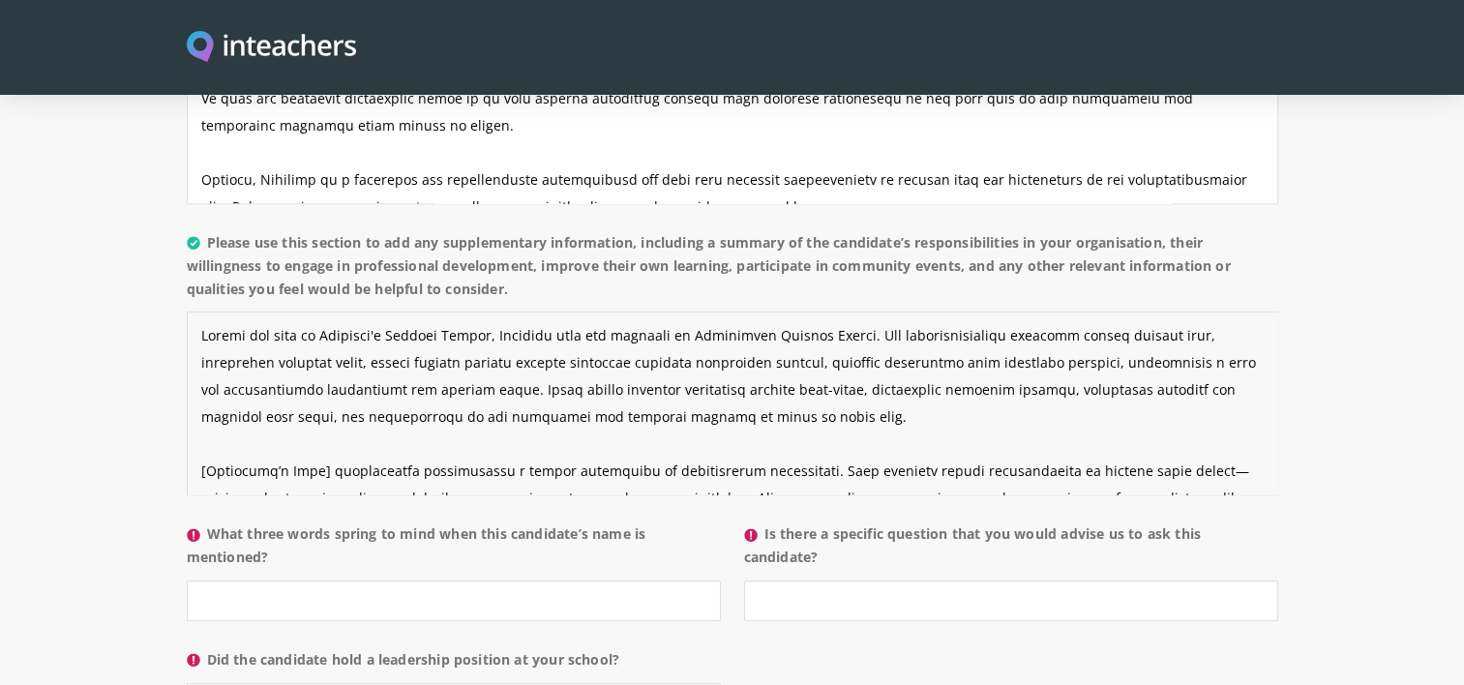
click at [1001, 312] on textarea "Please use this section to add any supplementary information, including a summa…" at bounding box center [732, 404] width 1091 height 184
drag, startPoint x: 525, startPoint y: 332, endPoint x: 503, endPoint y: 329, distance: 22.4
click at [503, 329] on textarea "Please use this section to add any supplementary information, including a summa…" at bounding box center [732, 404] width 1091 height 184
drag, startPoint x: 237, startPoint y: 363, endPoint x: 1079, endPoint y: 338, distance: 842.0
click at [1079, 338] on textarea "Please use this section to add any supplementary information, including a summa…" at bounding box center [732, 404] width 1091 height 184
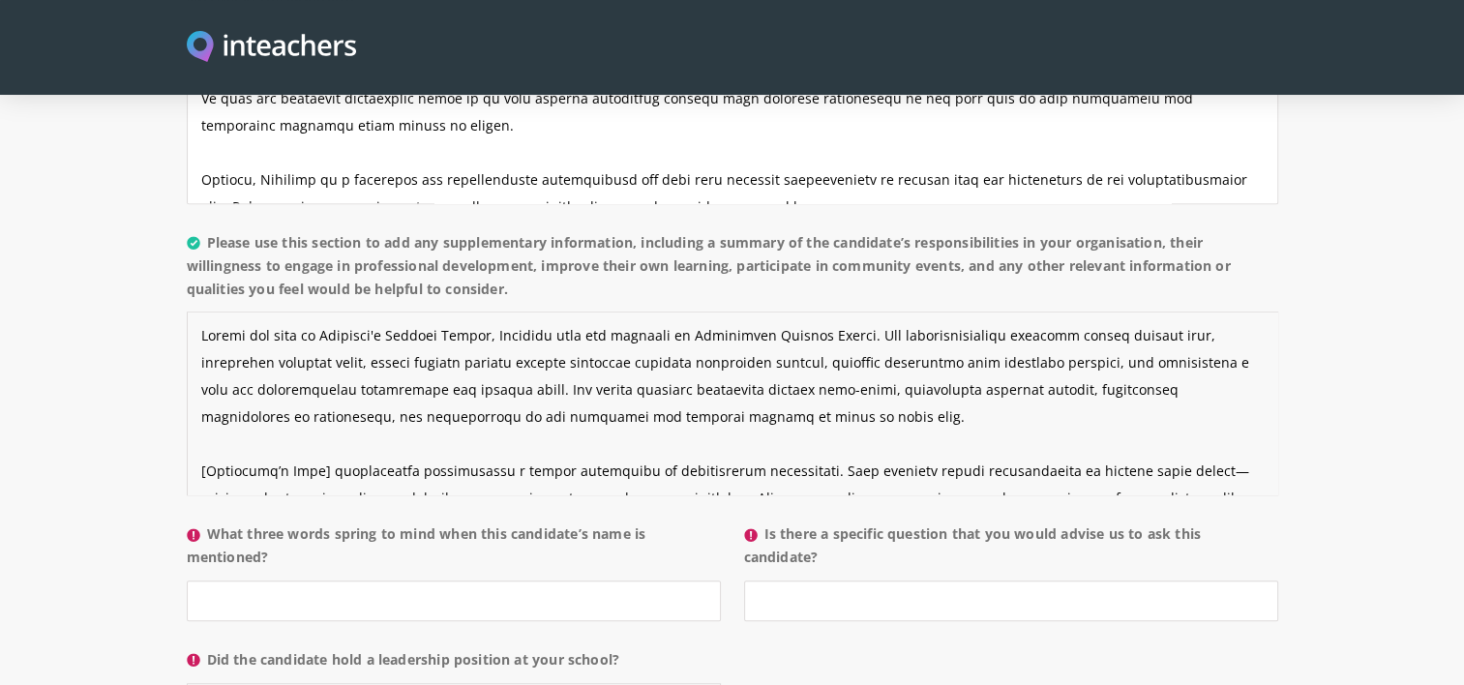
click at [1085, 333] on textarea "Please use this section to add any supplementary information, including a summa…" at bounding box center [732, 404] width 1091 height 184
drag, startPoint x: 273, startPoint y: 359, endPoint x: 606, endPoint y: 323, distance: 334.7
click at [606, 323] on textarea "Please use this section to add any supplementary information, including a summa…" at bounding box center [732, 404] width 1091 height 184
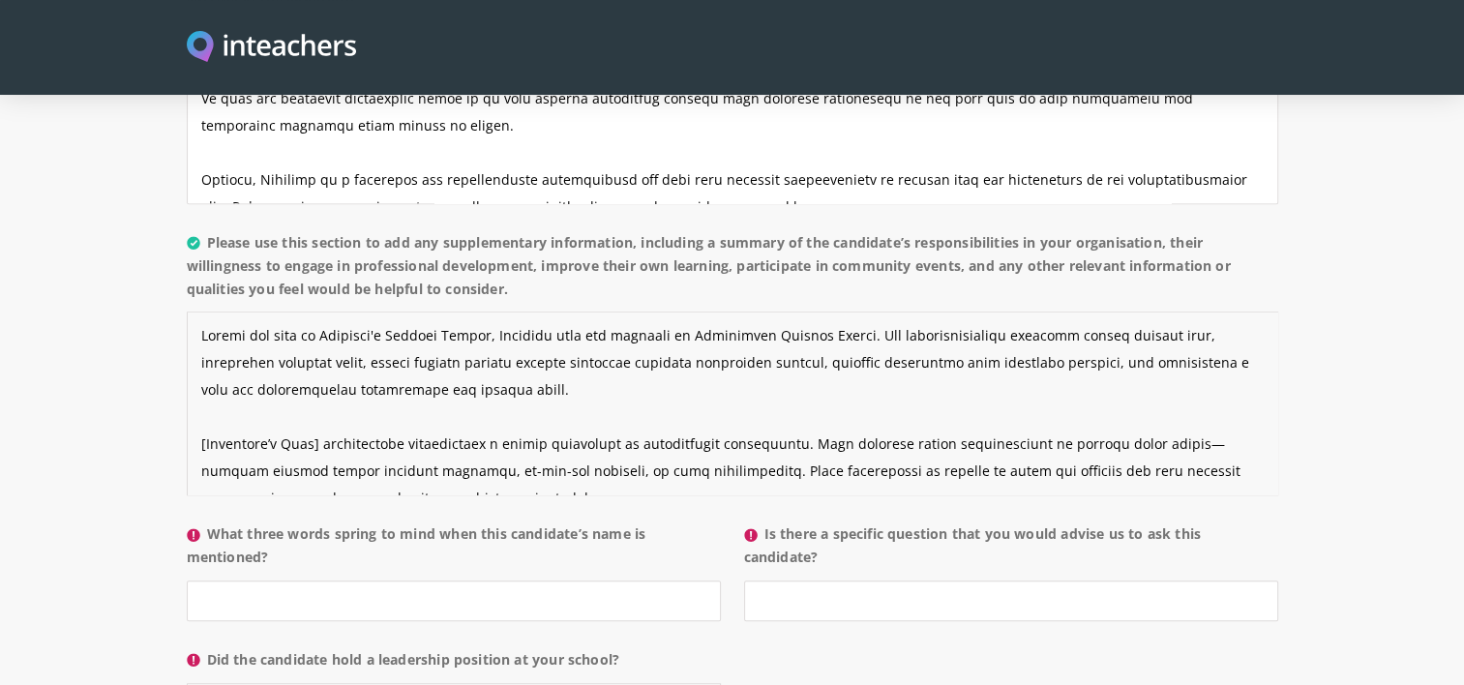
drag, startPoint x: 492, startPoint y: 281, endPoint x: 182, endPoint y: 256, distance: 311.5
click at [182, 256] on div "About the candidate Please use this free text section to provide details regard…" at bounding box center [732, 296] width 1114 height 893
click at [1219, 312] on textarea "Please use this section to add any supplementary information, including a summa…" at bounding box center [732, 404] width 1091 height 184
drag, startPoint x: 387, startPoint y: 339, endPoint x: 195, endPoint y: 341, distance: 191.6
click at [195, 341] on textarea "Please use this section to add any supplementary information, including a summa…" at bounding box center [732, 404] width 1091 height 184
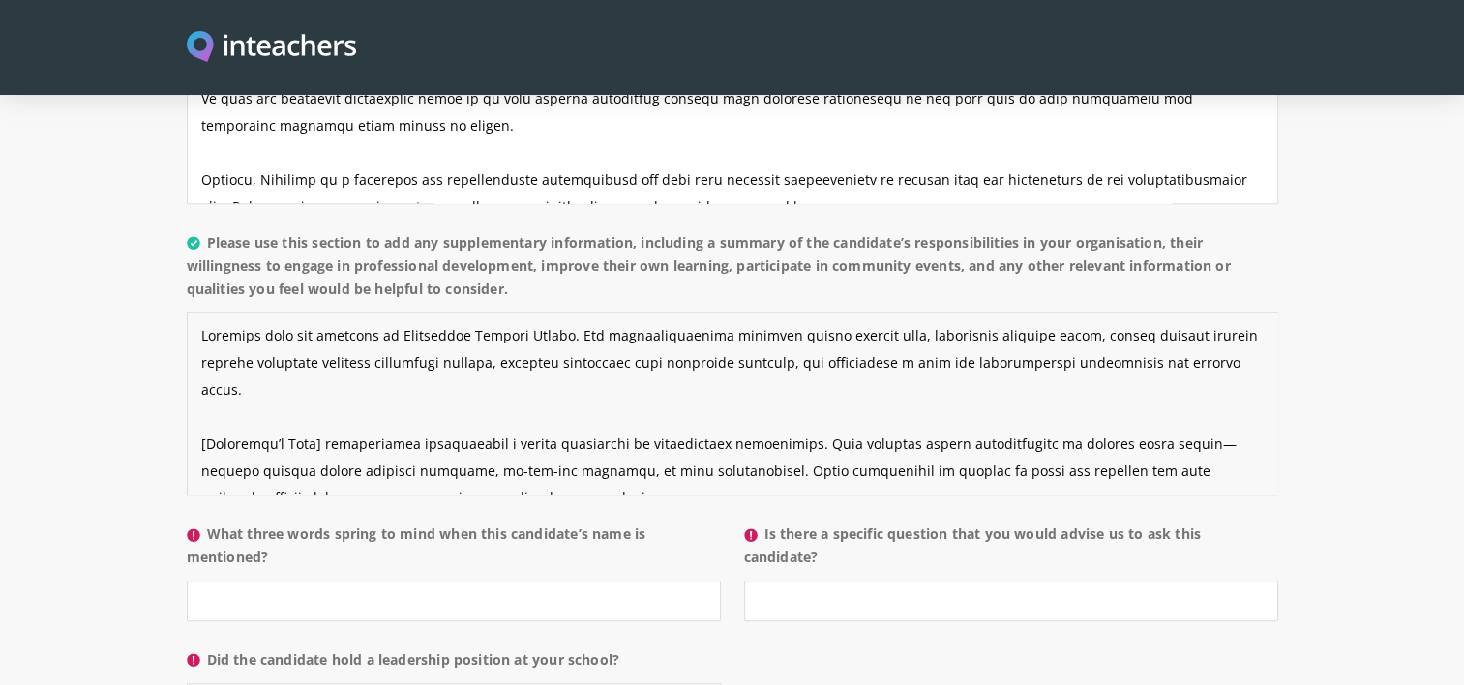
drag, startPoint x: 320, startPoint y: 356, endPoint x: 196, endPoint y: 368, distance: 124.4
click at [196, 368] on textarea "Please use this section to add any supplementary information, including a summa…" at bounding box center [732, 404] width 1091 height 184
drag, startPoint x: 789, startPoint y: 361, endPoint x: 754, endPoint y: 356, distance: 36.1
click at [754, 356] on textarea "Please use this section to add any supplementary information, including a summa…" at bounding box center [732, 404] width 1091 height 184
drag, startPoint x: 1068, startPoint y: 361, endPoint x: 1039, endPoint y: 354, distance: 29.8
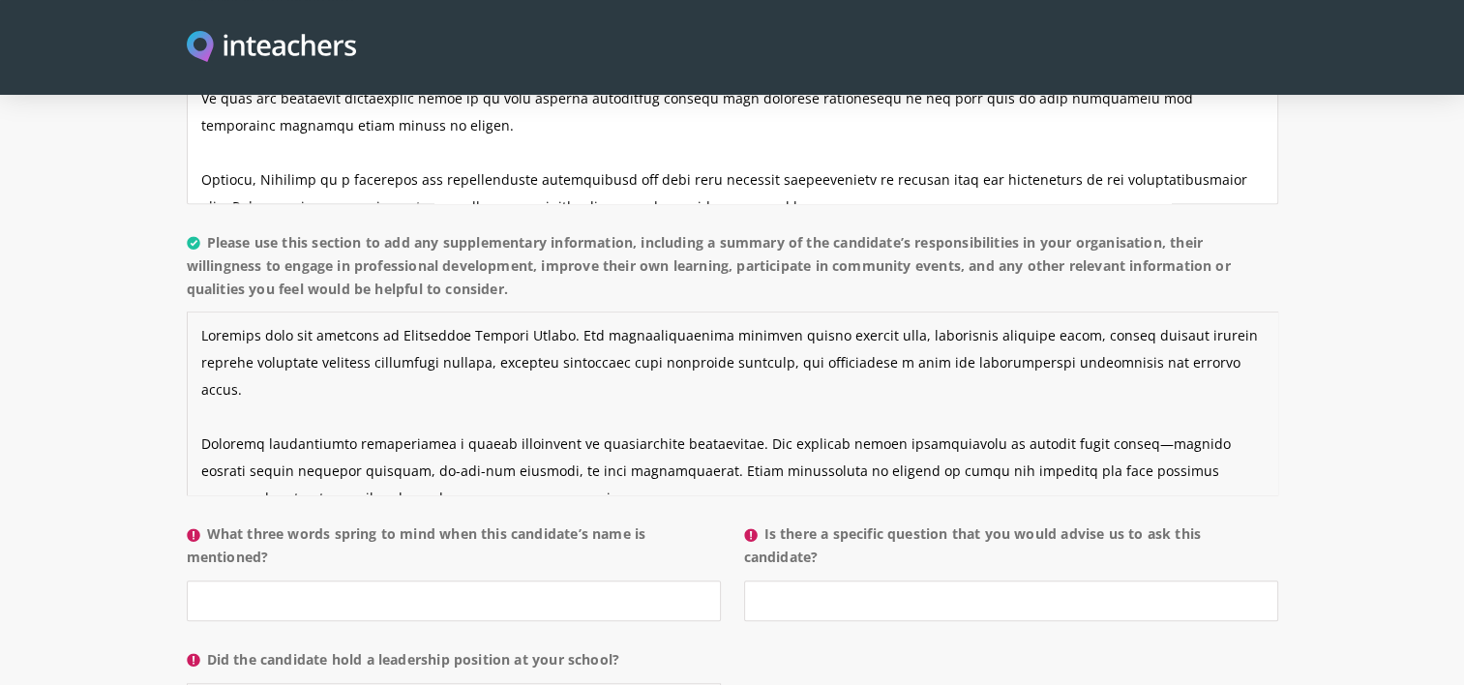
click at [1039, 354] on textarea "Please use this section to add any supplementary information, including a summa…" at bounding box center [732, 404] width 1091 height 184
drag, startPoint x: 623, startPoint y: 389, endPoint x: 1113, endPoint y: 359, distance: 490.4
click at [1113, 359] on textarea "Please use this section to add any supplementary information, including a summa…" at bounding box center [732, 404] width 1091 height 184
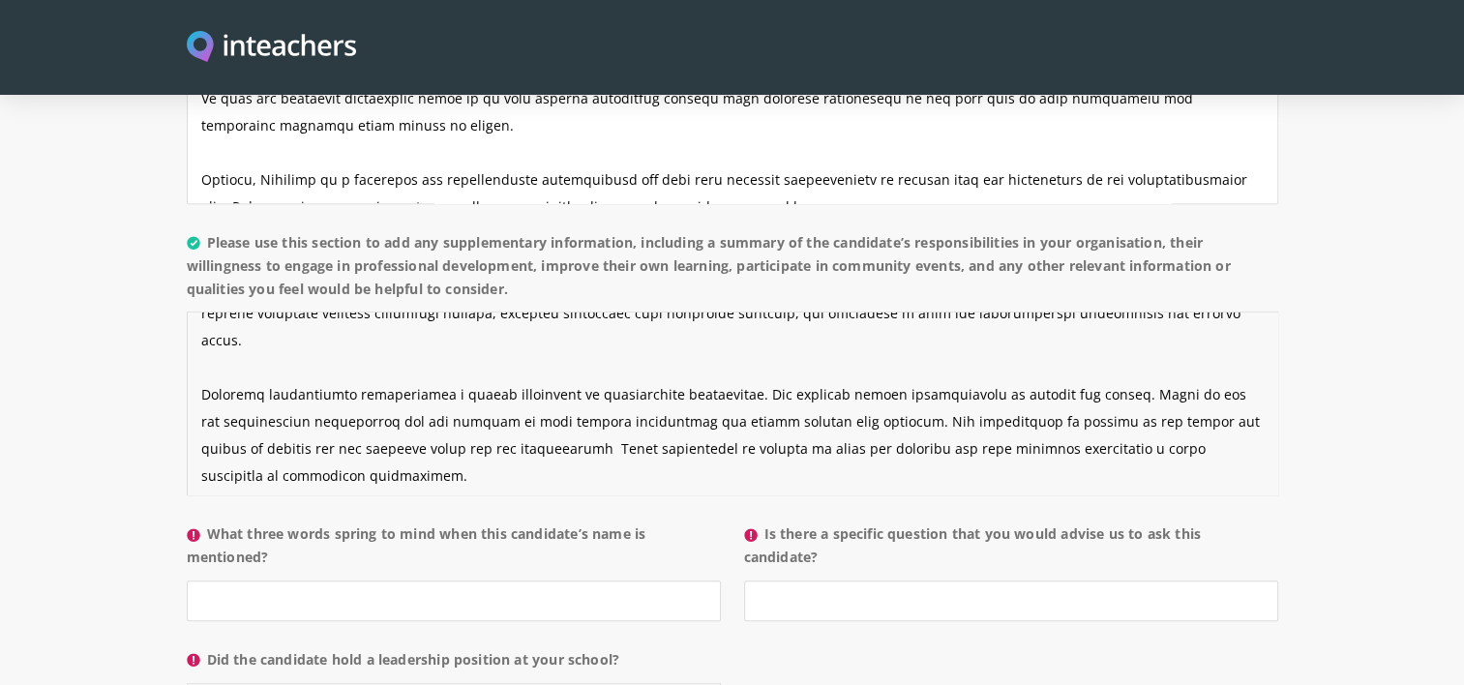
scroll to position [46, 0]
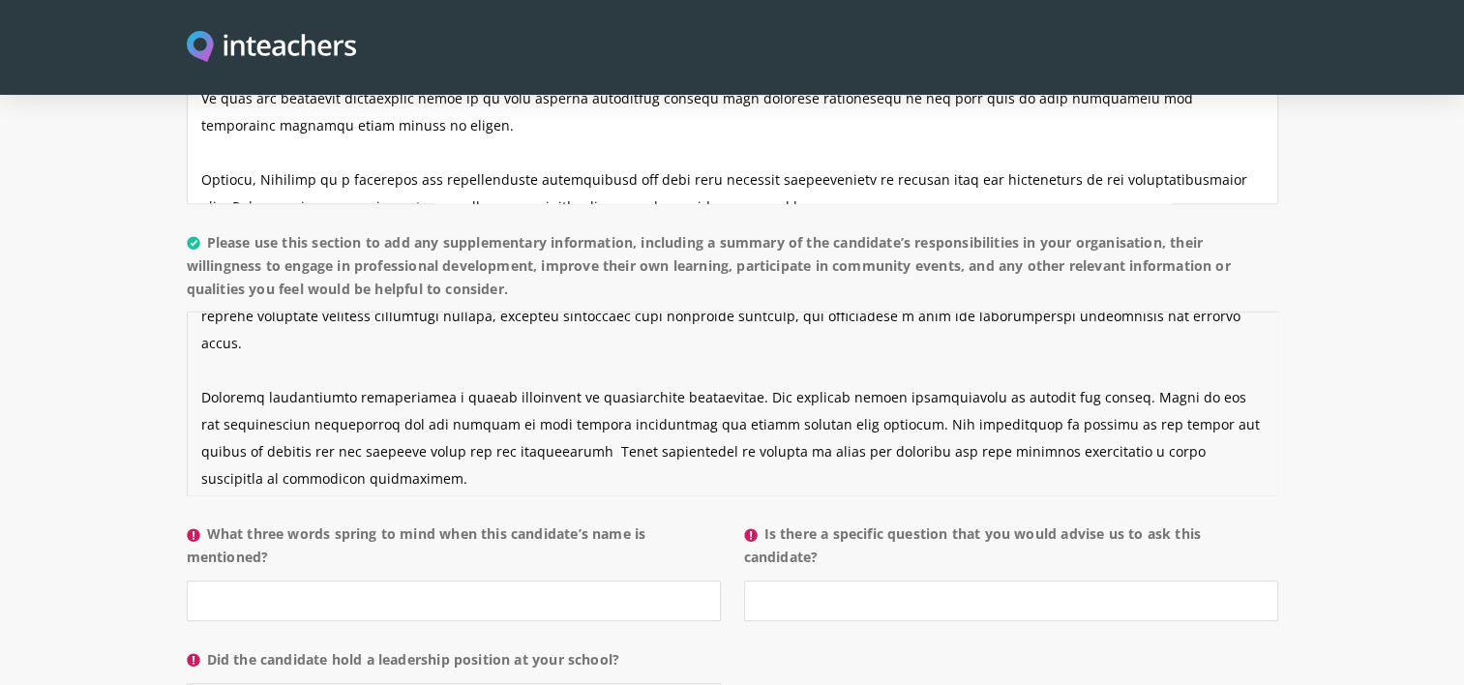
click at [855, 333] on textarea "Please use this section to add any supplementary information, including a summa…" at bounding box center [732, 404] width 1091 height 184
click at [844, 335] on textarea "Please use this section to add any supplementary information, including a summa…" at bounding box center [732, 404] width 1091 height 184
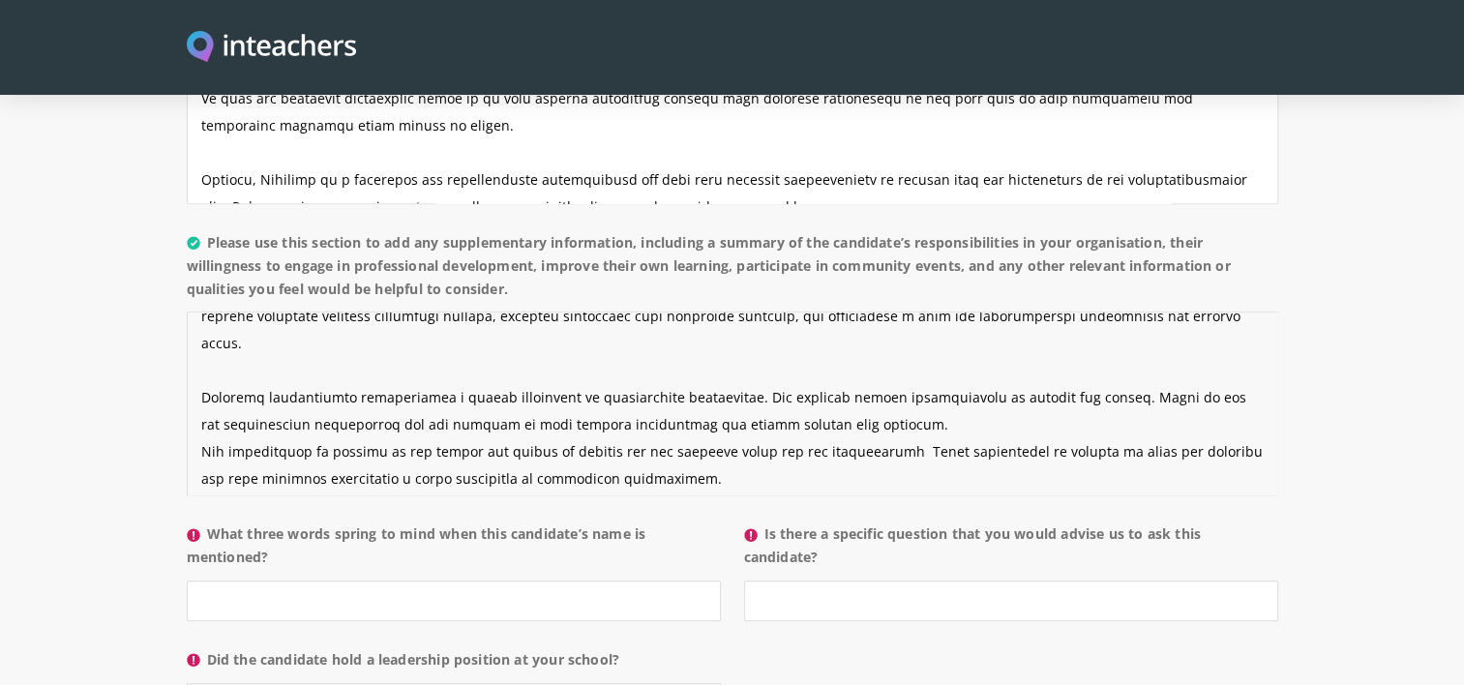
click at [863, 337] on textarea "Please use this section to add any supplementary information, including a summa…" at bounding box center [732, 404] width 1091 height 184
drag, startPoint x: 445, startPoint y: 340, endPoint x: 404, endPoint y: 337, distance: 40.7
click at [404, 337] on textarea "Please use this section to add any supplementary information, including a summa…" at bounding box center [732, 404] width 1091 height 184
drag, startPoint x: 431, startPoint y: 343, endPoint x: 374, endPoint y: 343, distance: 57.1
click at [374, 343] on textarea "Please use this section to add any supplementary information, including a summa…" at bounding box center [732, 404] width 1091 height 184
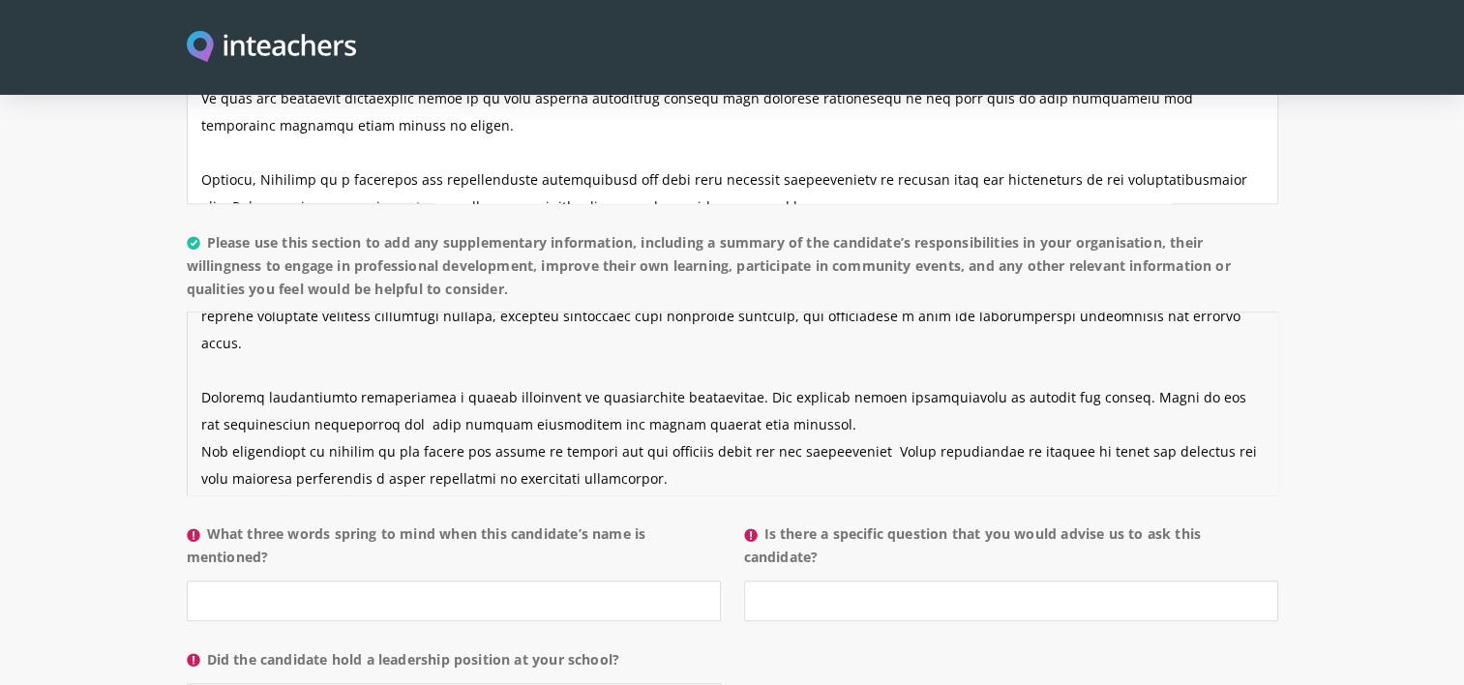
scroll to position [0, 0]
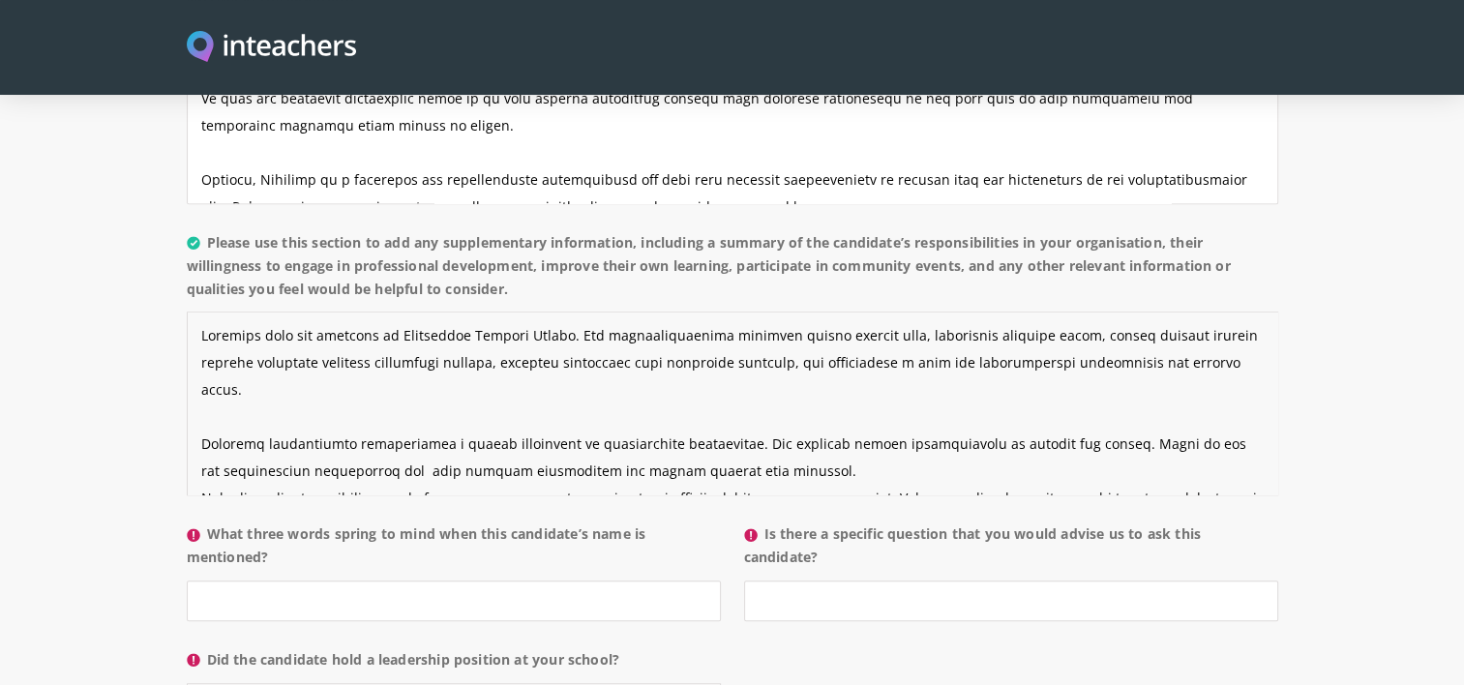
drag, startPoint x: 770, startPoint y: 344, endPoint x: 1097, endPoint y: 362, distance: 327.5
click at [1097, 362] on textarea "Please use this section to add any supplementary information, including a summa…" at bounding box center [732, 404] width 1091 height 184
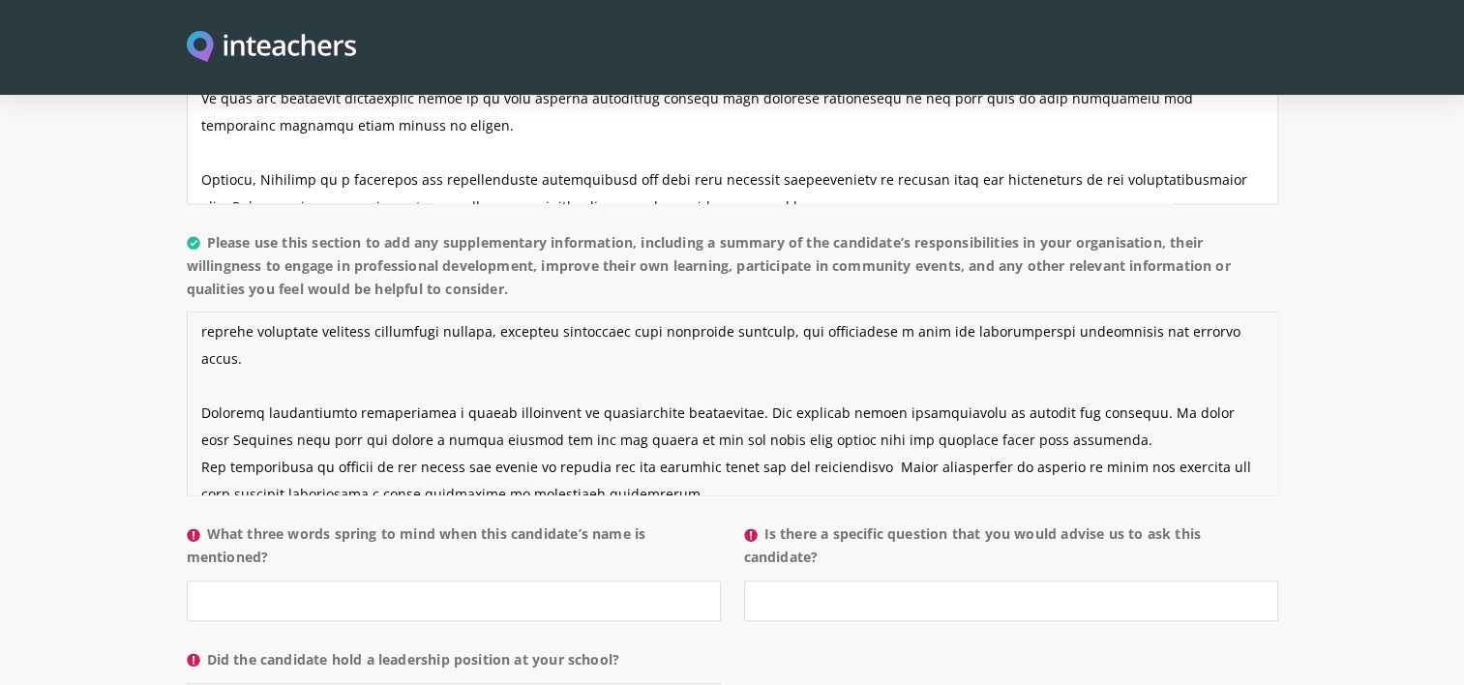
scroll to position [34, 0]
drag, startPoint x: 701, startPoint y: 426, endPoint x: 1032, endPoint y: 346, distance: 340.2
click at [1032, 346] on textarea "Please use this section to add any supplementary information, including a summa…" at bounding box center [732, 404] width 1091 height 184
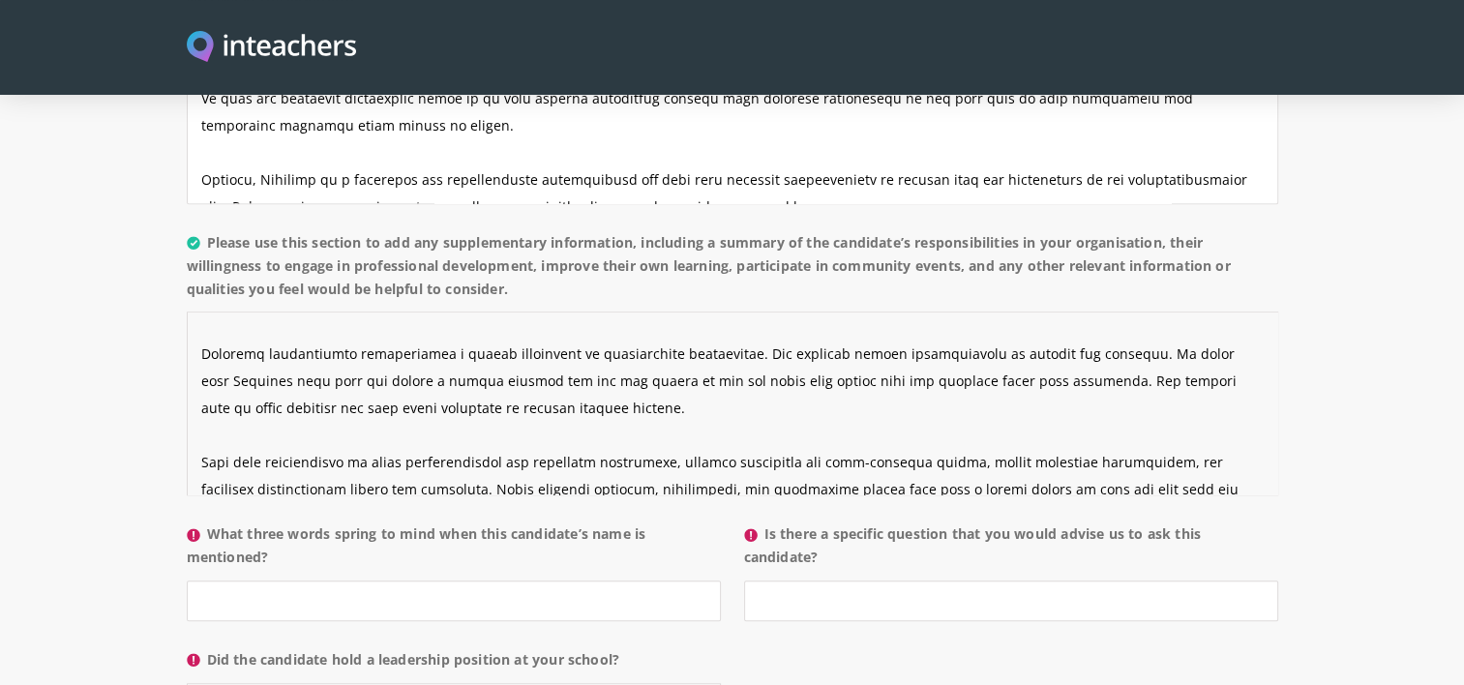
scroll to position [93, 0]
drag, startPoint x: 432, startPoint y: 402, endPoint x: 191, endPoint y: 383, distance: 242.6
click at [191, 383] on textarea "Please use this section to add any supplementary information, including a summa…" at bounding box center [732, 404] width 1091 height 184
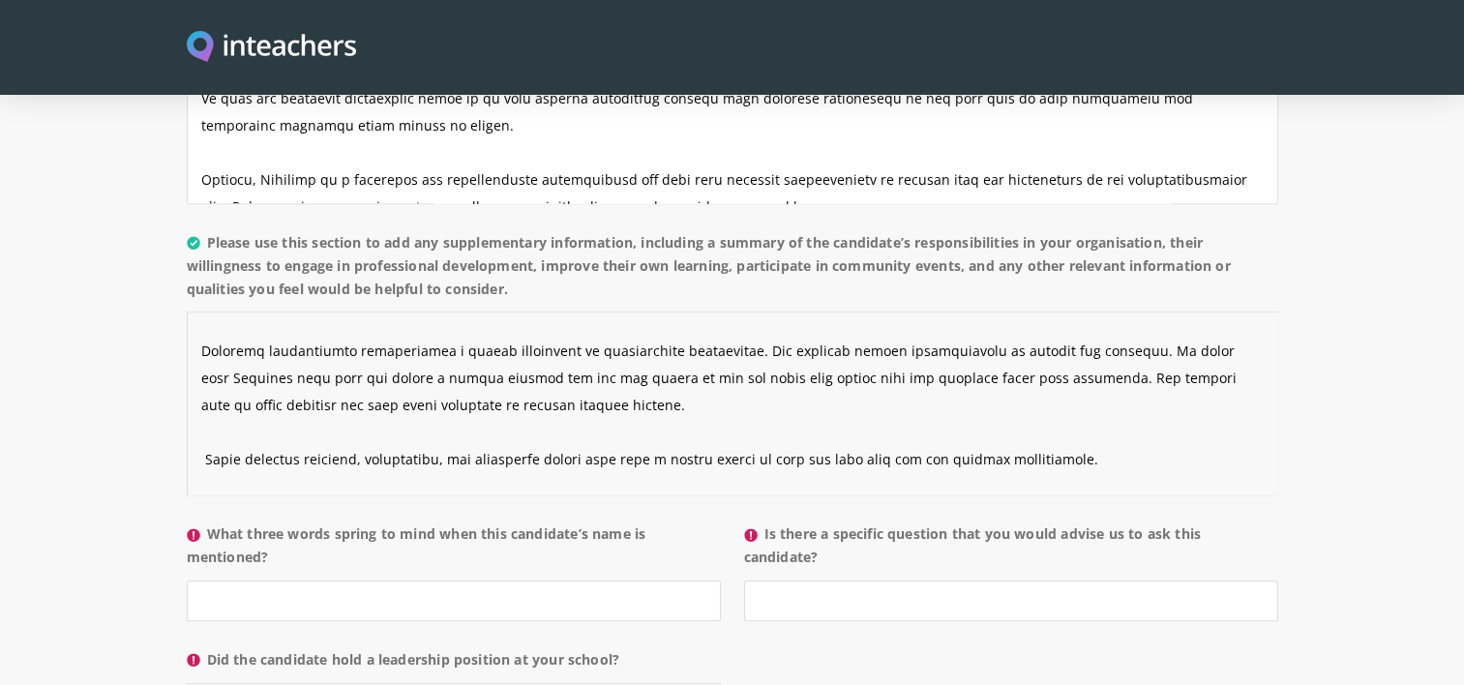
click at [191, 383] on textarea "Please use this section to add any supplementary information, including a summa…" at bounding box center [732, 404] width 1091 height 184
click at [387, 379] on textarea "Please use this section to add any supplementary information, including a summa…" at bounding box center [732, 404] width 1091 height 184
drag, startPoint x: 333, startPoint y: 374, endPoint x: 247, endPoint y: 379, distance: 86.2
click at [247, 379] on textarea "Please use this section to add any supplementary information, including a summa…" at bounding box center [732, 404] width 1091 height 184
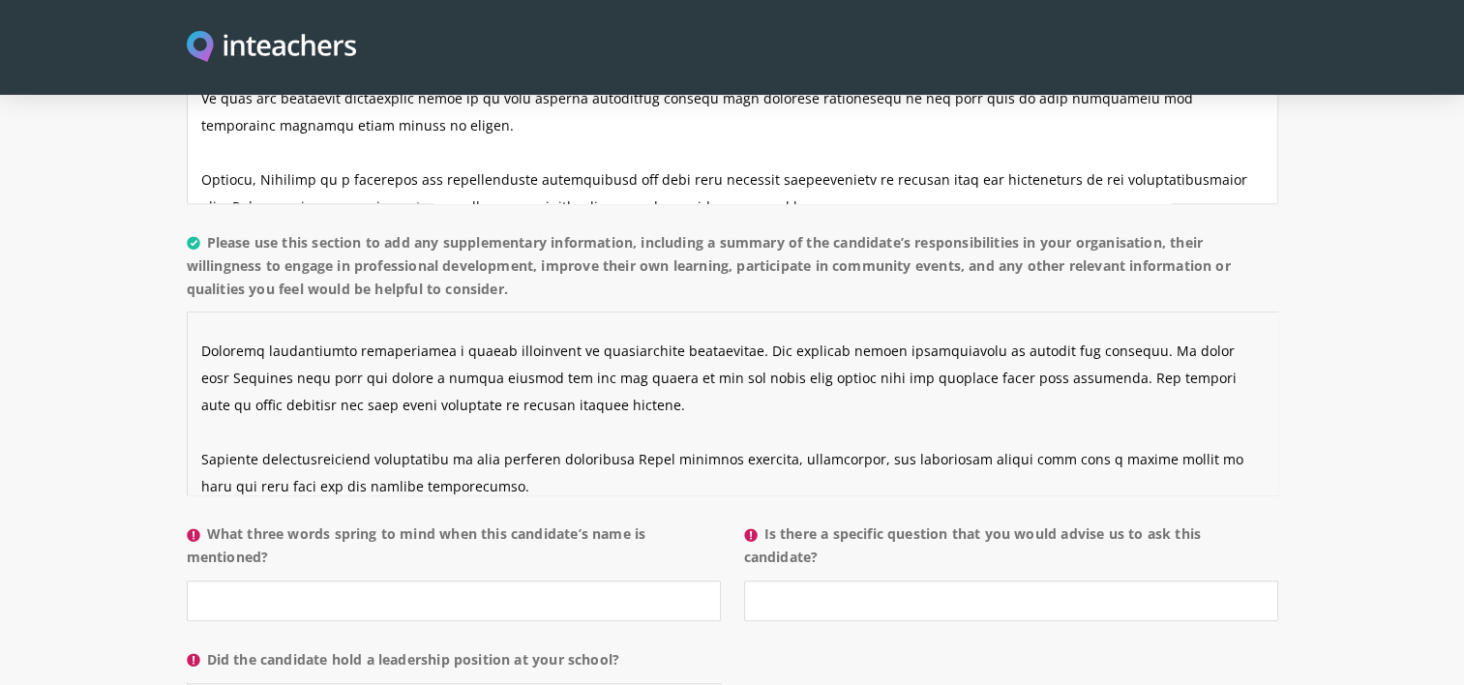
click at [418, 377] on textarea "Please use this section to add any supplementary information, including a summa…" at bounding box center [732, 404] width 1091 height 184
click at [588, 375] on textarea "Please use this section to add any supplementary information, including a summa…" at bounding box center [732, 404] width 1091 height 184
click at [680, 515] on p "What three words spring to mind when this candidate’s name is mentioned?" at bounding box center [460, 578] width 546 height 126
click at [594, 377] on textarea "Please use this section to add any supplementary information, including a summa…" at bounding box center [732, 404] width 1091 height 184
click at [408, 405] on textarea "Please use this section to add any supplementary information, including a summa…" at bounding box center [732, 404] width 1091 height 184
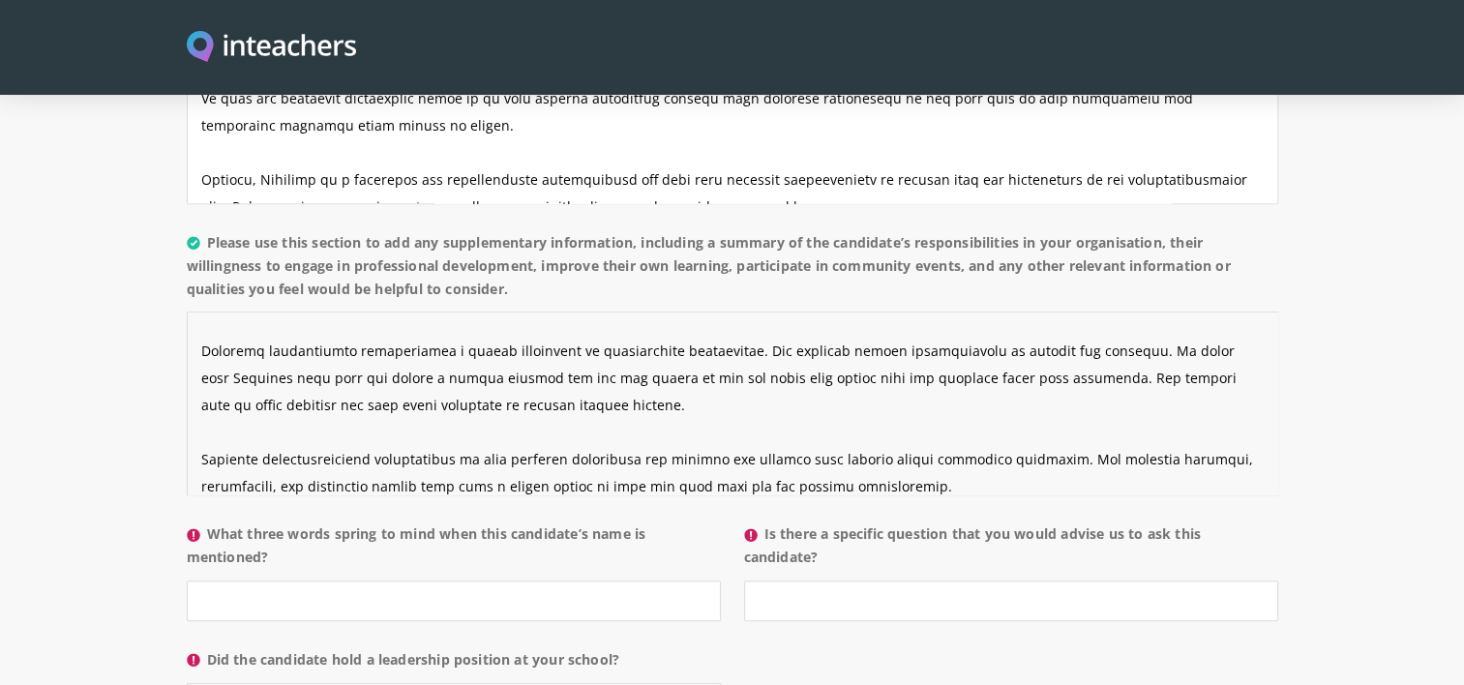
click at [408, 405] on textarea "Please use this section to add any supplementary information, including a summa…" at bounding box center [732, 404] width 1091 height 184
click at [1012, 377] on textarea "Please use this section to add any supplementary information, including a summa…" at bounding box center [732, 404] width 1091 height 184
drag, startPoint x: 1053, startPoint y: 406, endPoint x: 1021, endPoint y: 402, distance: 32.2
click at [1021, 402] on textarea "Please use this section to add any supplementary information, including a summa…" at bounding box center [732, 404] width 1091 height 184
drag, startPoint x: 455, startPoint y: 431, endPoint x: 1237, endPoint y: 400, distance: 783.3
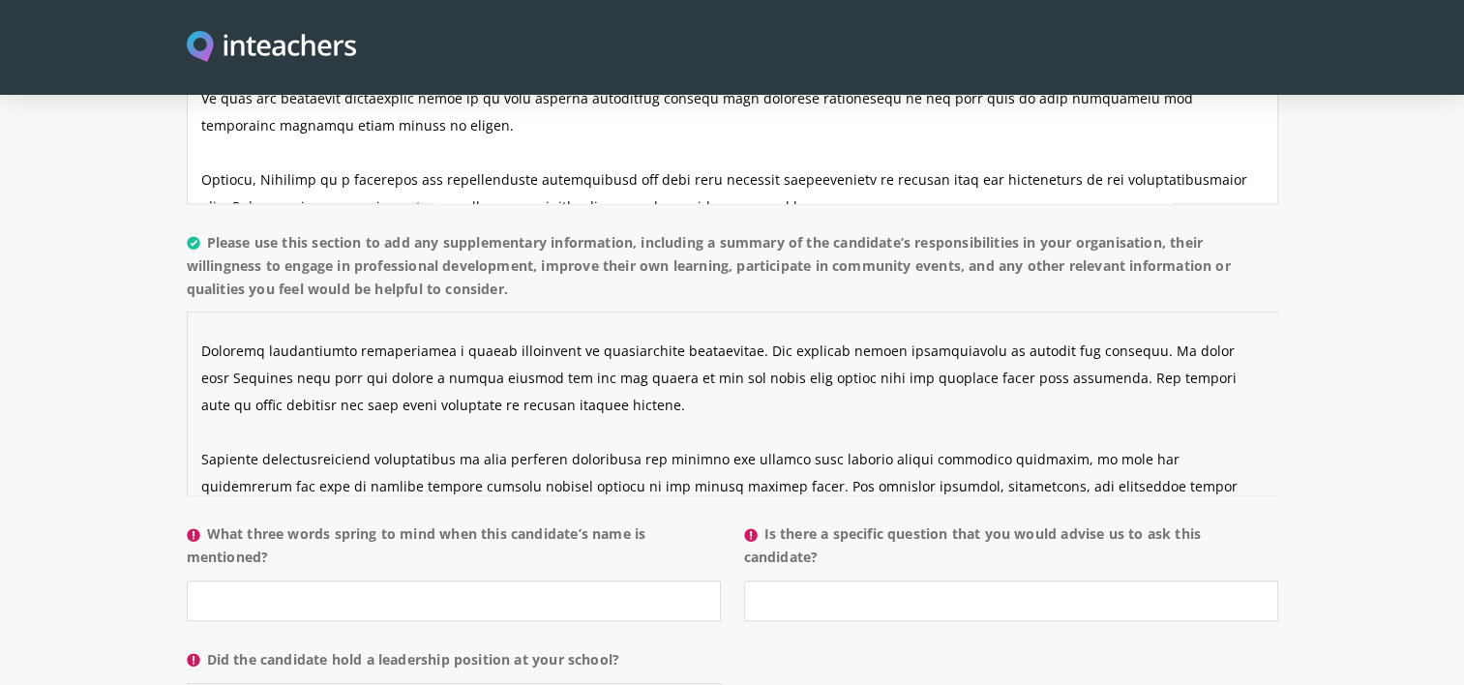
click at [1237, 400] on textarea "Please use this section to add any supplementary information, including a summa…" at bounding box center [732, 404] width 1091 height 184
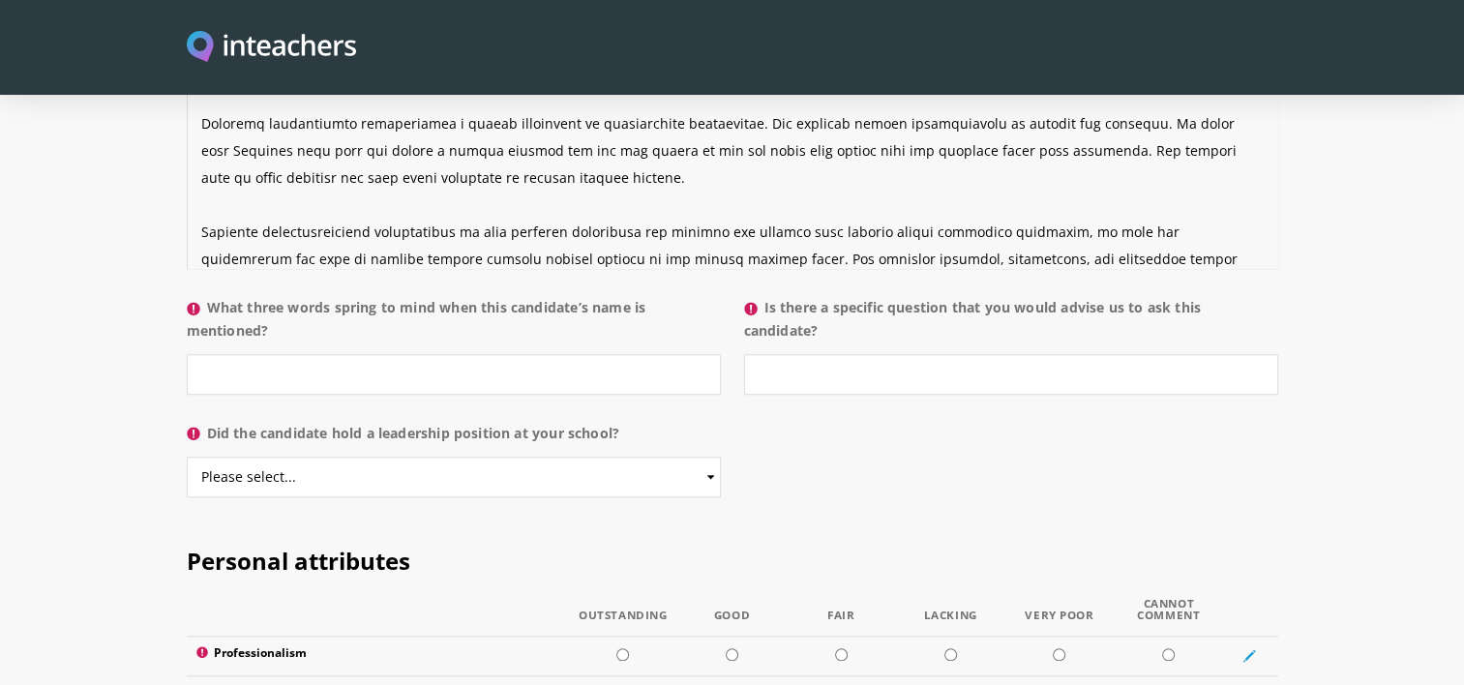
scroll to position [1935, 0]
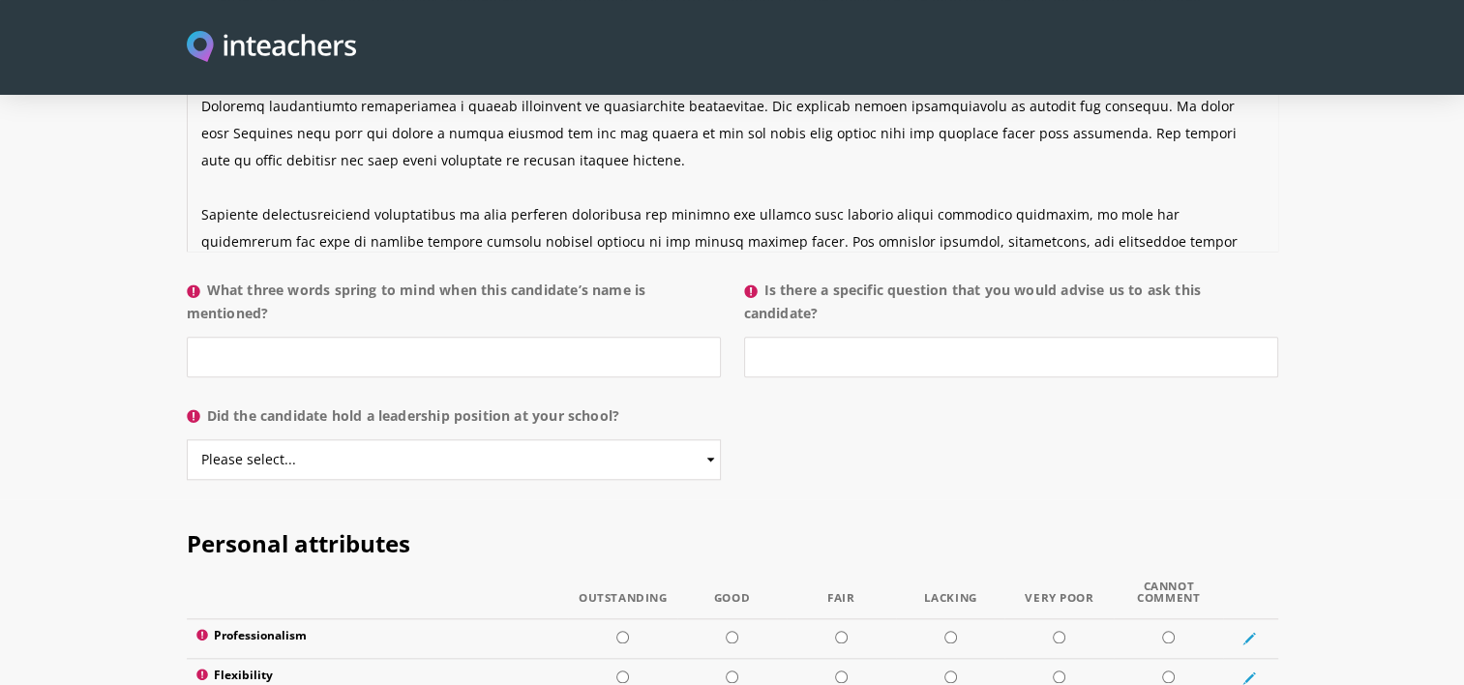
type textarea "Victoria held the position of Healthcare Support Worker. Her responsibilities i…"
click at [459, 337] on input "What three words spring to mind when this candidate’s name is mentioned?" at bounding box center [454, 357] width 534 height 41
type input "h"
click at [421, 337] on input "Dedicated, hardworking and enthusiatic" at bounding box center [454, 357] width 534 height 41
type input "Dedicated, hardworking and enthusiastic"
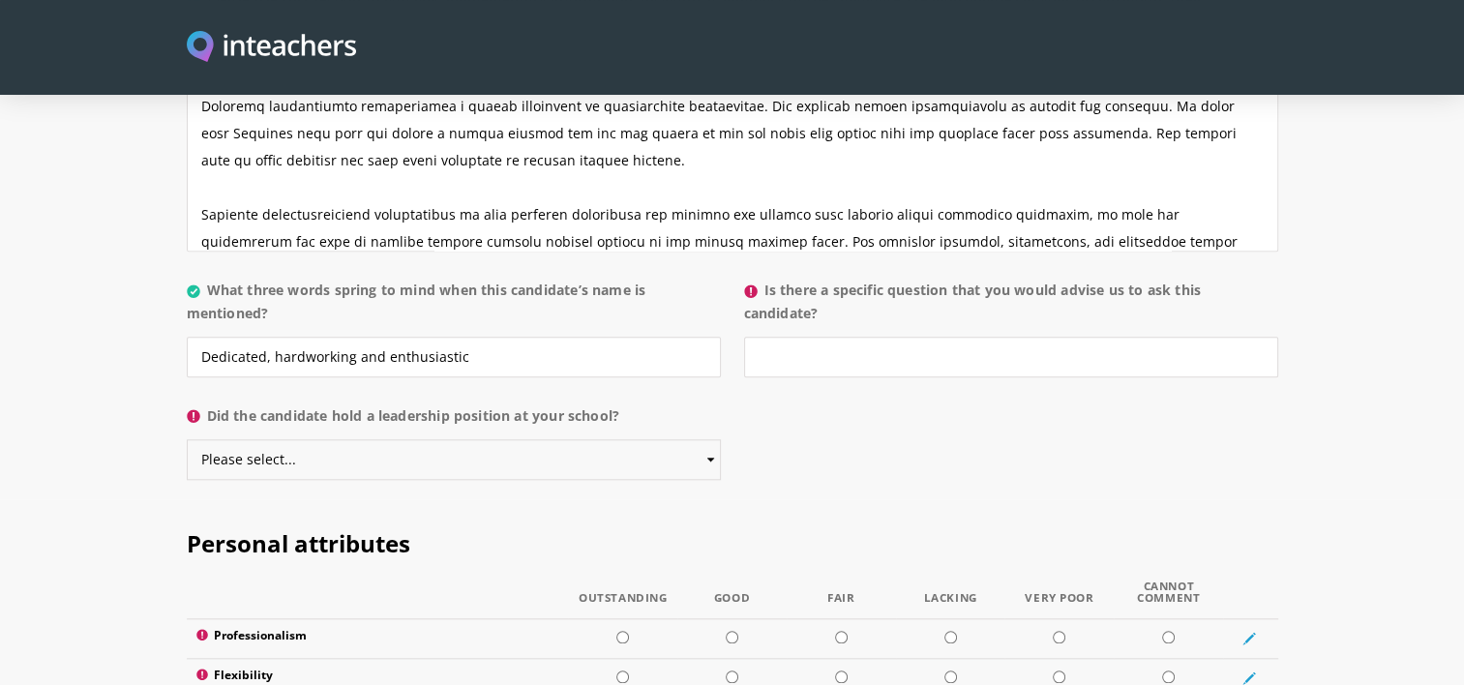
click at [443, 439] on select "Please select... Yes No" at bounding box center [454, 459] width 534 height 41
click at [631, 397] on p "Did the candidate hold a leadership position at your school? Please select... Y…" at bounding box center [460, 448] width 546 height 103
click at [903, 337] on input "Is there a specific question that you would advise us to ask this candidate?" at bounding box center [1011, 357] width 534 height 41
click at [620, 631] on input "radio" at bounding box center [622, 637] width 13 height 13
radio input "true"
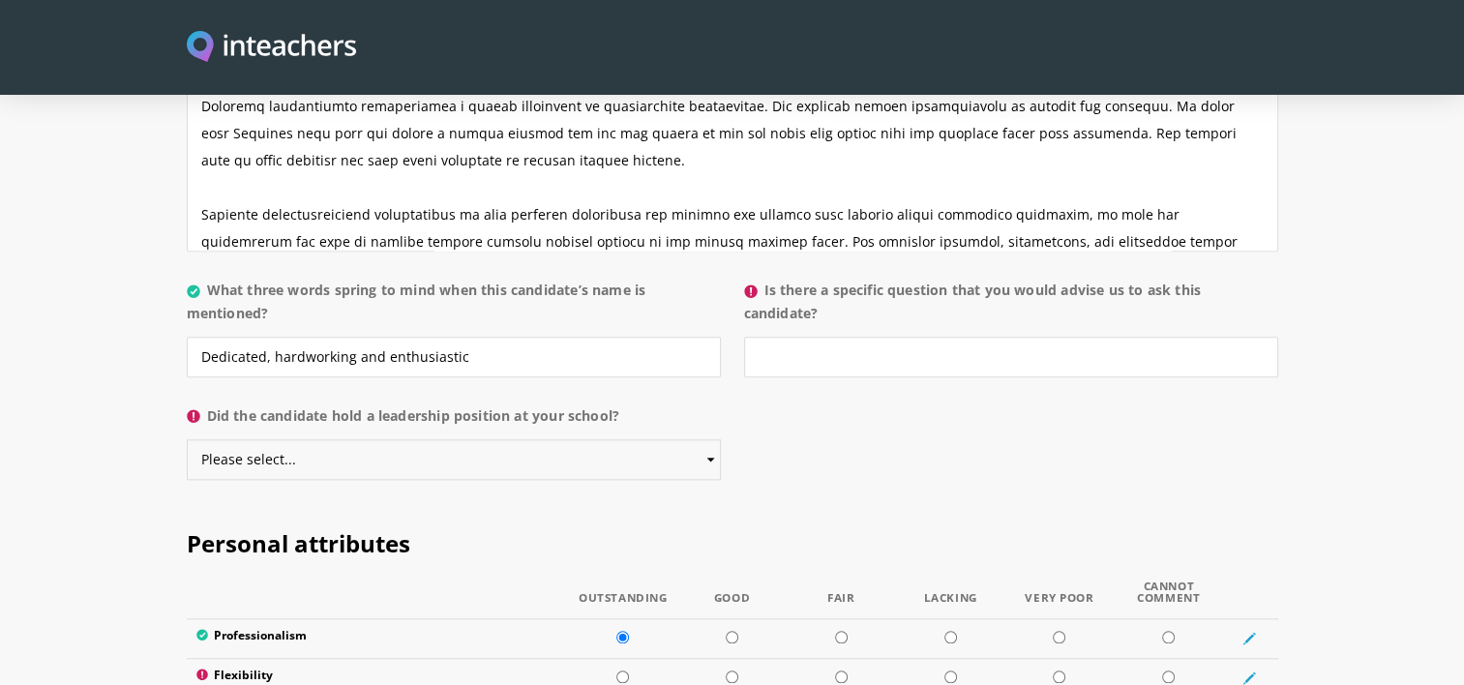
click at [639, 439] on select "Please select... Yes No" at bounding box center [454, 459] width 534 height 41
click at [894, 337] on input "Is there a specific question that you would advise us to ask this candidate?" at bounding box center [1011, 357] width 534 height 41
type input "W"
type input "v"
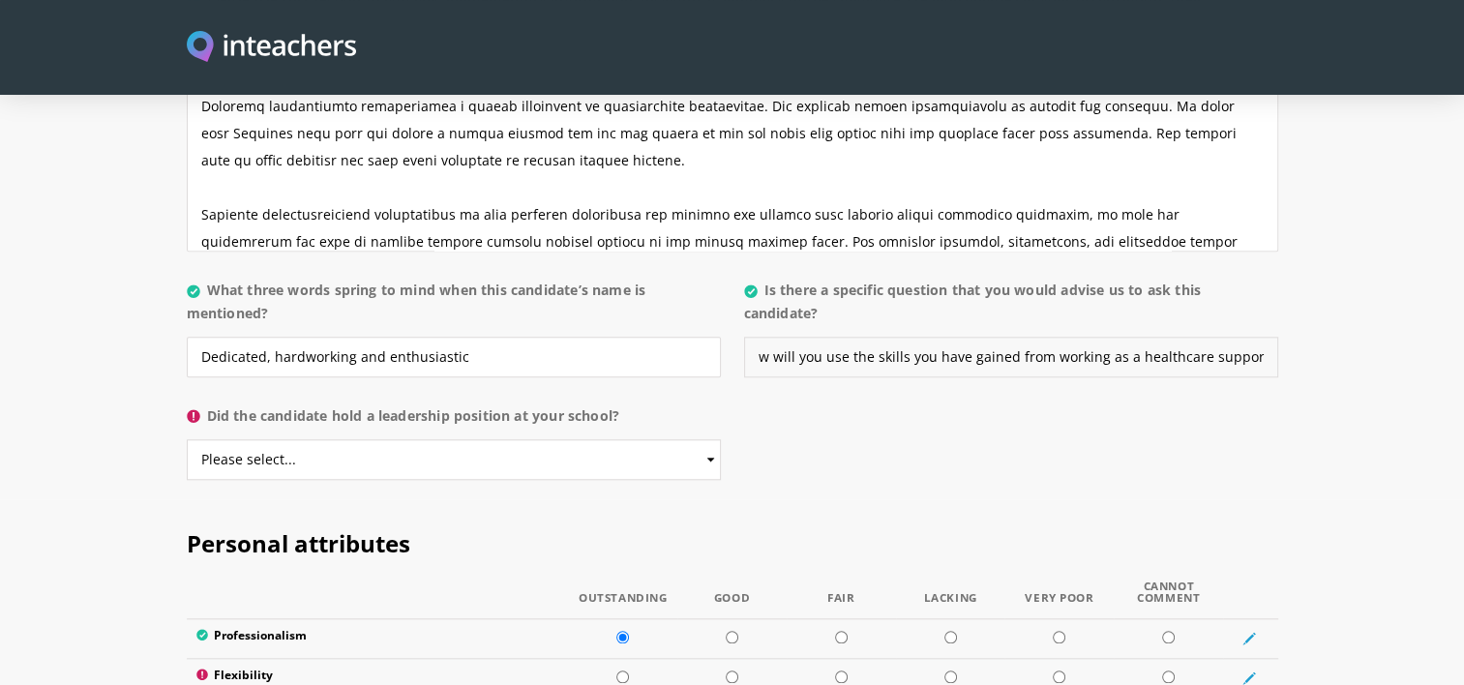
scroll to position [0, 0]
click at [1056, 337] on input "How will you use the skills you have gained from working as a healthcare suppor…" at bounding box center [1011, 357] width 534 height 41
click at [1129, 337] on input "How will you use the skills you have gained as working as a healthcare support …" at bounding box center [1011, 357] width 534 height 41
type input "How will you use the skills you have gained as working as a healthcare support …"
click at [712, 439] on select "Please select... Yes No" at bounding box center [454, 459] width 534 height 41
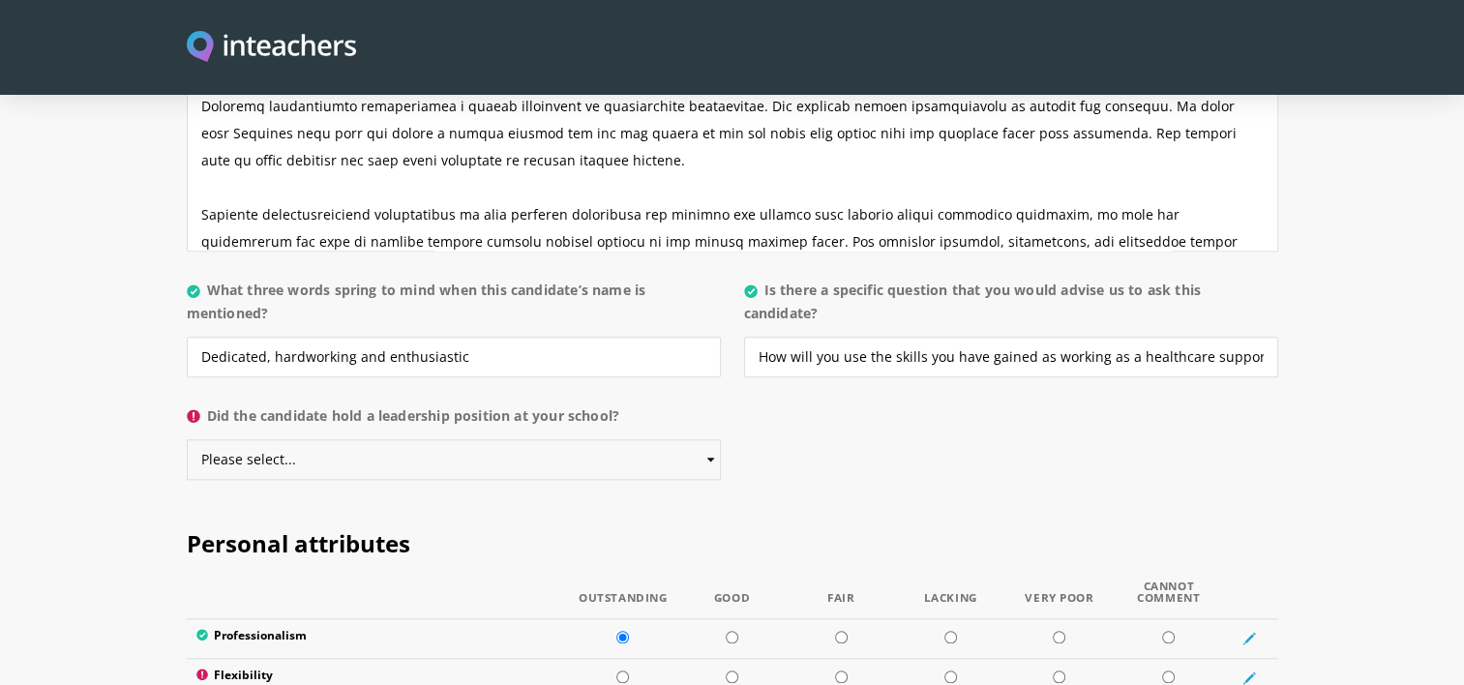
select select "No"
click at [187, 439] on select "Please select... Yes No" at bounding box center [454, 459] width 534 height 41
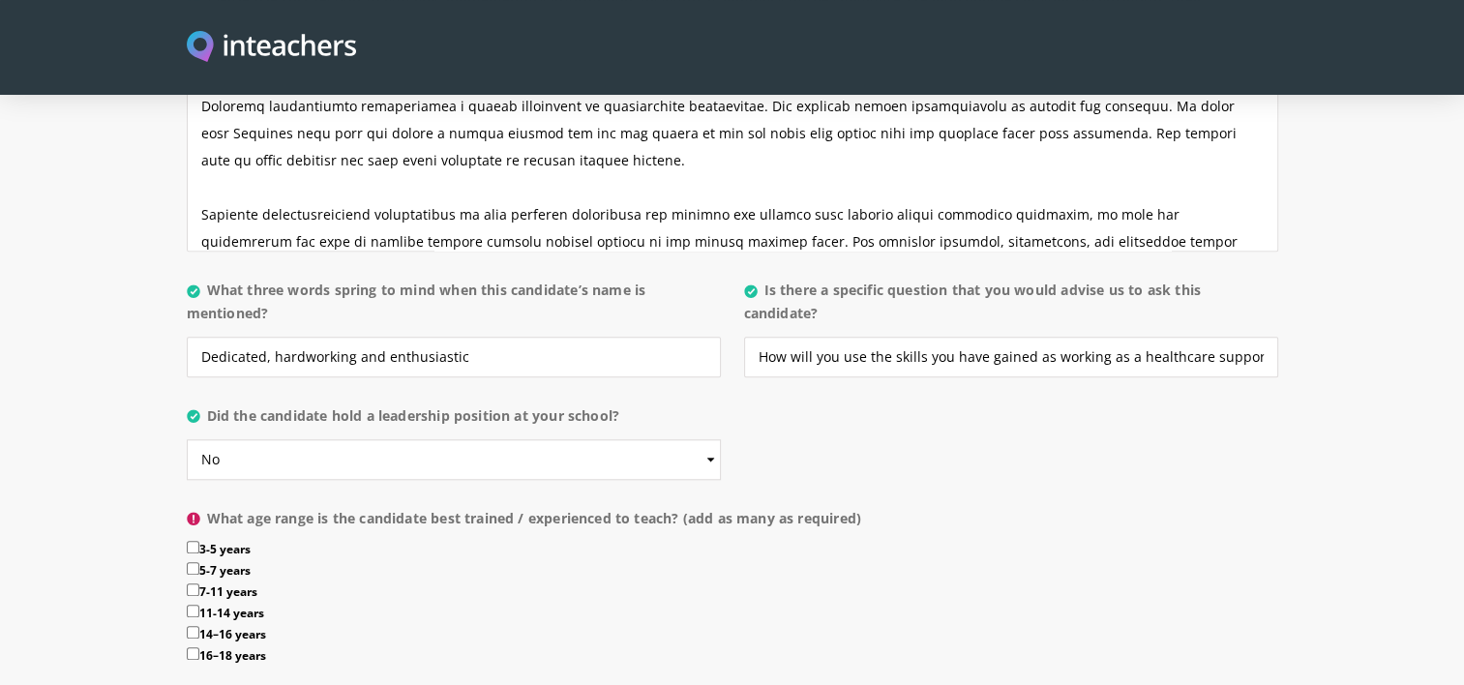
click at [1151, 562] on label "5-7 years" at bounding box center [732, 572] width 1091 height 21
click at [199, 562] on input "5-7 years" at bounding box center [193, 568] width 13 height 13
click at [193, 562] on input "5-7 years" at bounding box center [193, 568] width 13 height 13
checkbox input "false"
drag, startPoint x: 373, startPoint y: 401, endPoint x: 332, endPoint y: 465, distance: 77.0
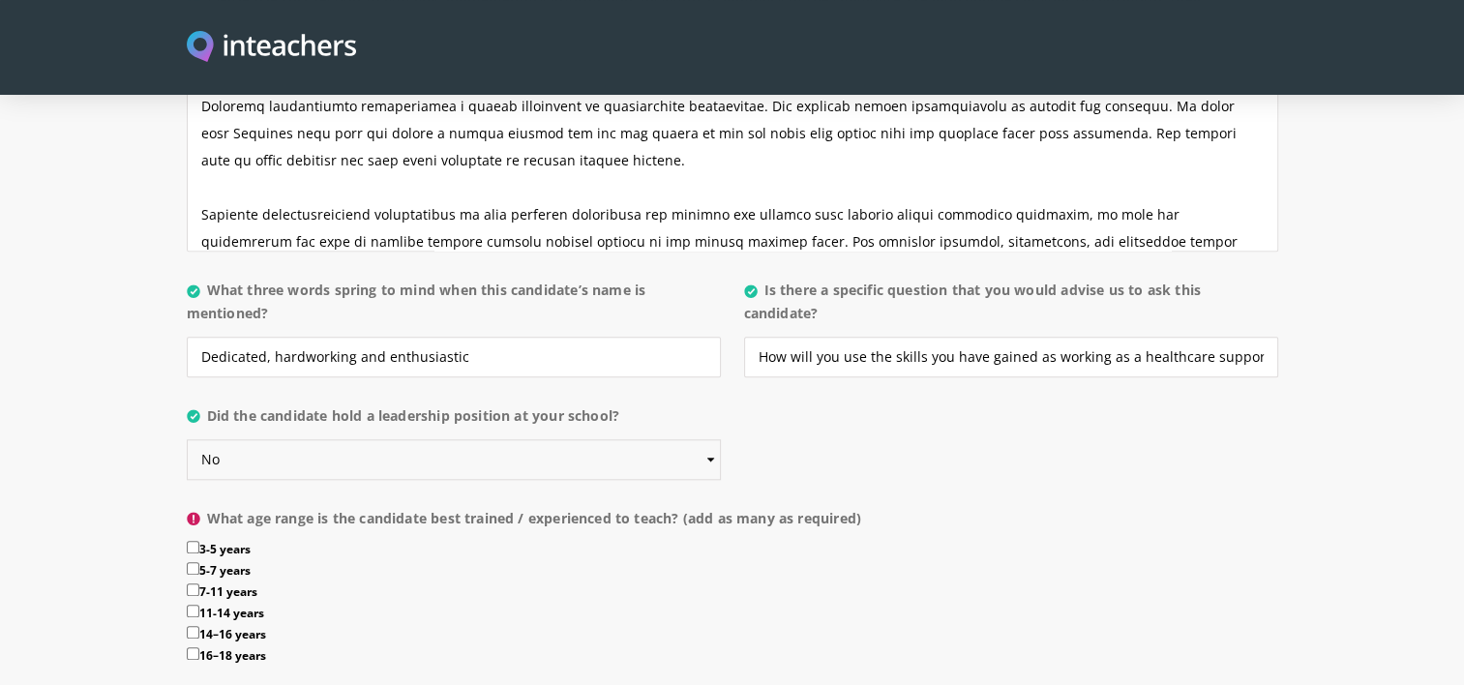
click at [332, 465] on div "About the candidate Please use this free text section to provide details regard…" at bounding box center [732, 147] width 1091 height 1082
click at [187, 439] on select "Please select... Yes No" at bounding box center [454, 459] width 534 height 41
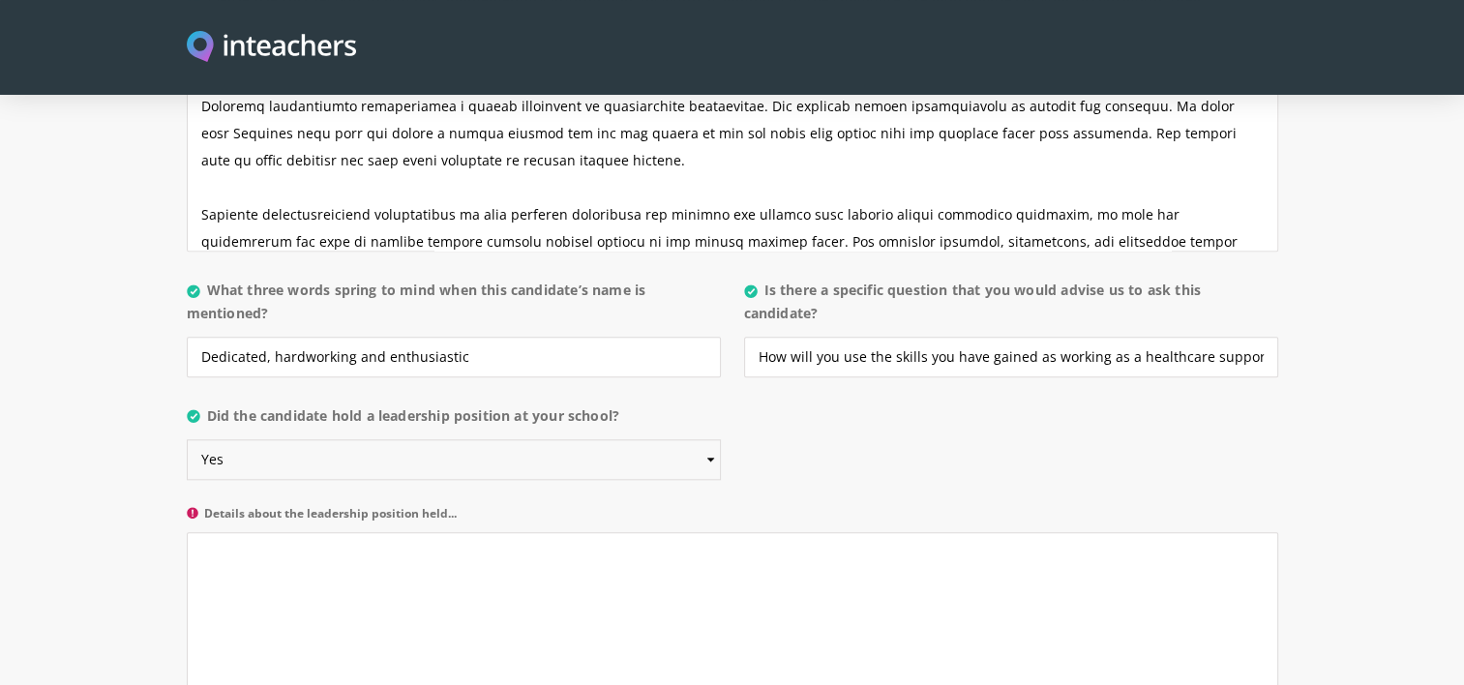
click at [401, 439] on select "Please select... Yes No" at bounding box center [454, 459] width 534 height 41
select select "No"
click at [187, 439] on select "Please select... Yes No" at bounding box center [454, 459] width 534 height 41
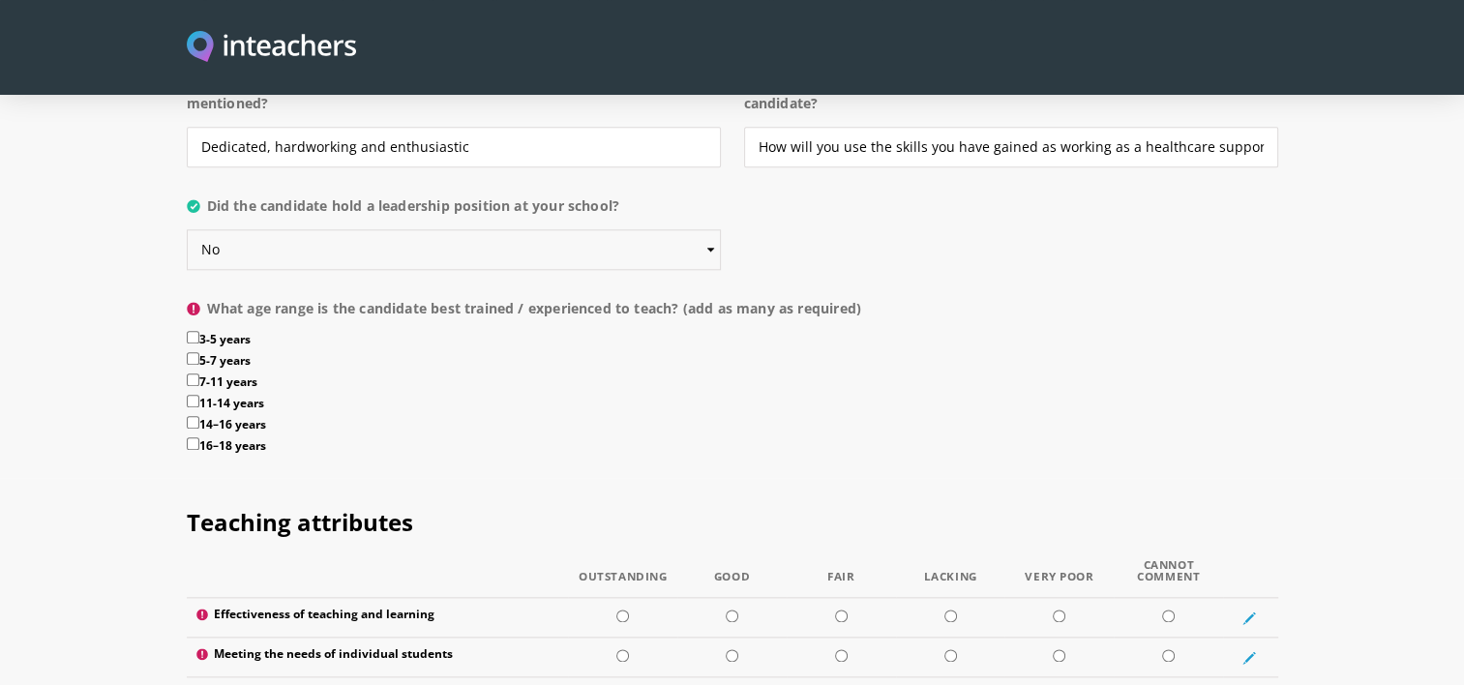
scroll to position [2152, 0]
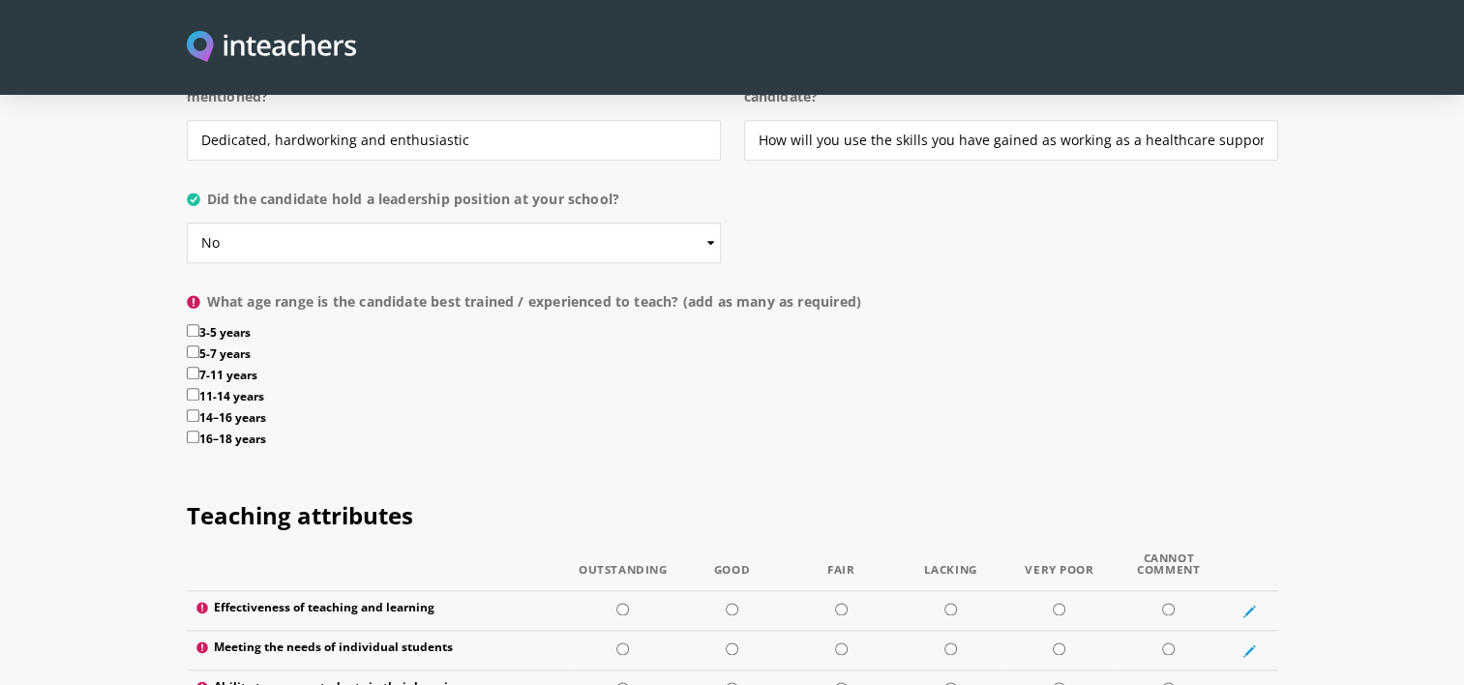
drag, startPoint x: 191, startPoint y: 276, endPoint x: 194, endPoint y: 294, distance: 18.8
click at [194, 294] on p "What age range is the candidate best trained / experienced to teach? (add as ma…" at bounding box center [732, 377] width 1091 height 190
click at [194, 345] on input "5-7 years" at bounding box center [193, 351] width 13 height 13
checkbox input "true"
click at [193, 367] on input "7-11 years" at bounding box center [193, 373] width 13 height 13
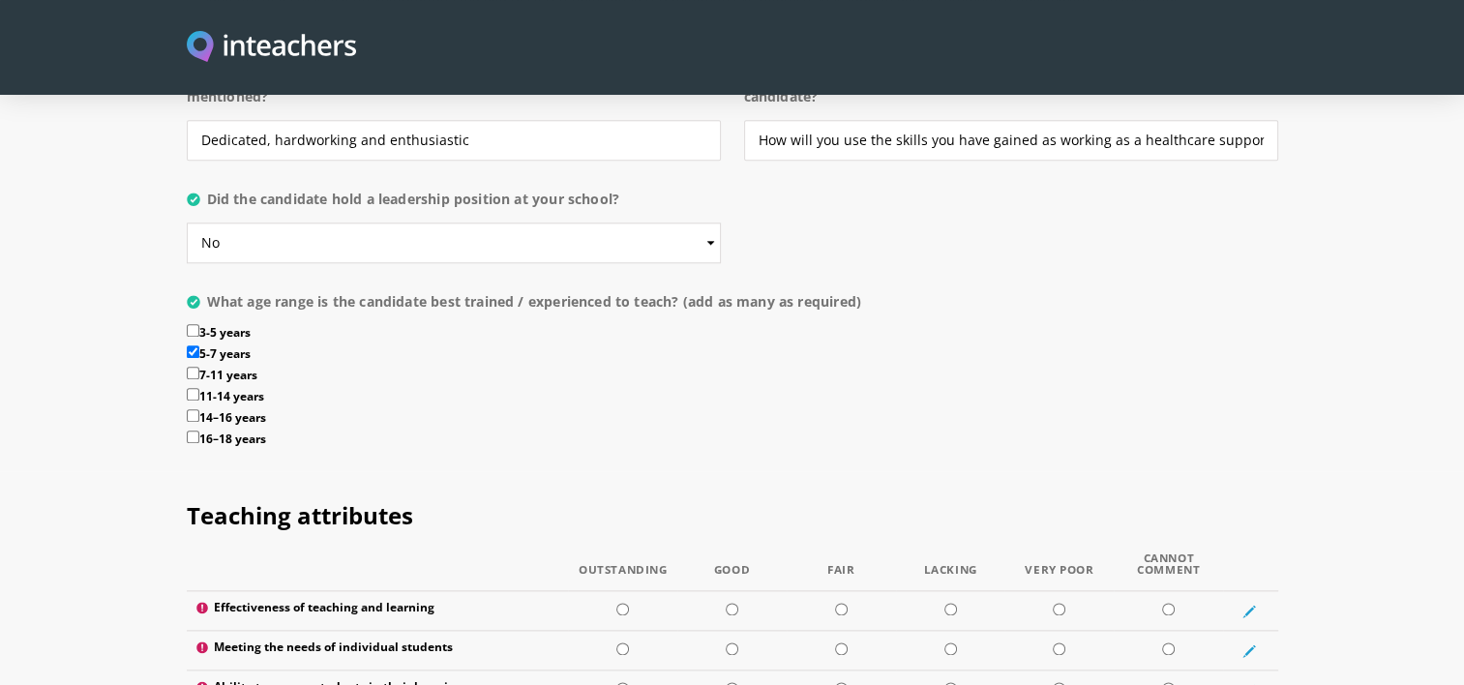
checkbox input "true"
click at [194, 324] on input "3-5 years" at bounding box center [193, 330] width 13 height 13
checkbox input "true"
drag, startPoint x: 189, startPoint y: 343, endPoint x: 193, endPoint y: 355, distance: 12.2
click at [193, 355] on p "What age range is the candidate best trained / experienced to teach? (add as ma…" at bounding box center [732, 377] width 1091 height 190
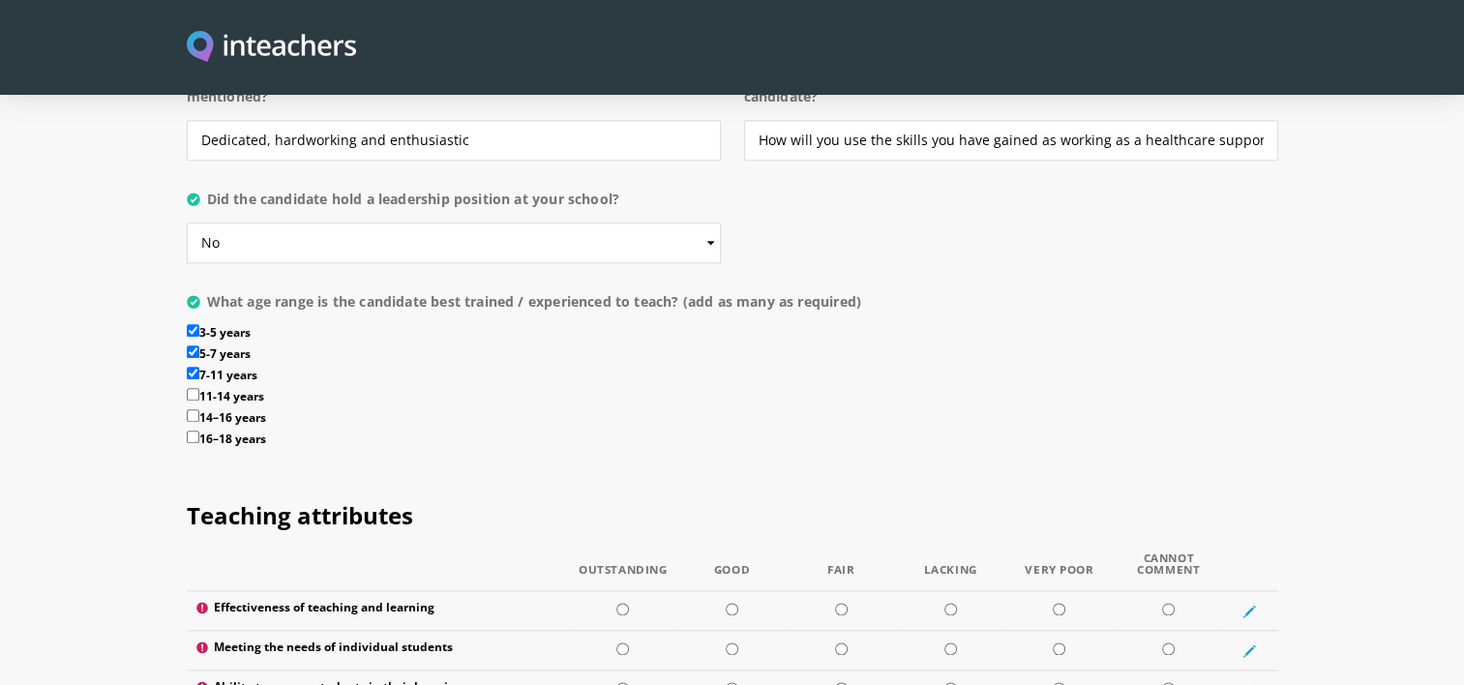
click at [193, 409] on input "14–16 years" at bounding box center [193, 415] width 13 height 13
checkbox input "true"
click at [195, 388] on input "11-14 years" at bounding box center [193, 394] width 13 height 13
checkbox input "true"
click at [193, 431] on input "16–18 years" at bounding box center [193, 437] width 13 height 13
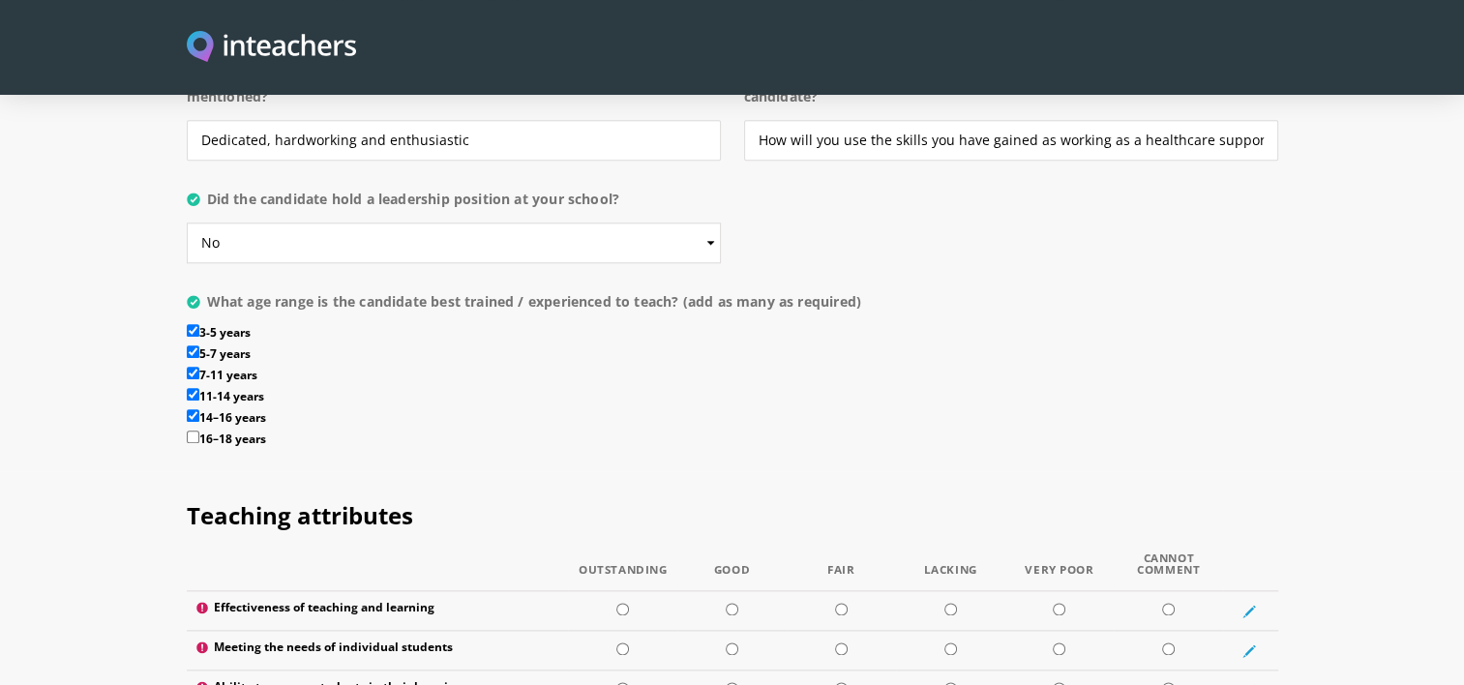
checkbox input "true"
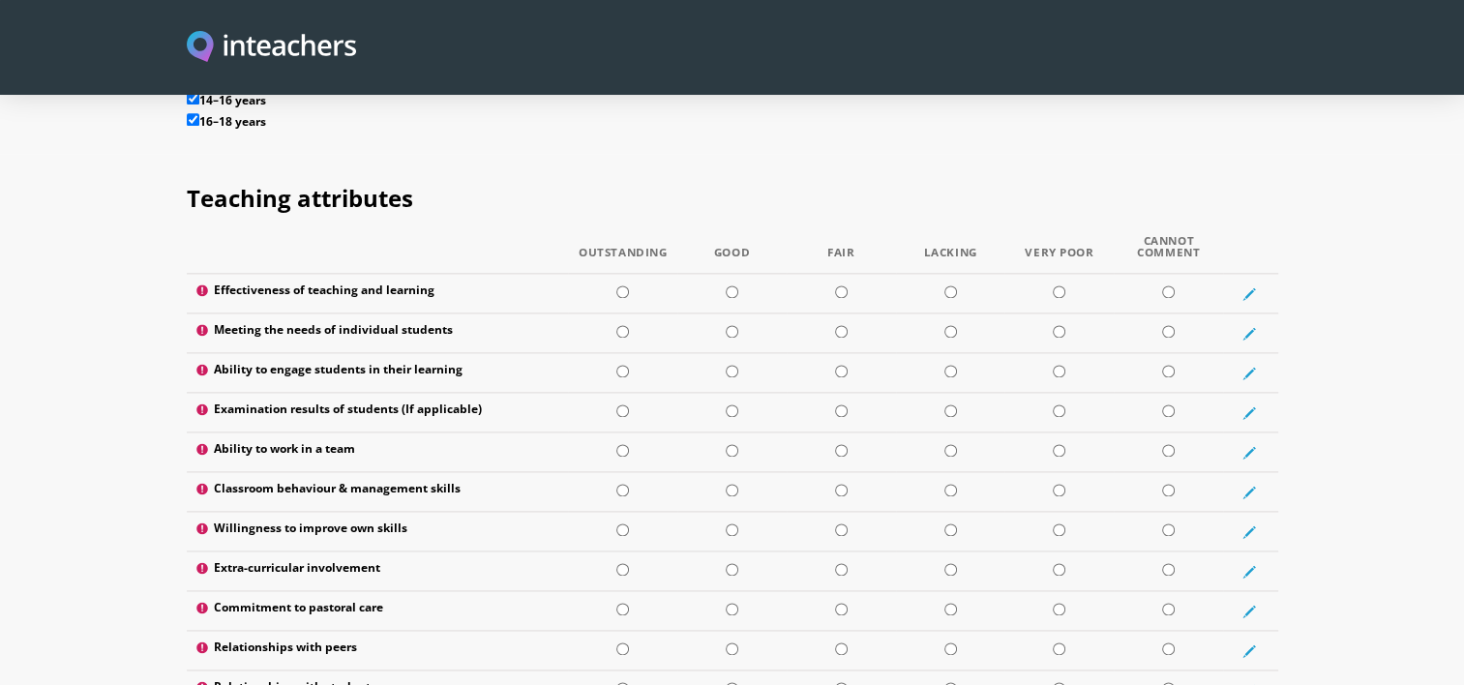
scroll to position [2516, 0]
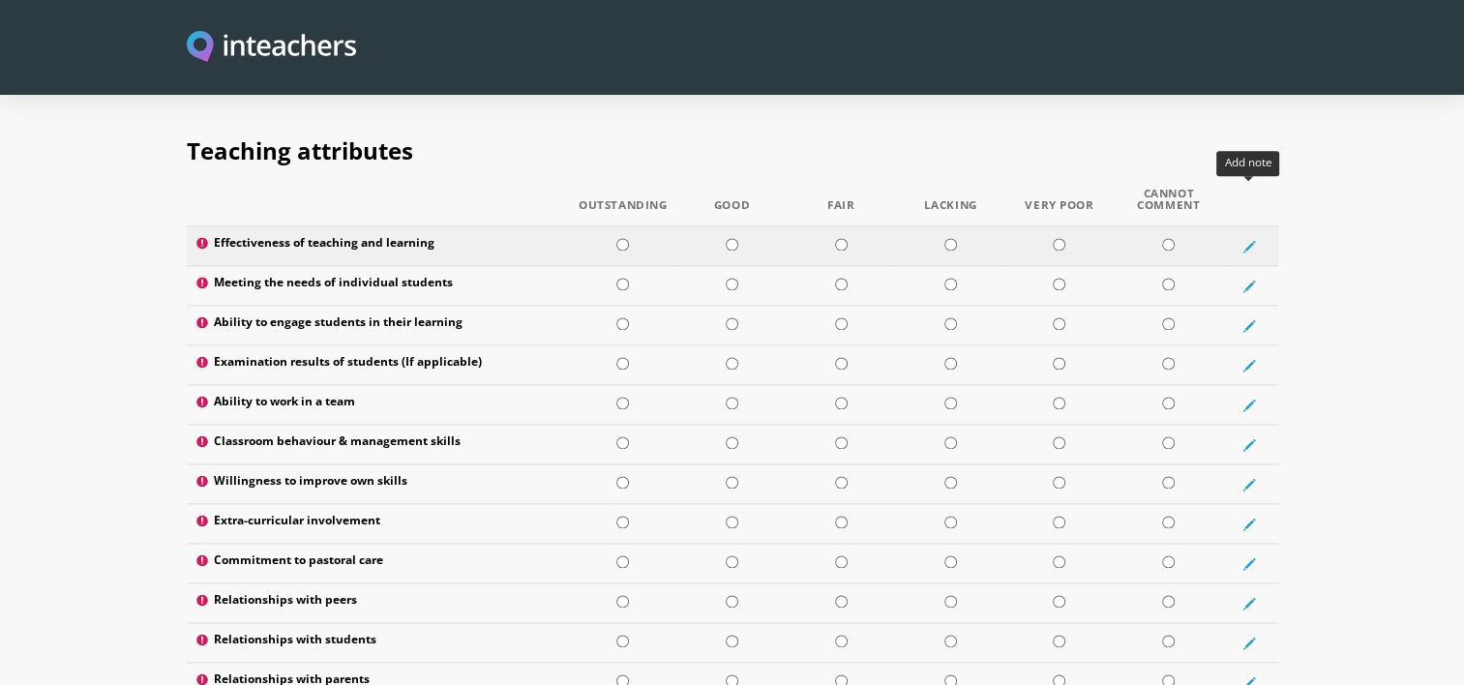
click at [1250, 240] on icon at bounding box center [1249, 247] width 14 height 14
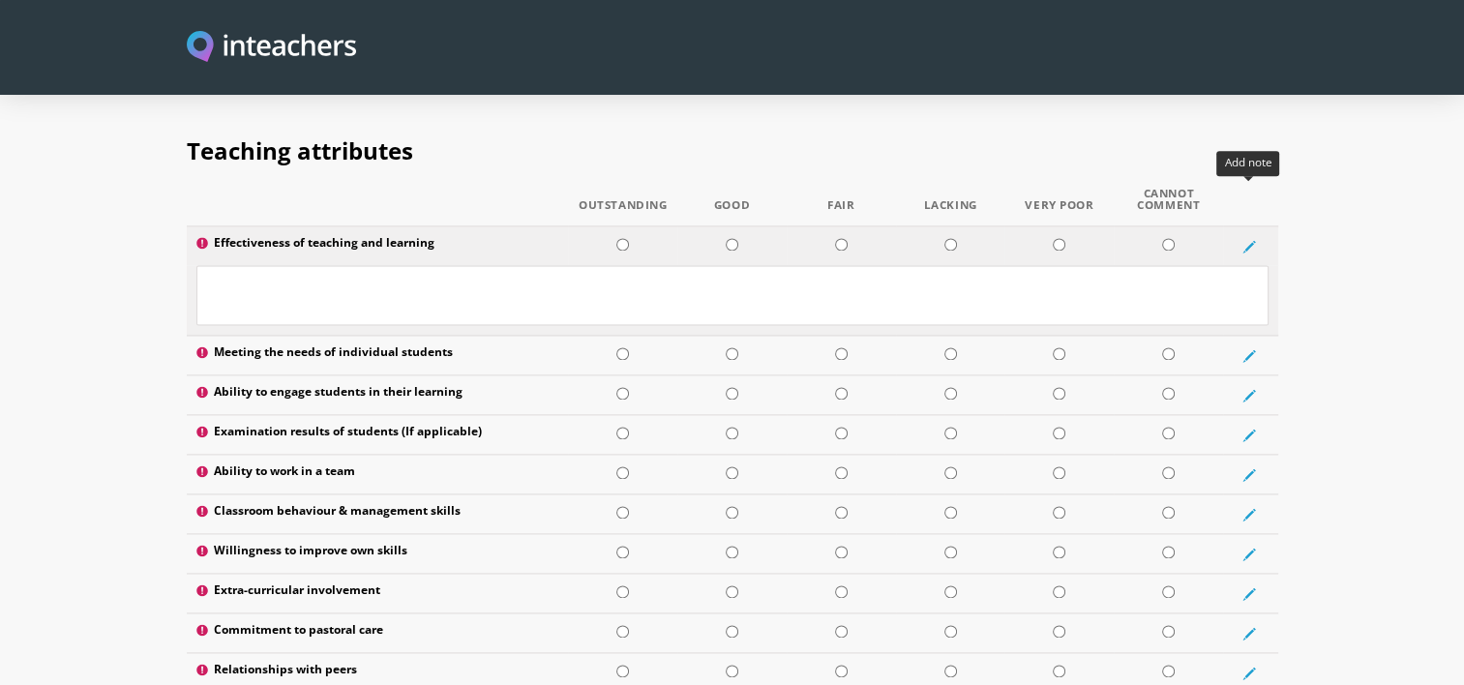
click at [1250, 240] on icon at bounding box center [1249, 247] width 14 height 14
click at [1245, 240] on icon at bounding box center [1249, 247] width 14 height 14
click at [1167, 427] on input "radio" at bounding box center [1168, 433] width 13 height 13
radio input "true"
click at [623, 466] on input "radio" at bounding box center [622, 472] width 13 height 13
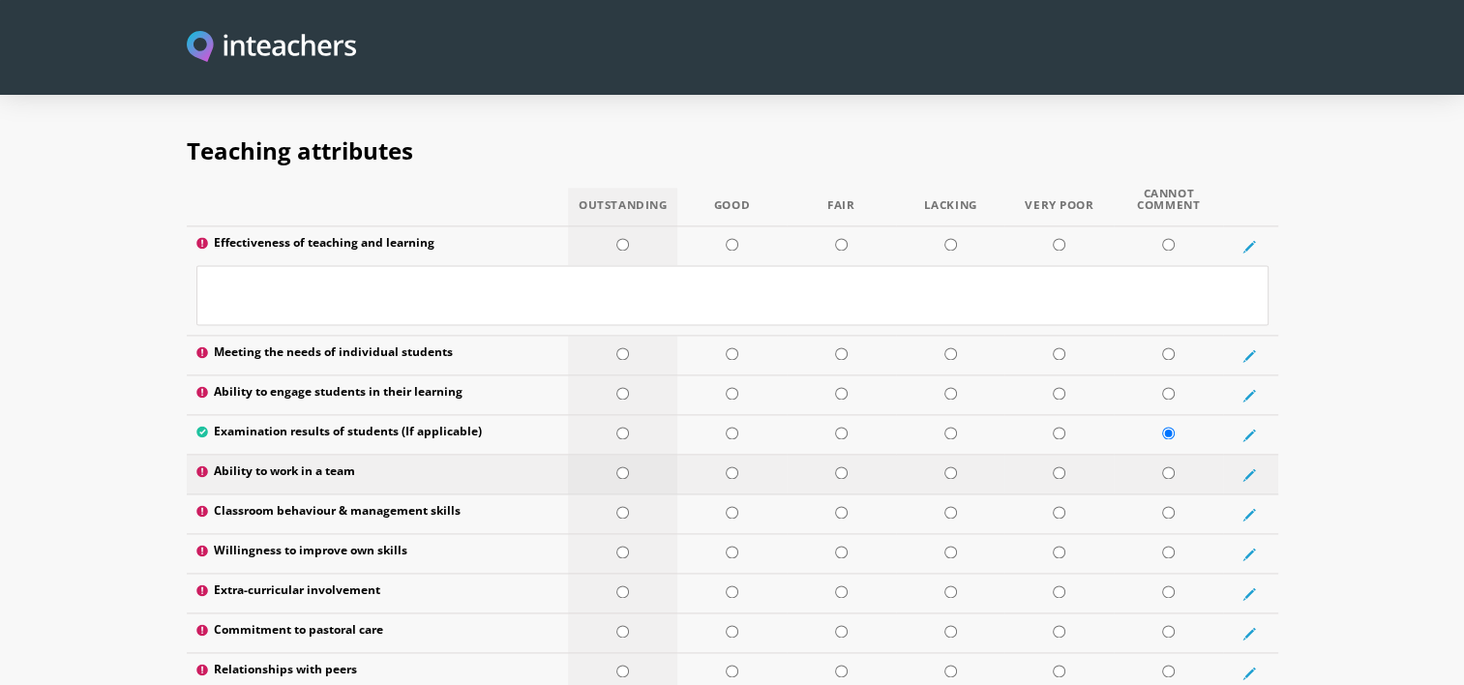
radio input "true"
click at [621, 546] on input "radio" at bounding box center [622, 552] width 13 height 13
radio input "true"
click at [621, 665] on input "radio" at bounding box center [622, 671] width 13 height 13
radio input "true"
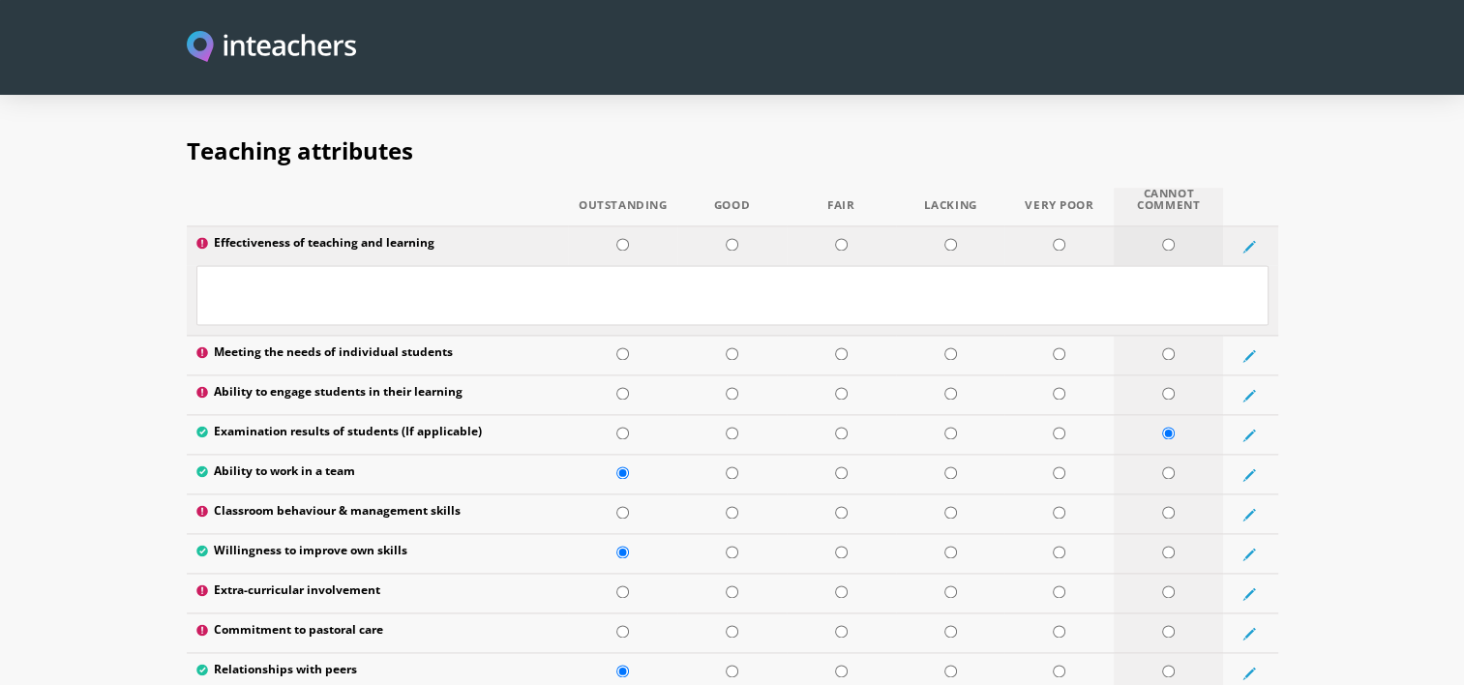
click at [1170, 238] on input "radio" at bounding box center [1168, 244] width 13 height 13
radio input "true"
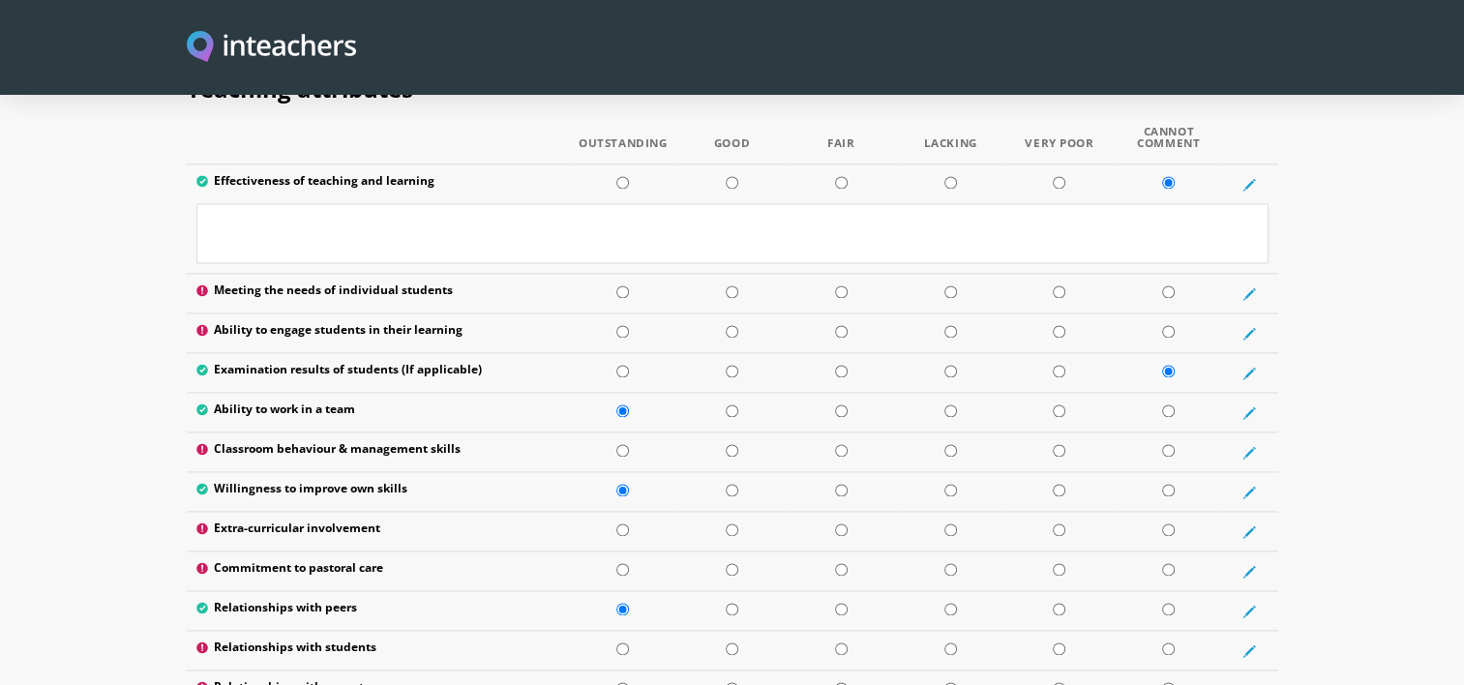
scroll to position [2585, 0]
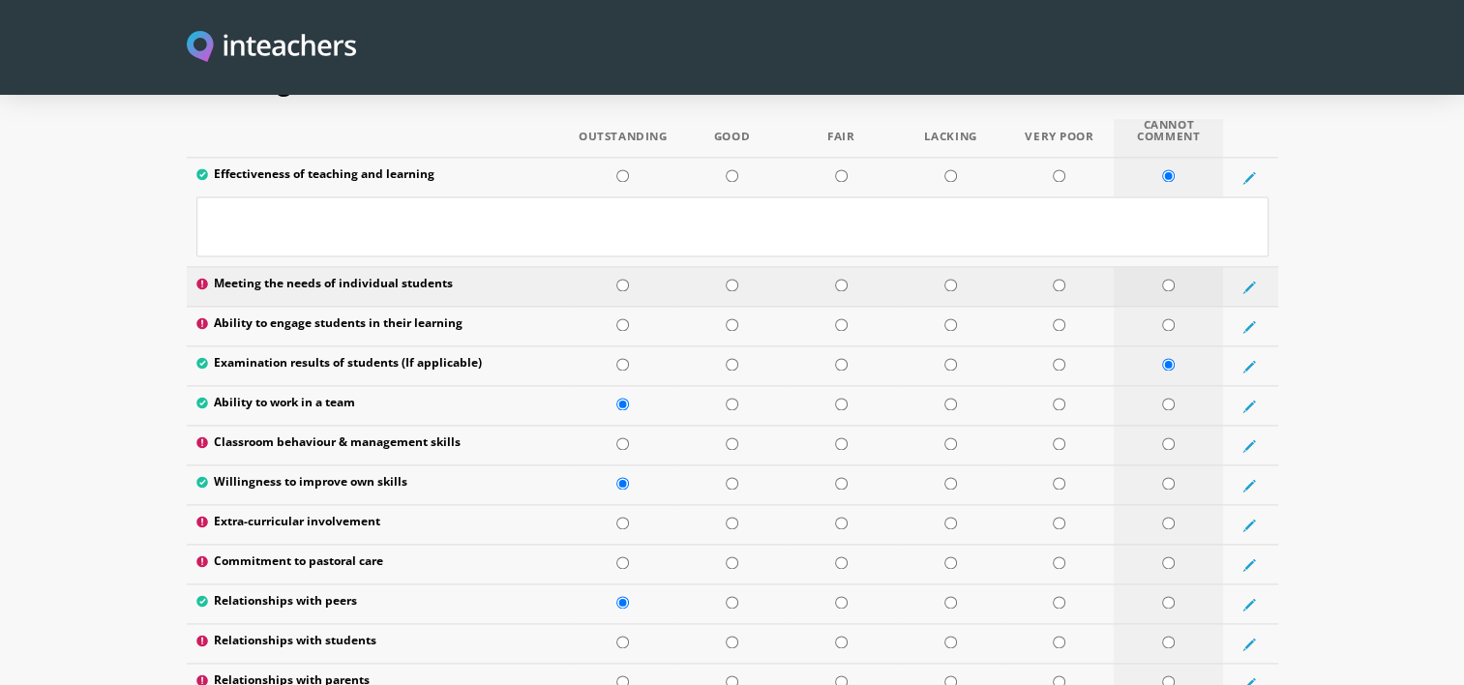
click at [1163, 279] on input "radio" at bounding box center [1168, 285] width 13 height 13
radio input "true"
click at [1166, 318] on input "radio" at bounding box center [1168, 324] width 13 height 13
radio input "true"
click at [1165, 437] on input "radio" at bounding box center [1168, 443] width 13 height 13
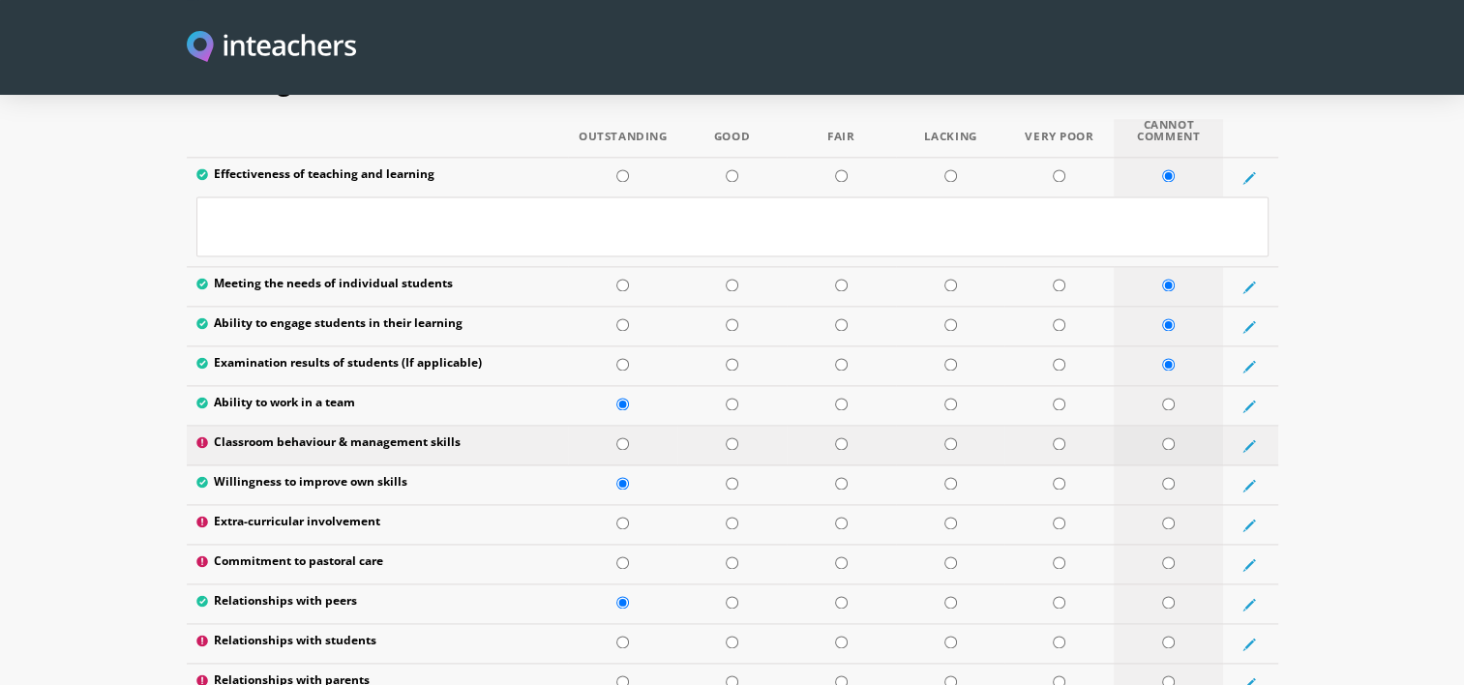
radio input "true"
click at [731, 517] on input "radio" at bounding box center [732, 523] width 13 height 13
radio input "true"
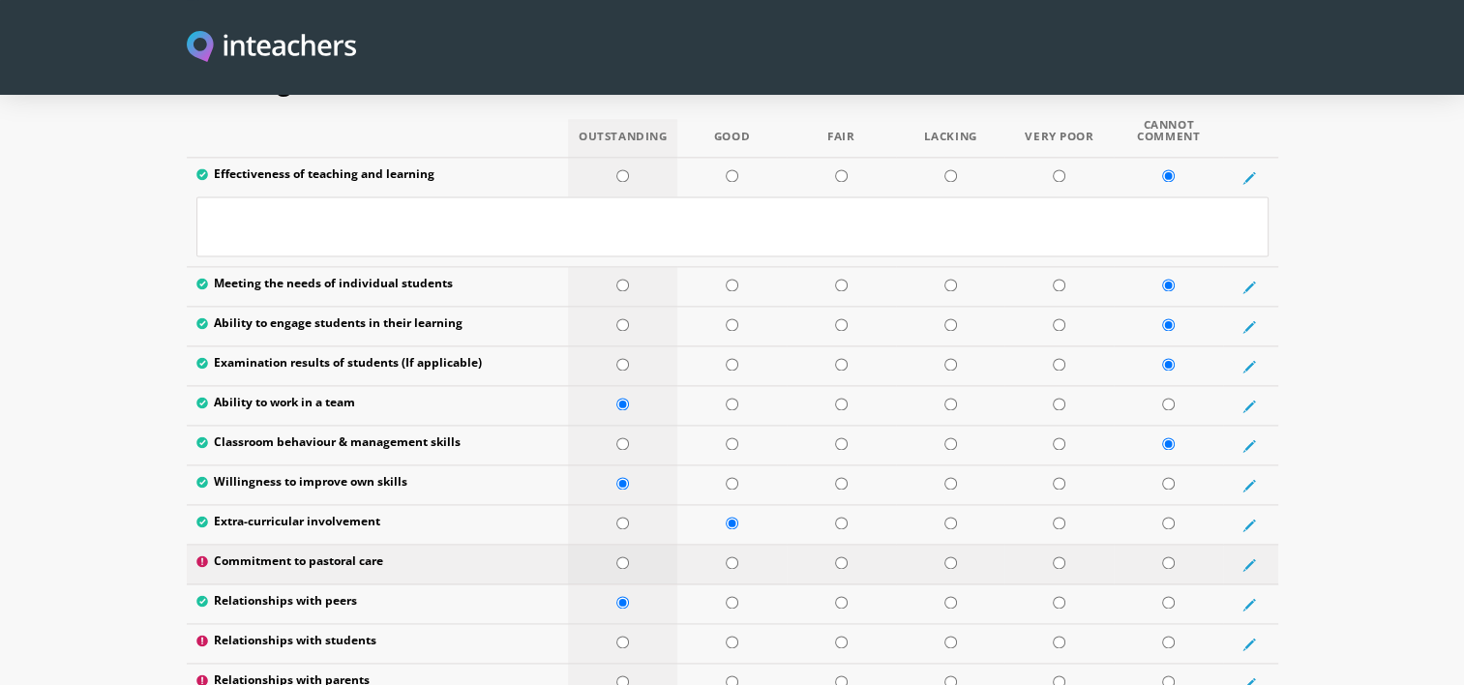
click at [620, 556] on input "radio" at bounding box center [622, 562] width 13 height 13
radio input "true"
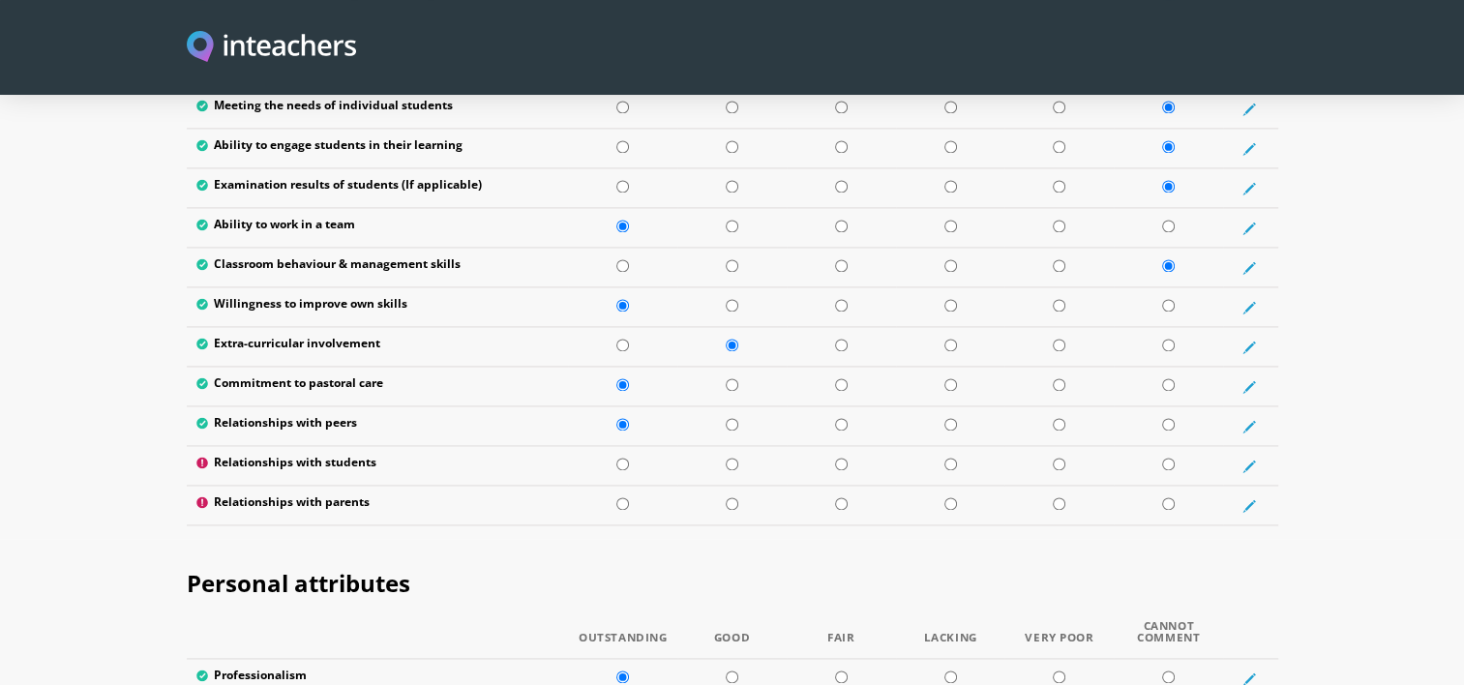
scroll to position [2778, 0]
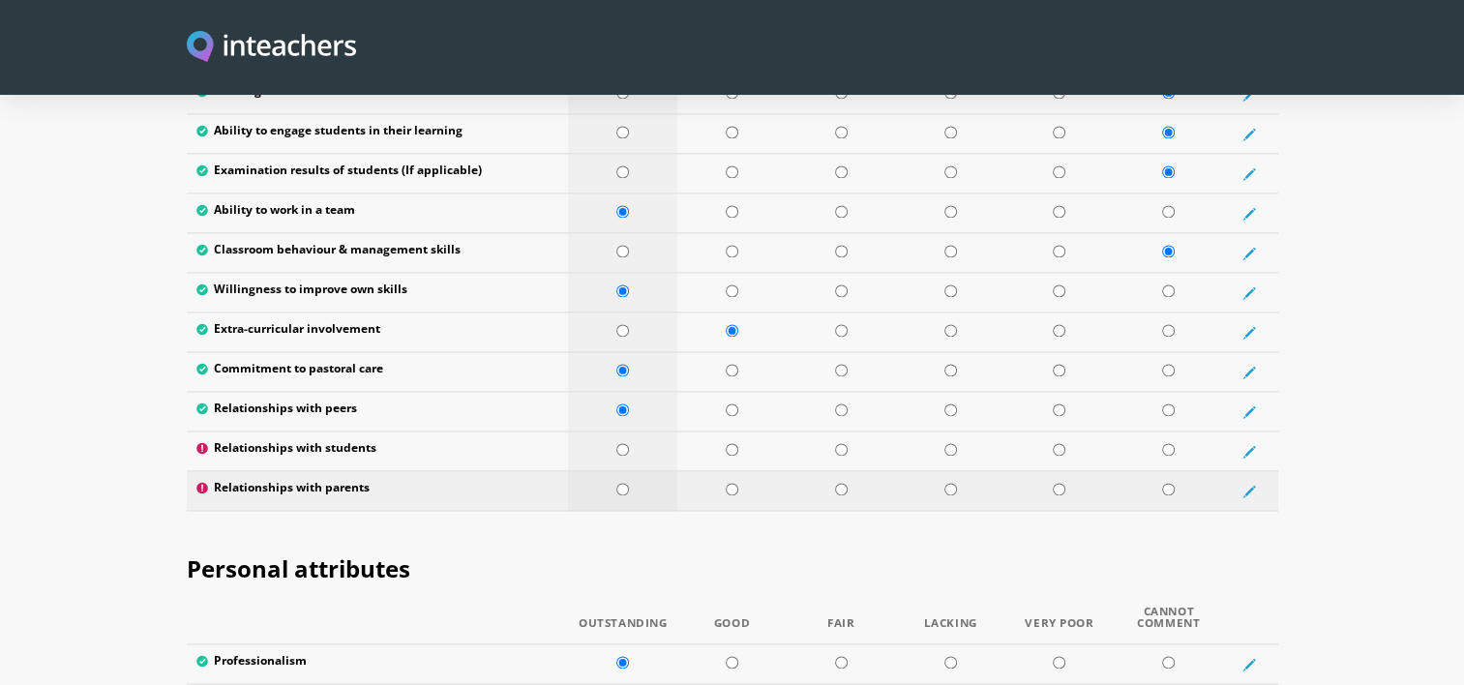
click at [623, 483] on input "radio" at bounding box center [622, 489] width 13 height 13
radio input "true"
click at [625, 443] on input "radio" at bounding box center [622, 449] width 13 height 13
radio input "true"
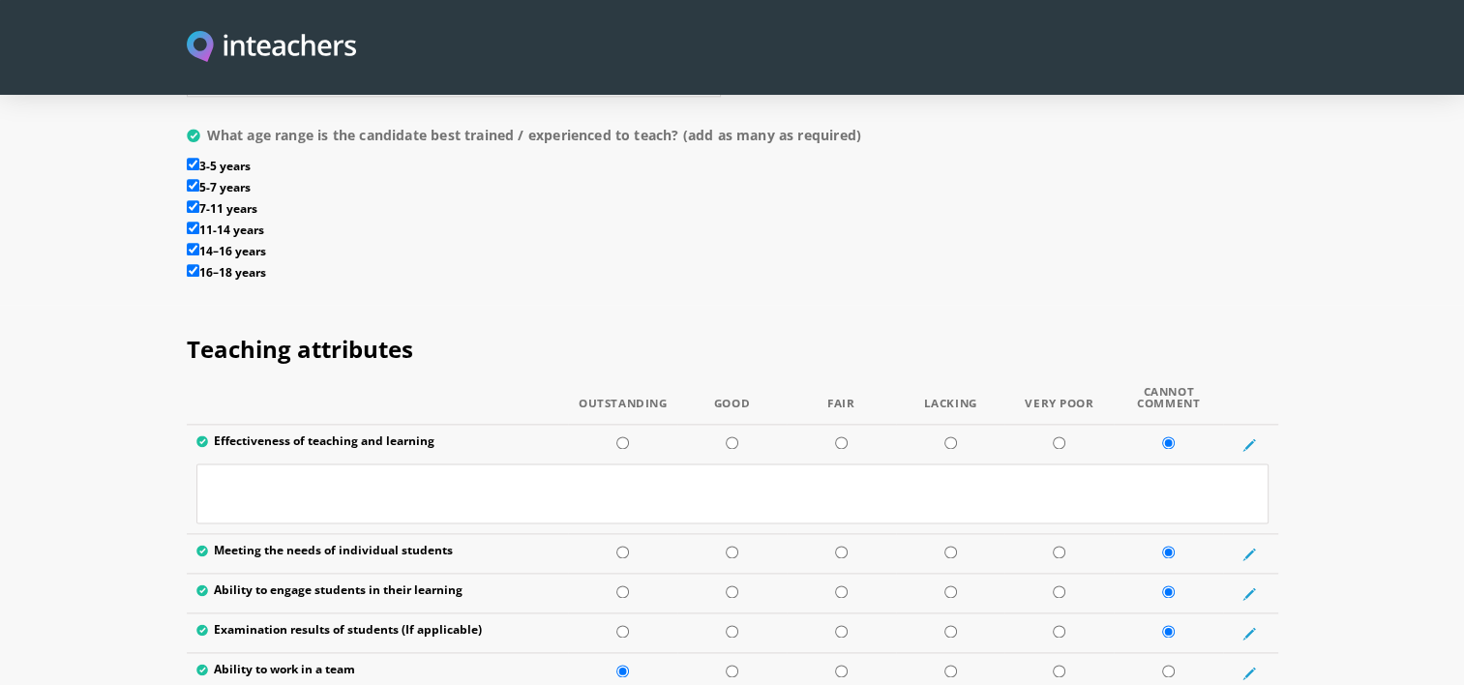
scroll to position [2311, 0]
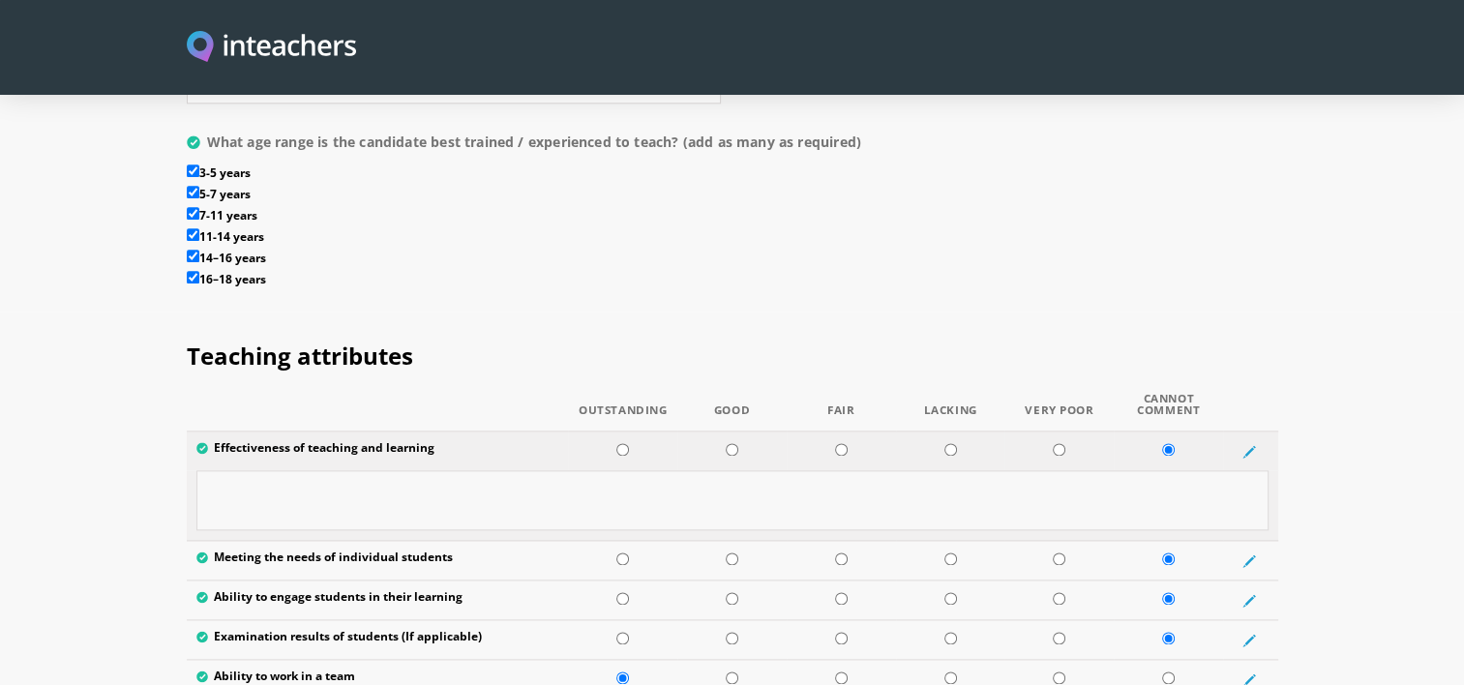
click at [987, 470] on textarea at bounding box center [732, 500] width 1072 height 60
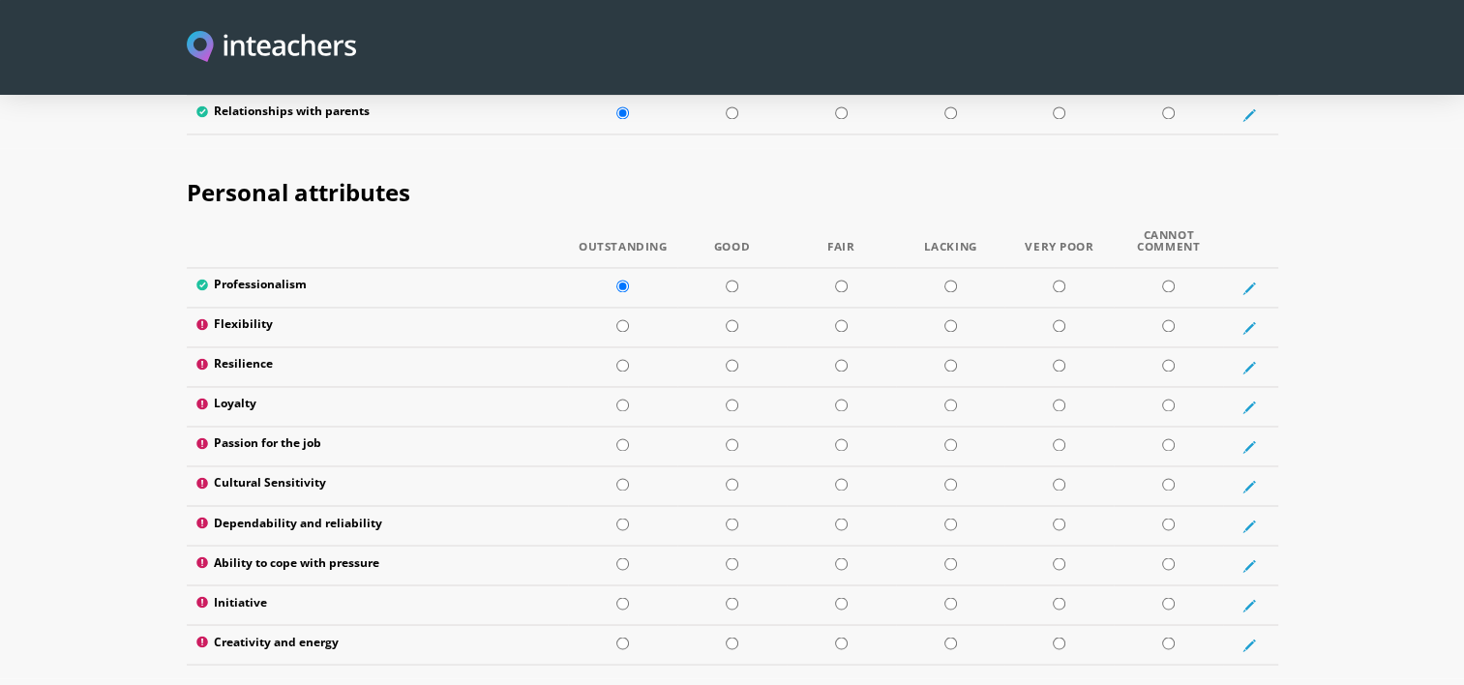
scroll to position [3162, 0]
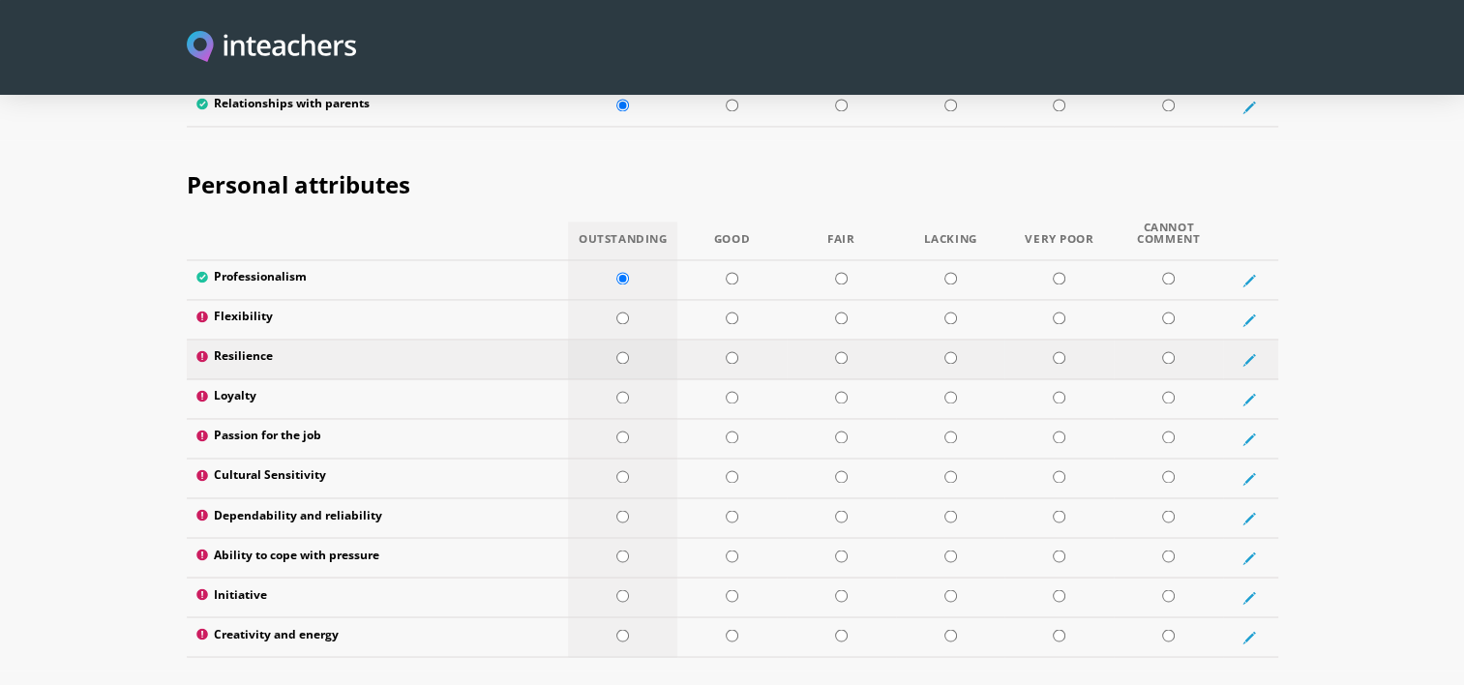
type textarea "Victoria's previous role was as a healthcare support worker. Whilst I have no d…"
click at [623, 351] on input "radio" at bounding box center [622, 357] width 13 height 13
radio input "true"
click at [619, 391] on input "radio" at bounding box center [622, 397] width 13 height 13
radio input "true"
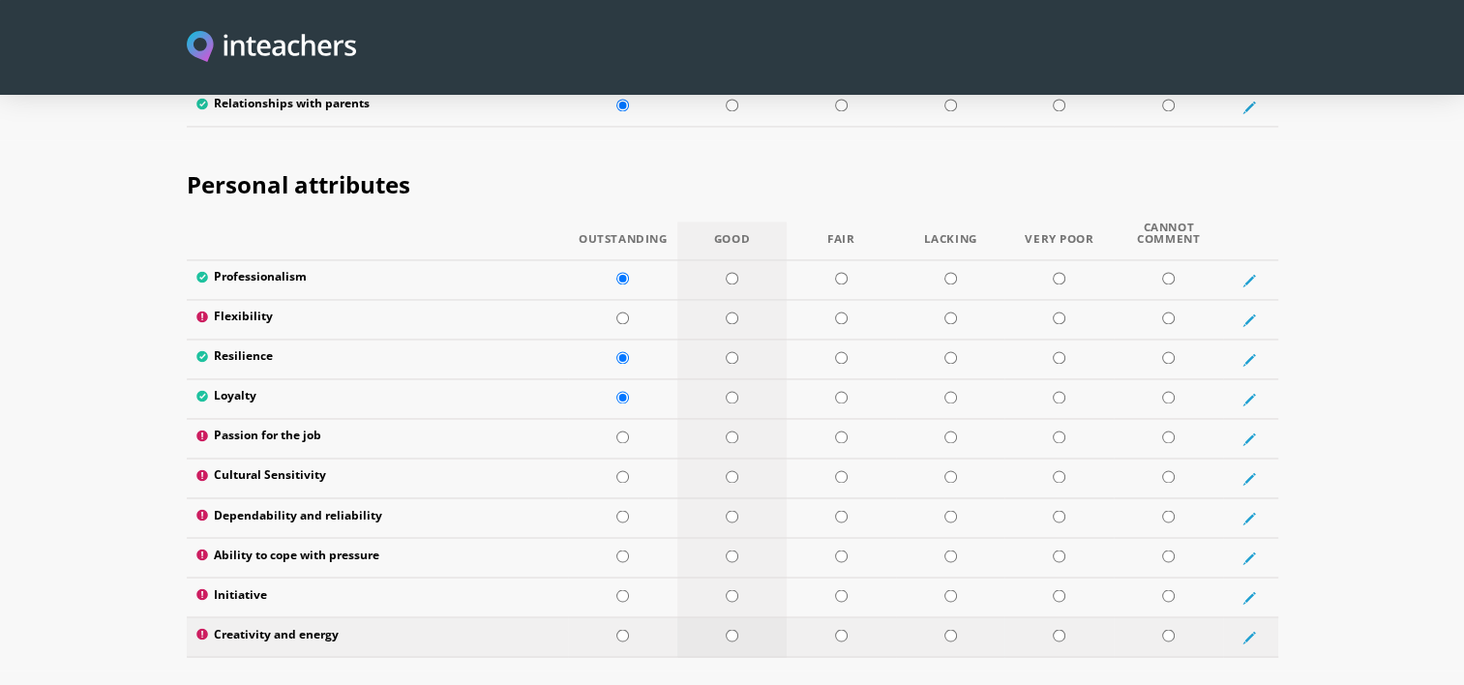
click at [728, 629] on input "radio" at bounding box center [732, 635] width 13 height 13
radio input "true"
click at [623, 312] on input "radio" at bounding box center [622, 318] width 13 height 13
radio input "true"
click at [623, 431] on input "radio" at bounding box center [622, 437] width 13 height 13
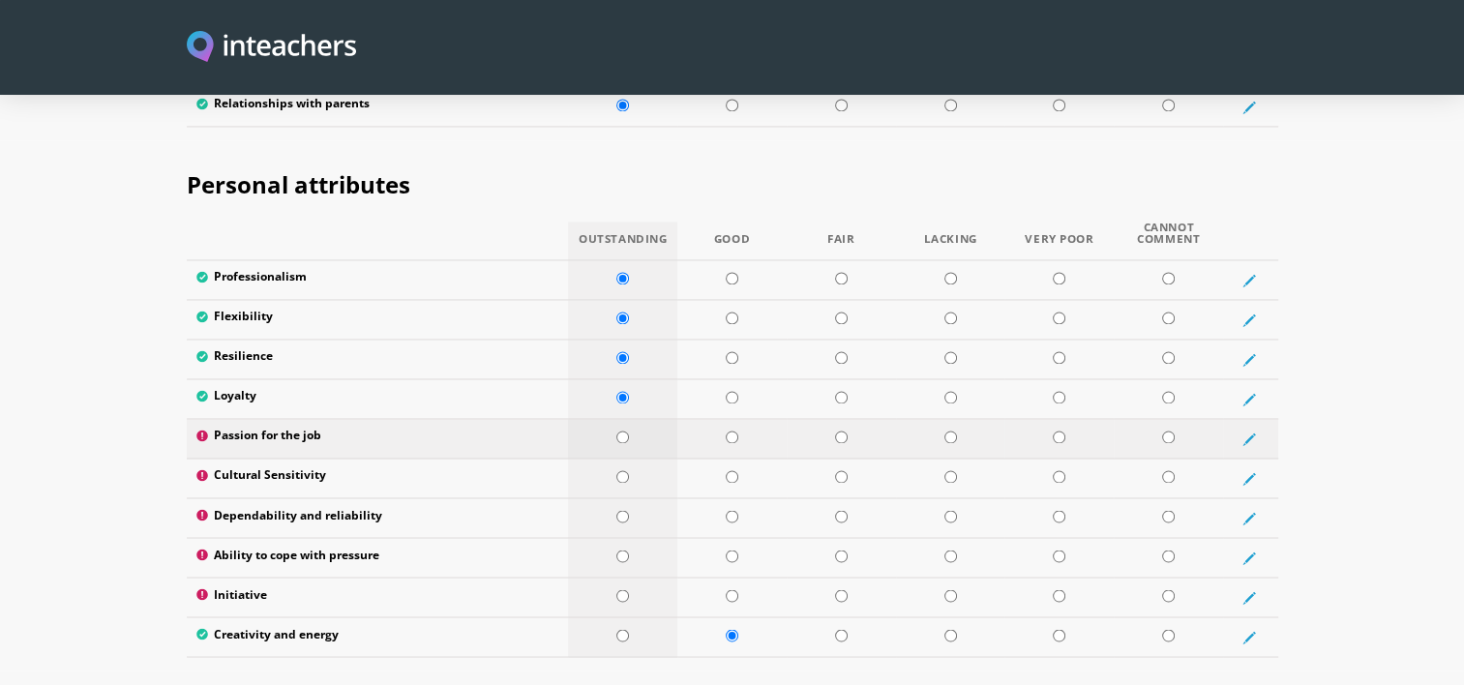
radio input "true"
click at [619, 470] on input "radio" at bounding box center [622, 476] width 13 height 13
radio input "true"
click at [621, 510] on input "radio" at bounding box center [622, 516] width 13 height 13
radio input "true"
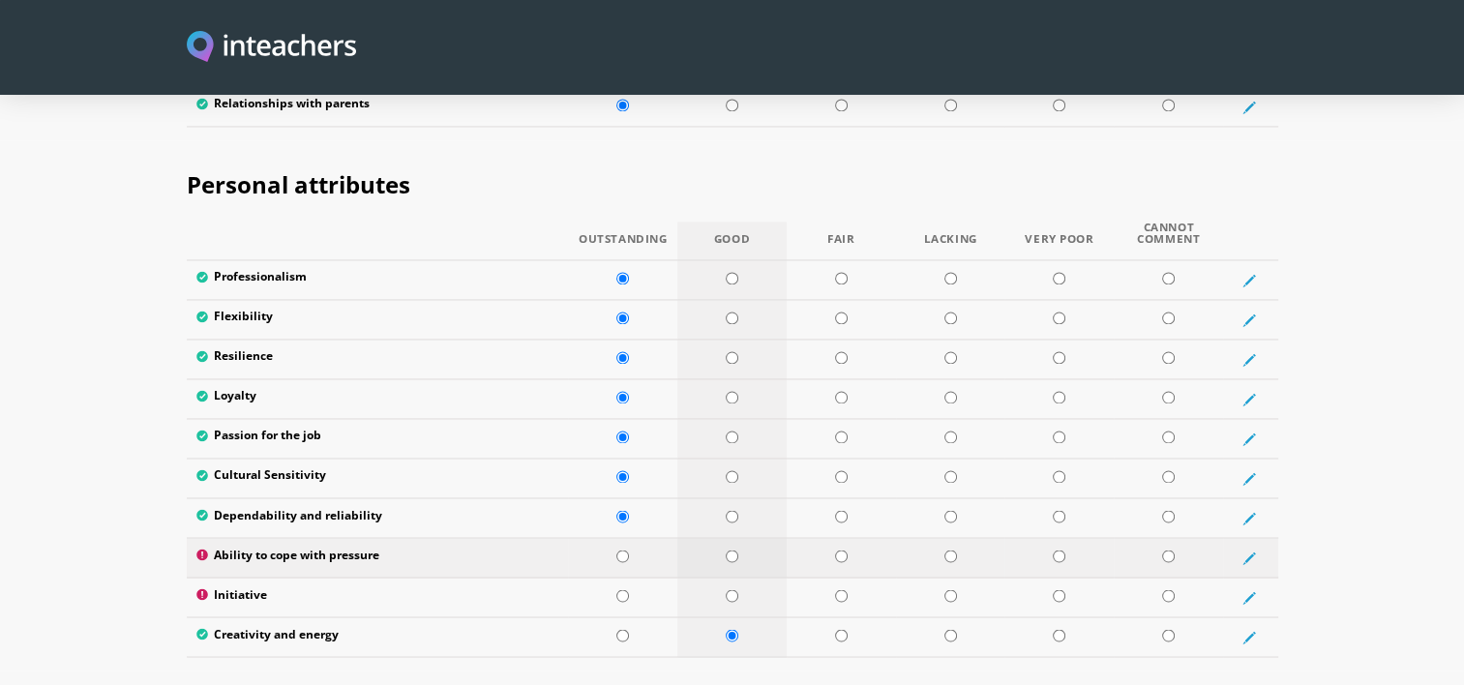
click at [729, 550] on input "radio" at bounding box center [732, 556] width 13 height 13
radio input "true"
click at [627, 589] on input "radio" at bounding box center [622, 595] width 13 height 13
radio input "true"
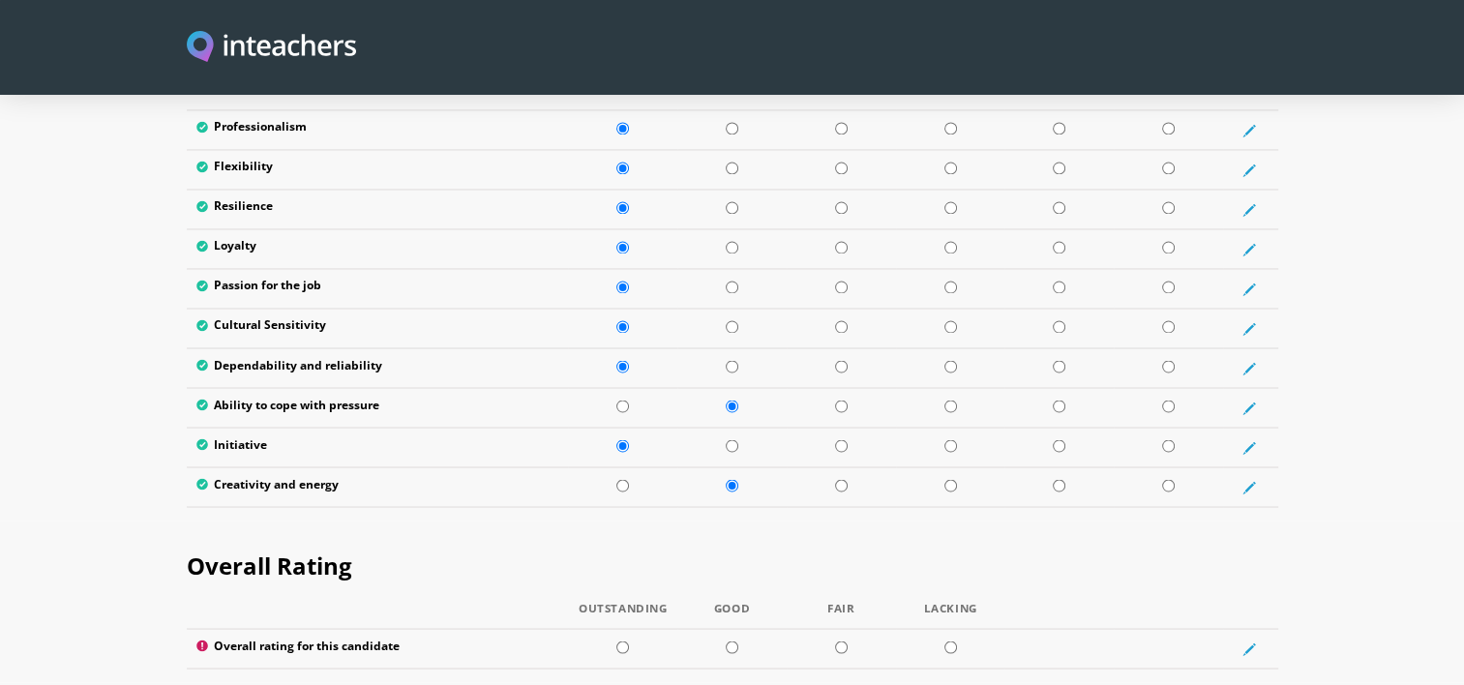
scroll to position [3305, 0]
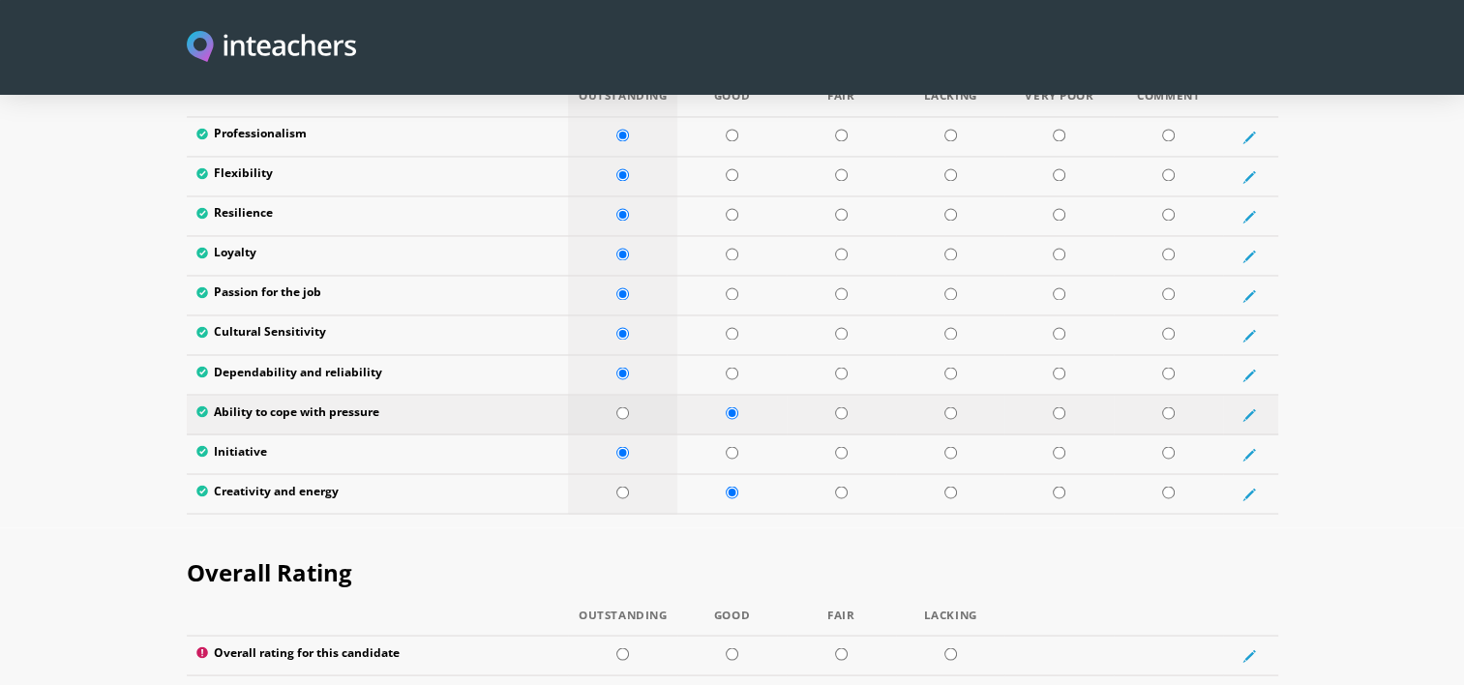
click at [619, 395] on td at bounding box center [622, 415] width 109 height 40
radio input "true"
click at [619, 486] on input "radio" at bounding box center [622, 492] width 13 height 13
radio input "true"
click at [622, 647] on input "radio" at bounding box center [622, 653] width 13 height 13
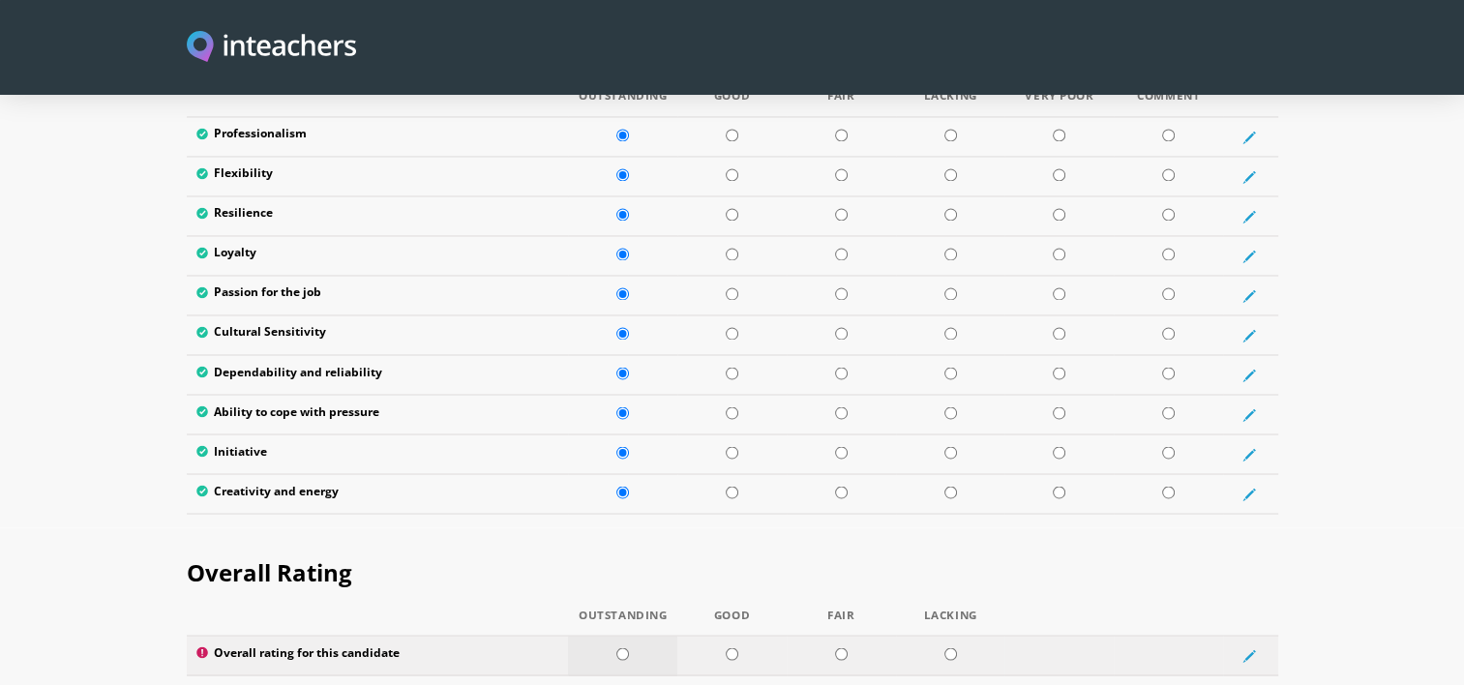
radio input "true"
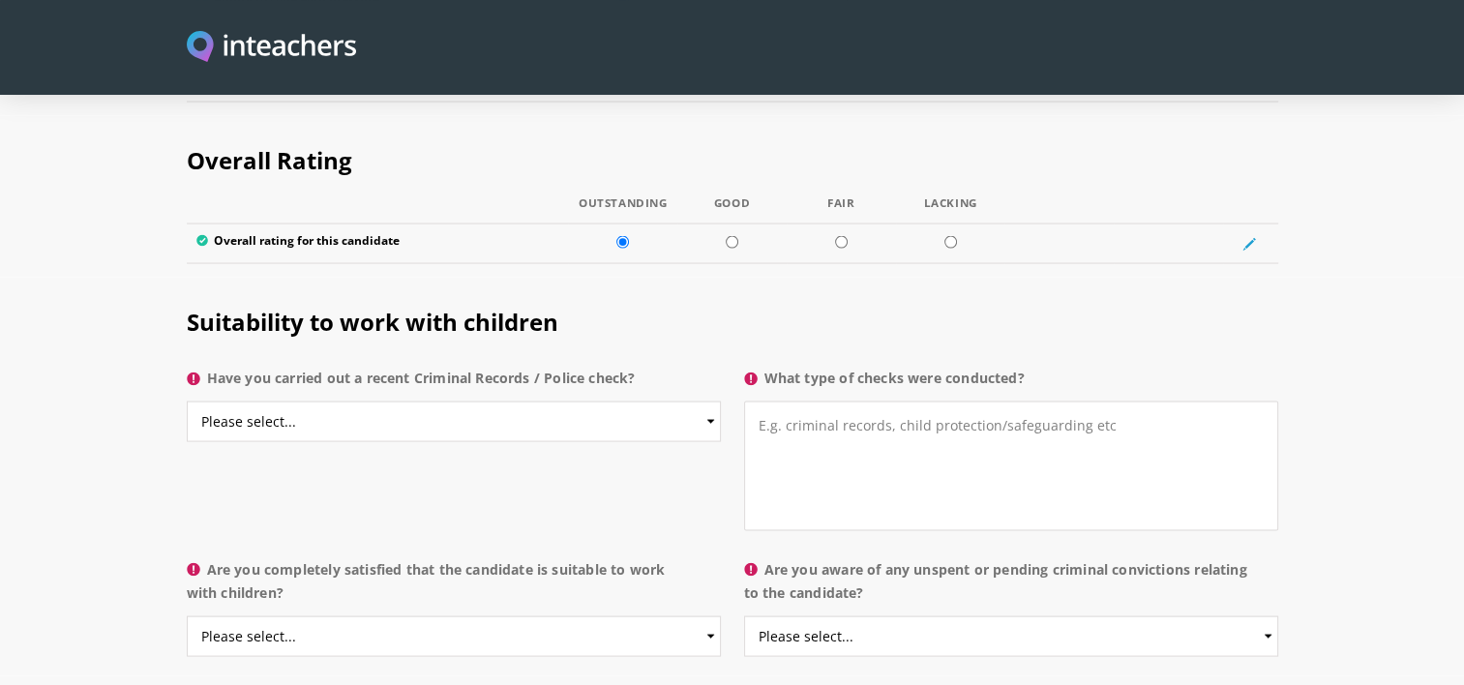
scroll to position [3729, 0]
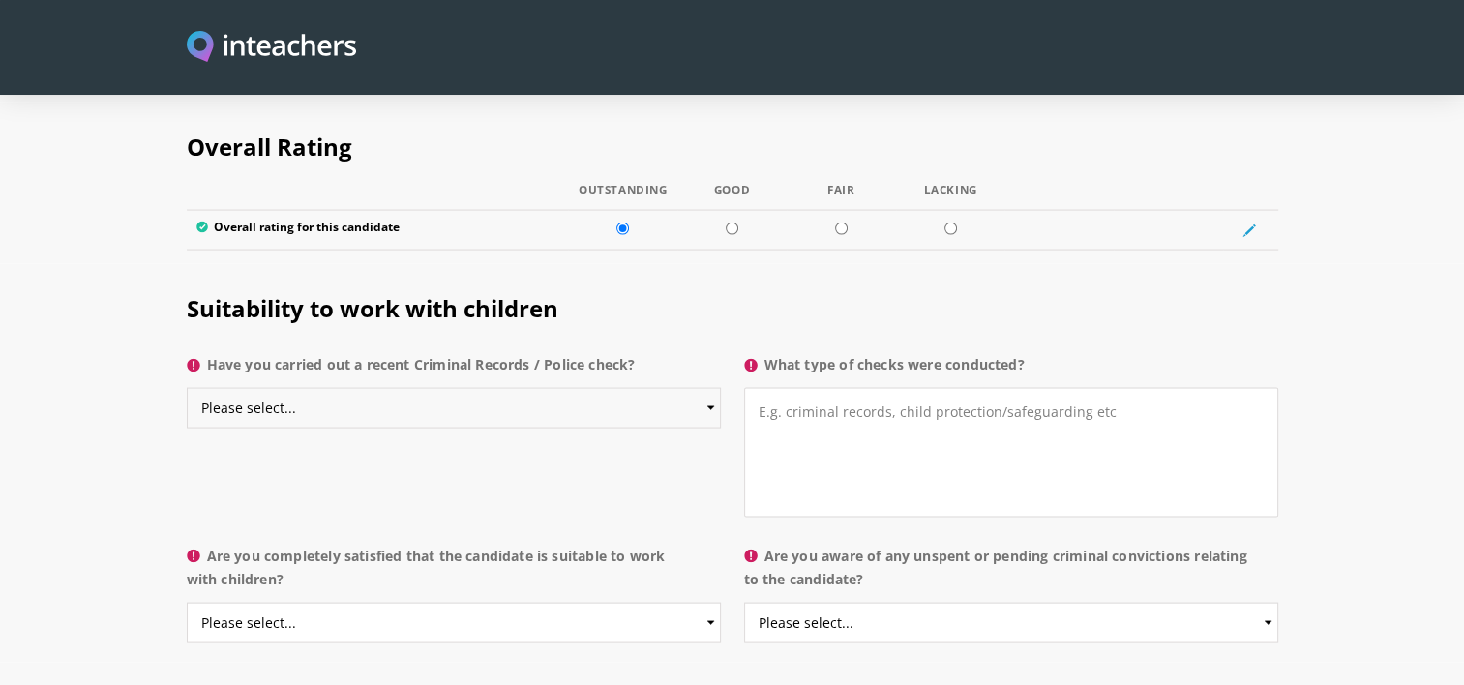
click at [522, 388] on select "Please select... Yes No Do not know" at bounding box center [454, 408] width 534 height 41
click at [187, 388] on select "Please select... Yes No Do not know" at bounding box center [454, 408] width 534 height 41
click at [796, 388] on textarea "What type of checks were conducted?" at bounding box center [1011, 453] width 534 height 130
click at [714, 388] on select "Please select... Yes No Do not know" at bounding box center [454, 408] width 534 height 41
select select "Yes"
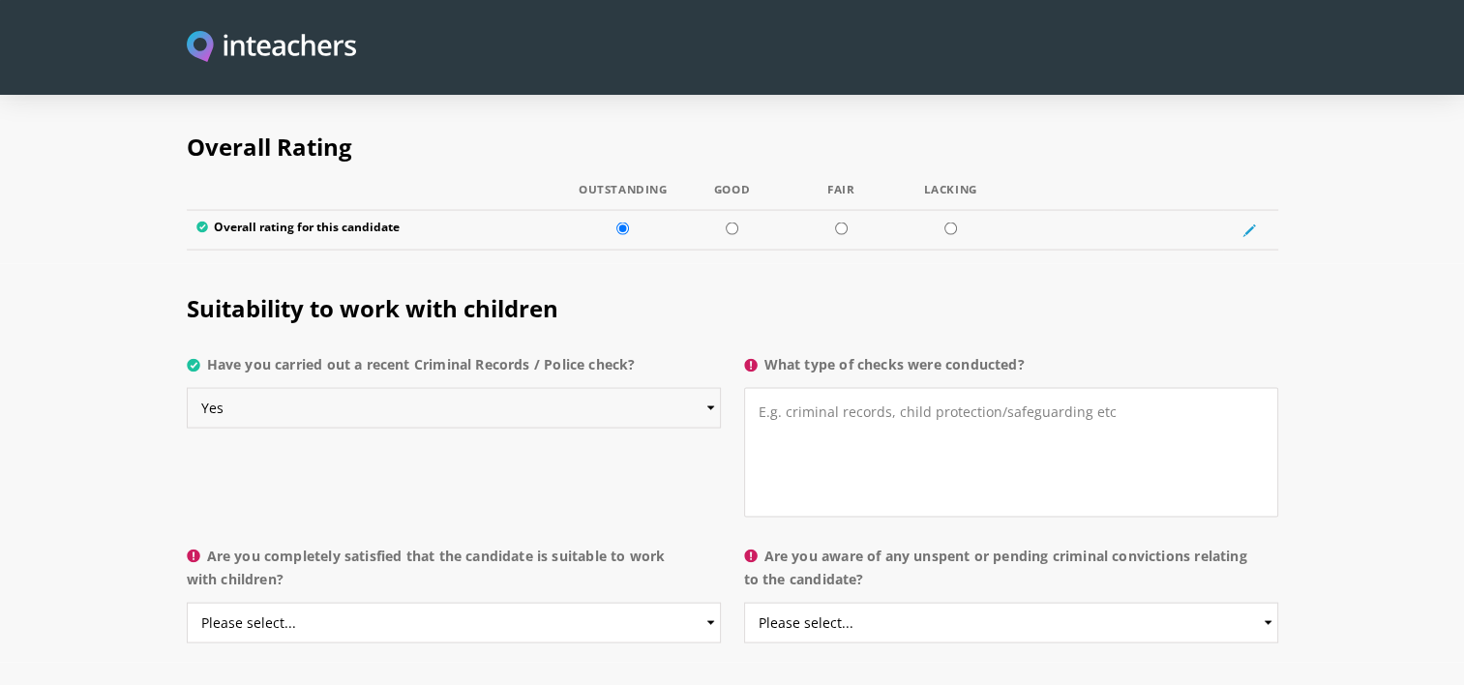
click at [187, 388] on select "Please select... Yes No Do not know" at bounding box center [454, 408] width 534 height 41
click at [867, 432] on textarea "What type of checks were conducted?" at bounding box center [1011, 453] width 534 height 130
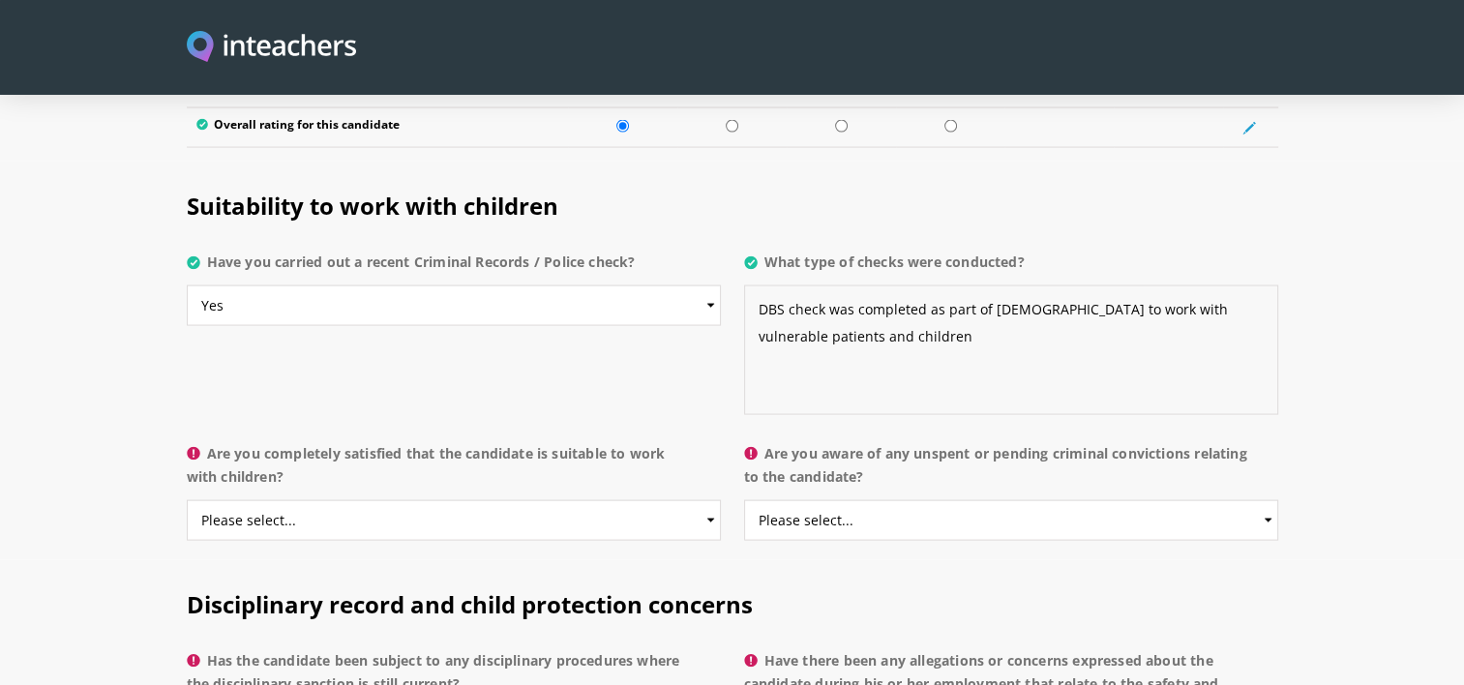
scroll to position [3825, 0]
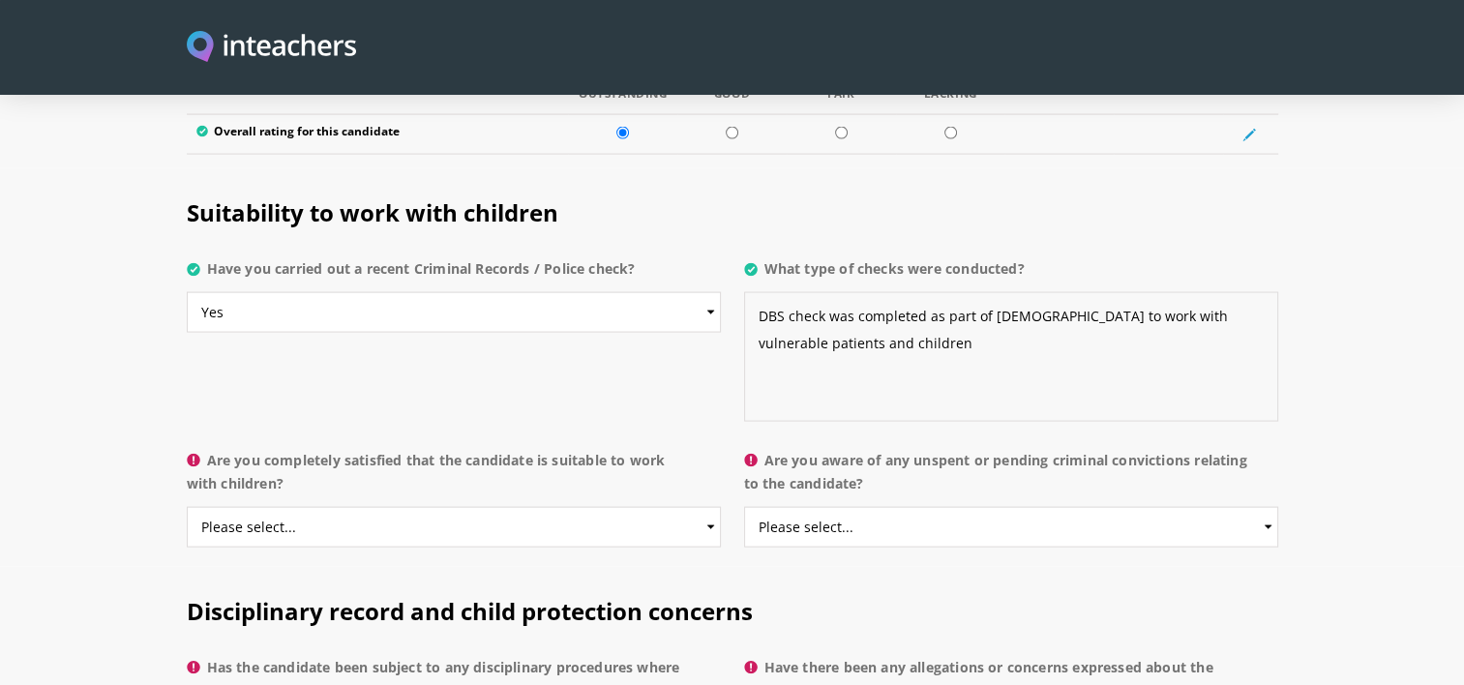
type textarea "DBS check was completed as part of contract to work with vulnerable patients an…"
click at [976, 507] on select "Please select... Yes No Do not know" at bounding box center [1011, 527] width 534 height 41
select select "No"
click at [744, 507] on select "Please select... Yes No Do not know" at bounding box center [1011, 527] width 534 height 41
click at [677, 507] on select "Please select... Yes No Do not know" at bounding box center [454, 527] width 534 height 41
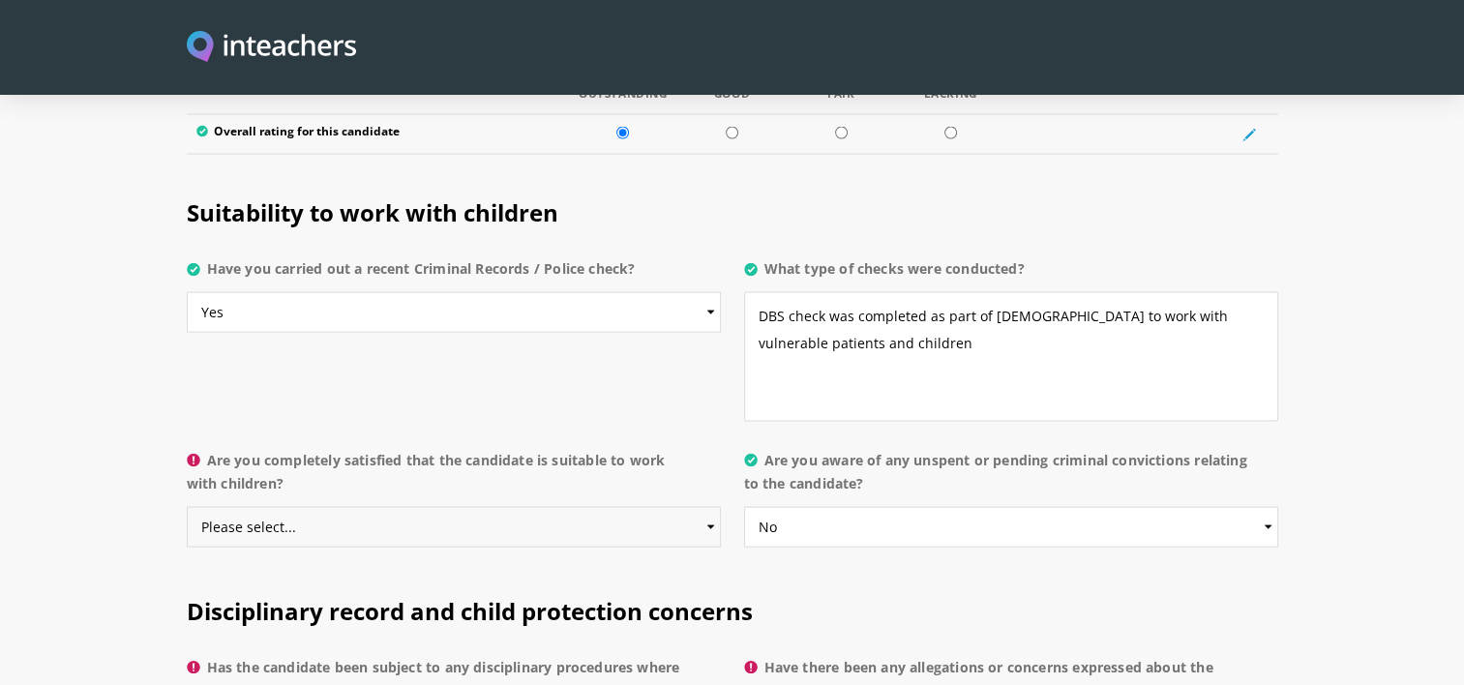
select select "Yes"
click at [187, 507] on select "Please select... Yes No Do not know" at bounding box center [454, 527] width 534 height 41
click at [1411, 457] on section "Suitability to work with children Have you carried out a recent Criminal Record…" at bounding box center [732, 367] width 1464 height 398
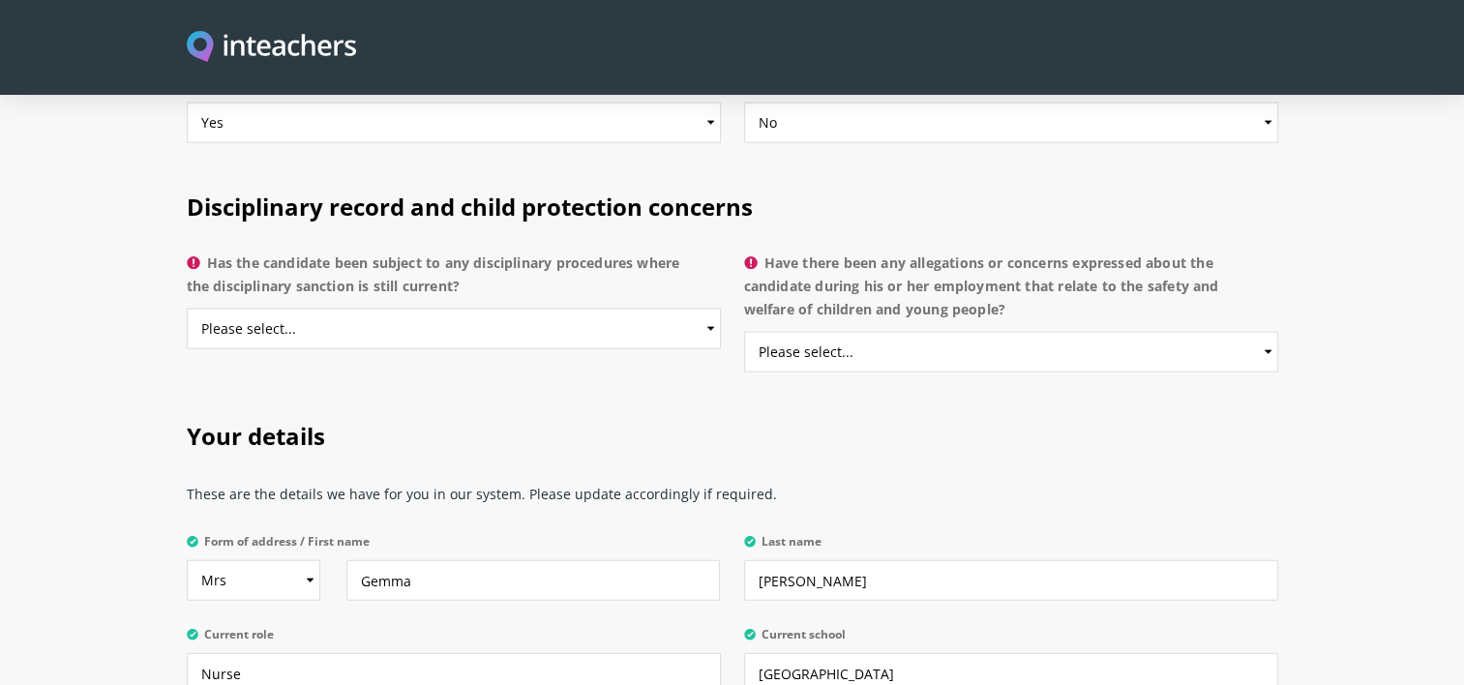
scroll to position [4236, 0]
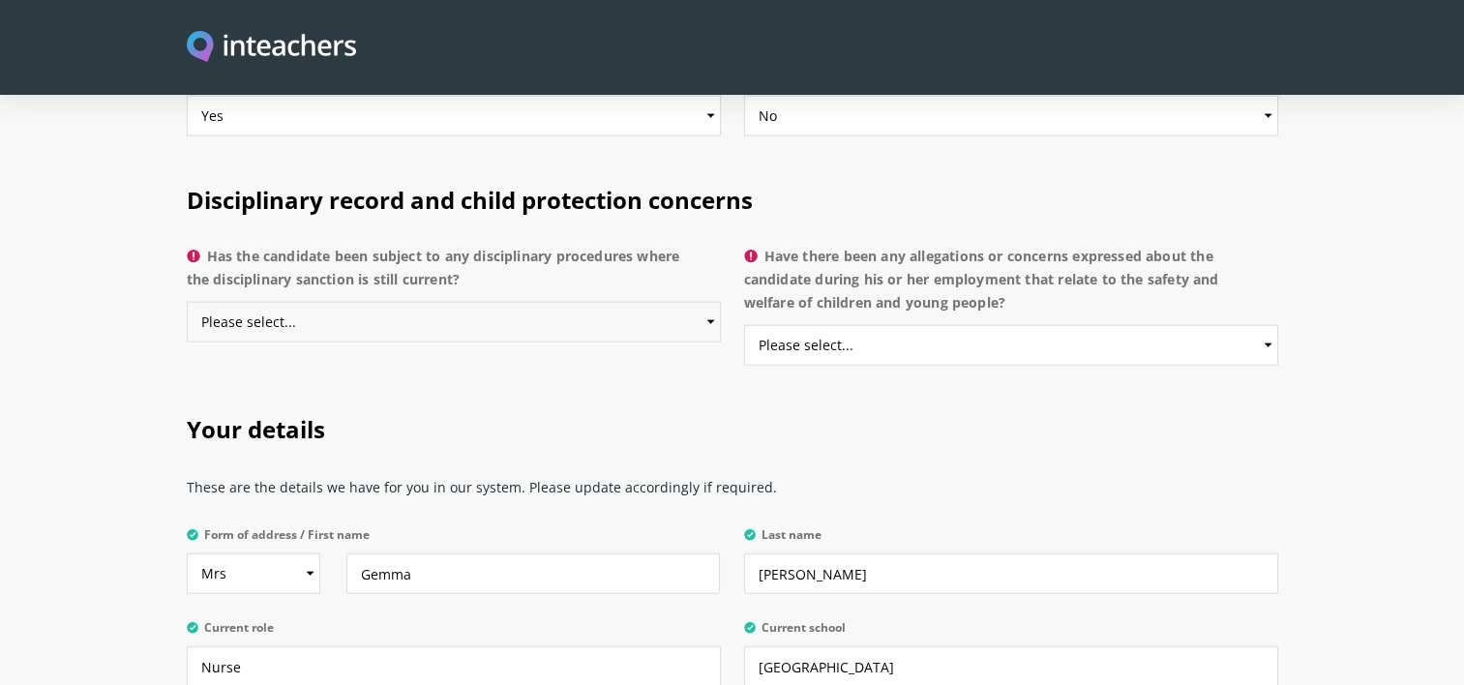
click at [550, 302] on select "Please select... Yes No Do not know" at bounding box center [454, 322] width 534 height 41
select select "No"
click at [187, 302] on select "Please select... Yes No Do not know" at bounding box center [454, 322] width 534 height 41
click at [818, 325] on select "Please select... Yes No Do not know" at bounding box center [1011, 345] width 534 height 41
select select "No"
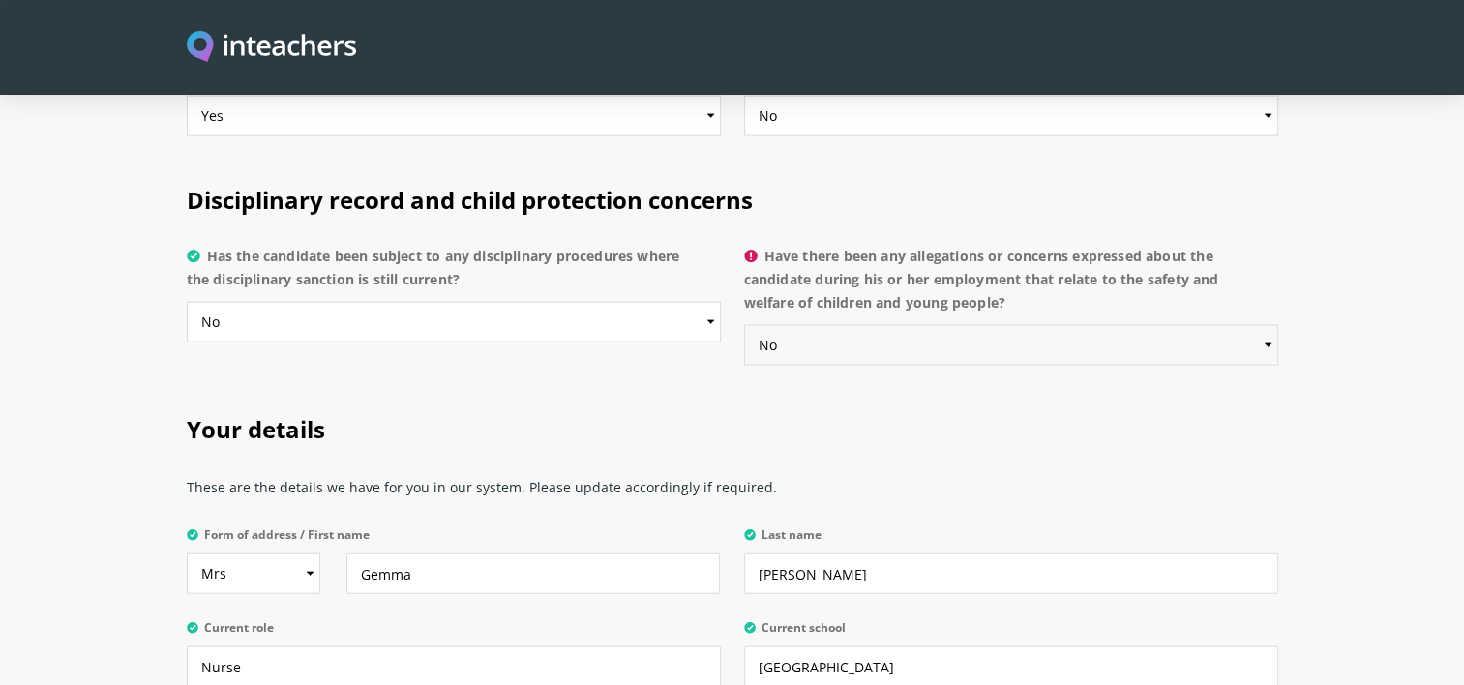
click at [744, 325] on select "Please select... Yes No Do not know" at bounding box center [1011, 345] width 534 height 41
click at [696, 385] on h2 "Your details" at bounding box center [732, 425] width 1091 height 81
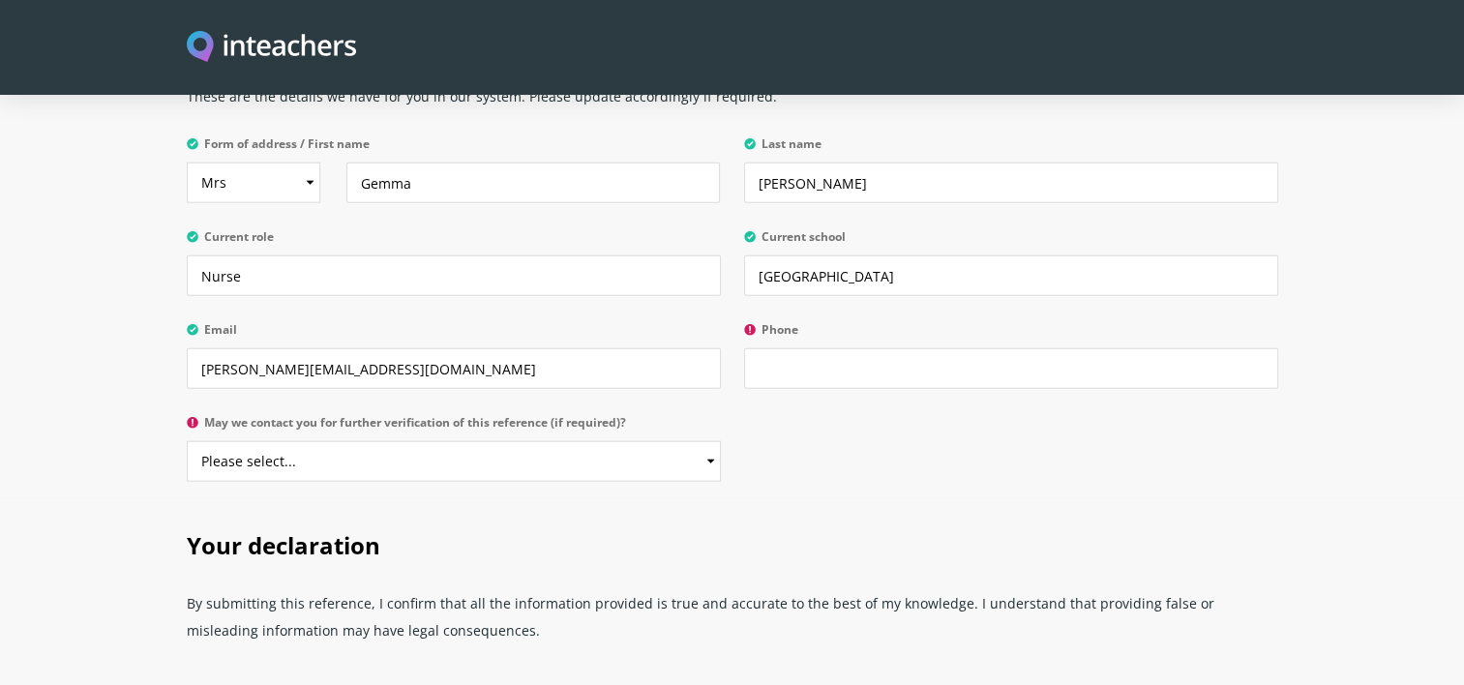
scroll to position [4634, 0]
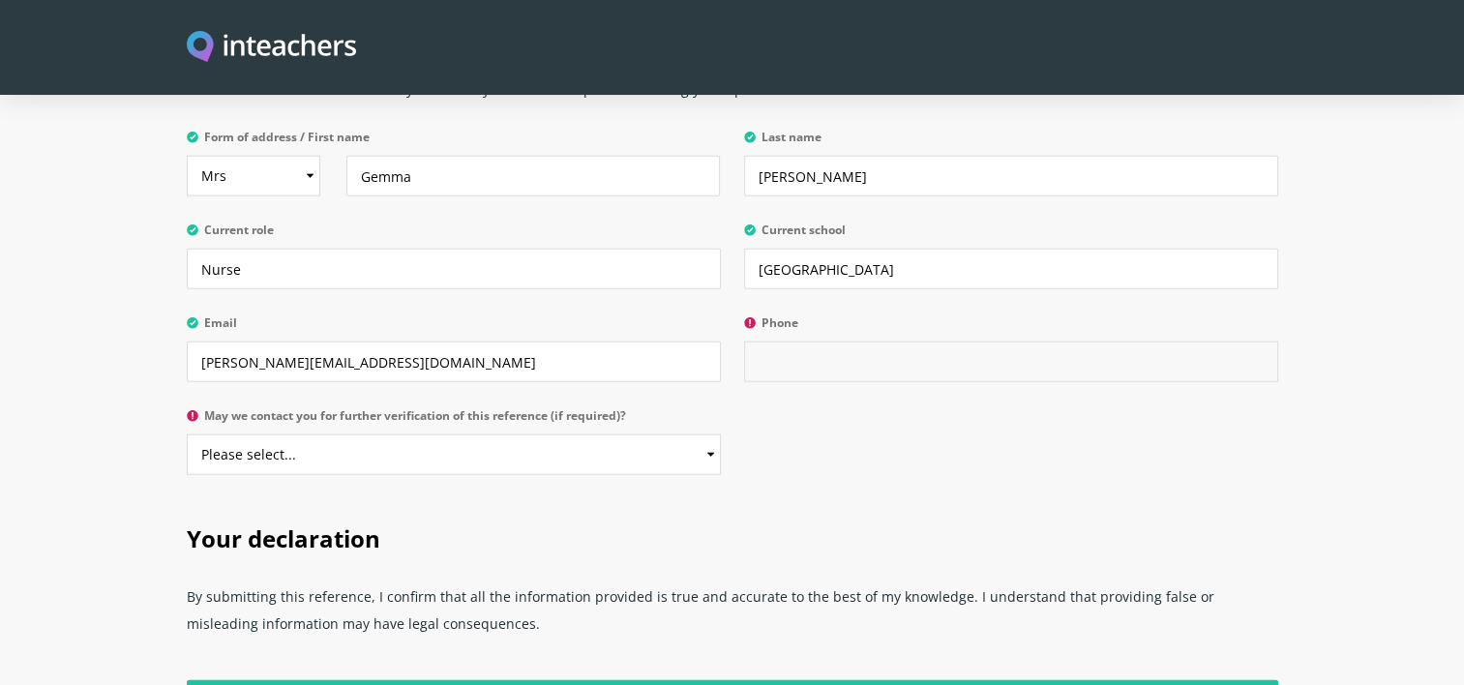
click at [871, 342] on input "Phone" at bounding box center [1011, 362] width 534 height 41
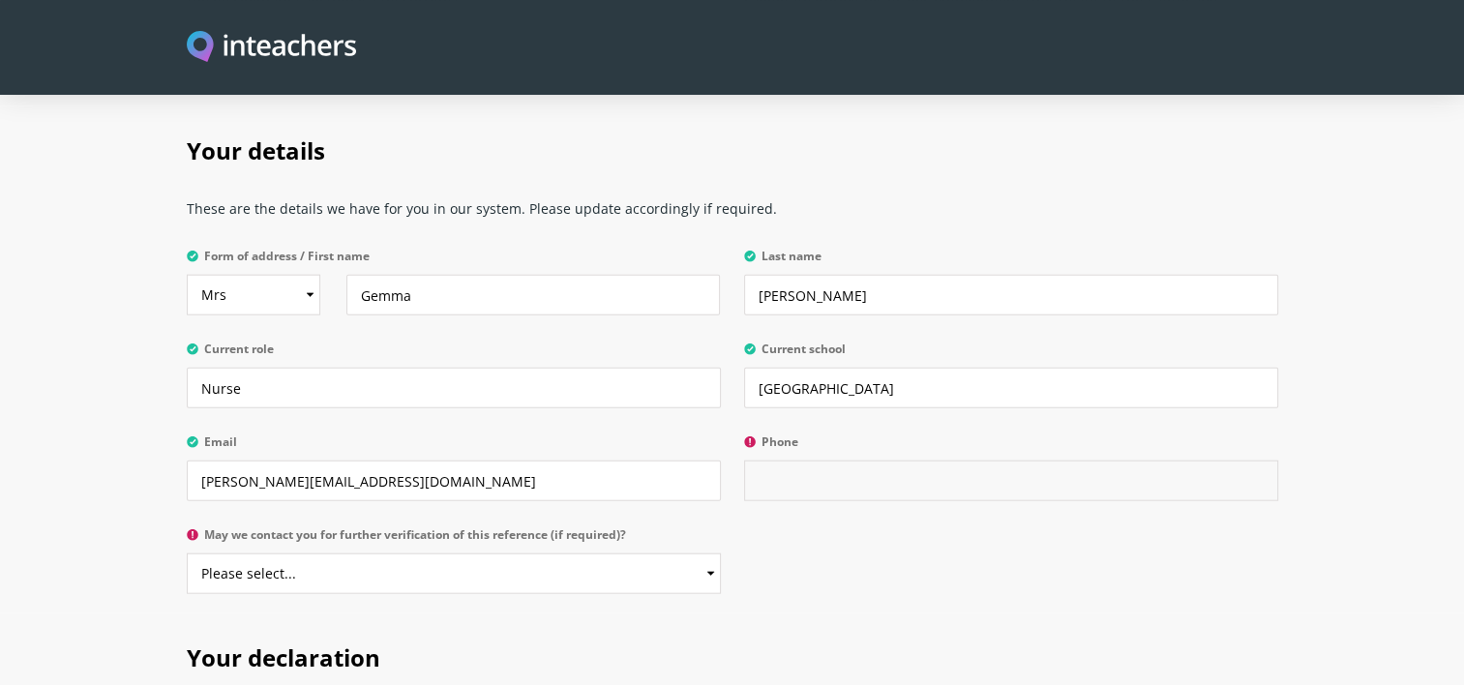
scroll to position [4440, 0]
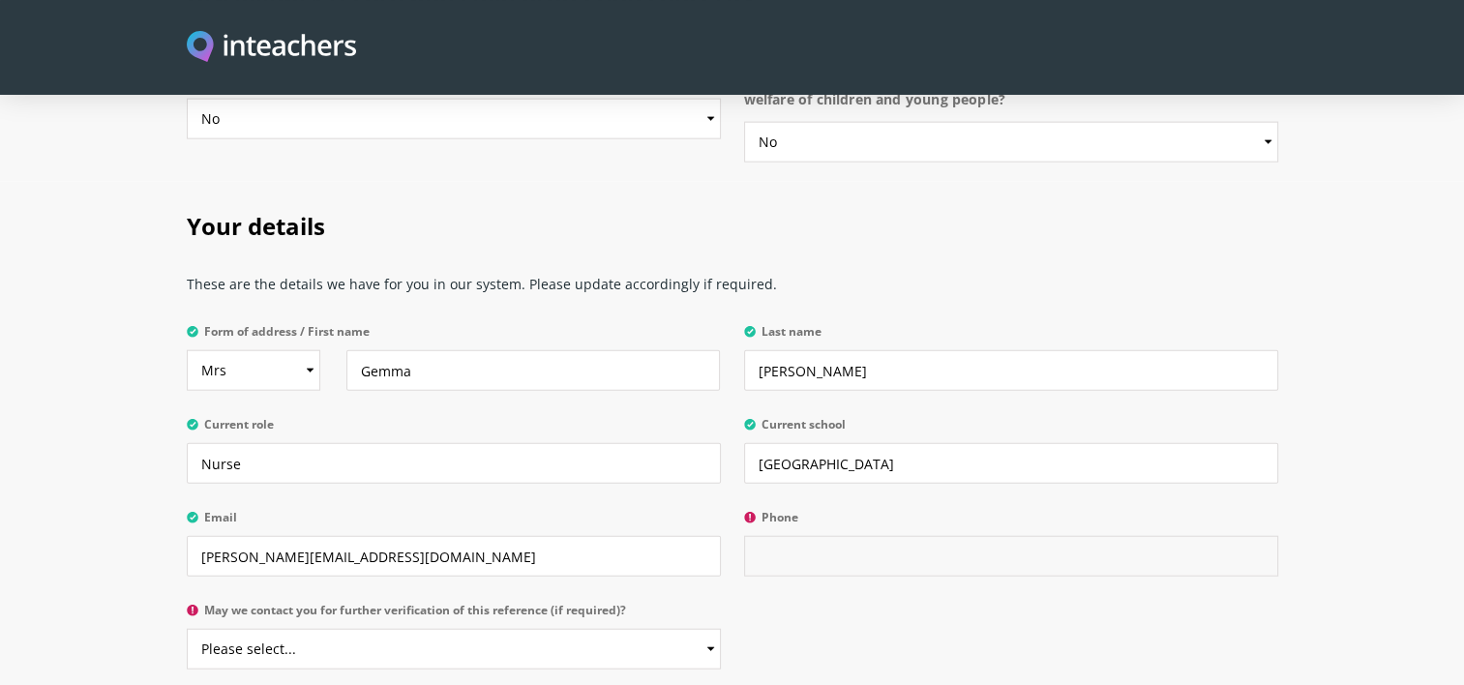
click at [1093, 536] on input "Phone" at bounding box center [1011, 556] width 534 height 41
type input "07543322118"
click at [609, 629] on select "Please select... Yes No" at bounding box center [454, 649] width 534 height 41
select select "Yes"
click at [187, 629] on select "Please select... Yes No" at bounding box center [454, 649] width 534 height 41
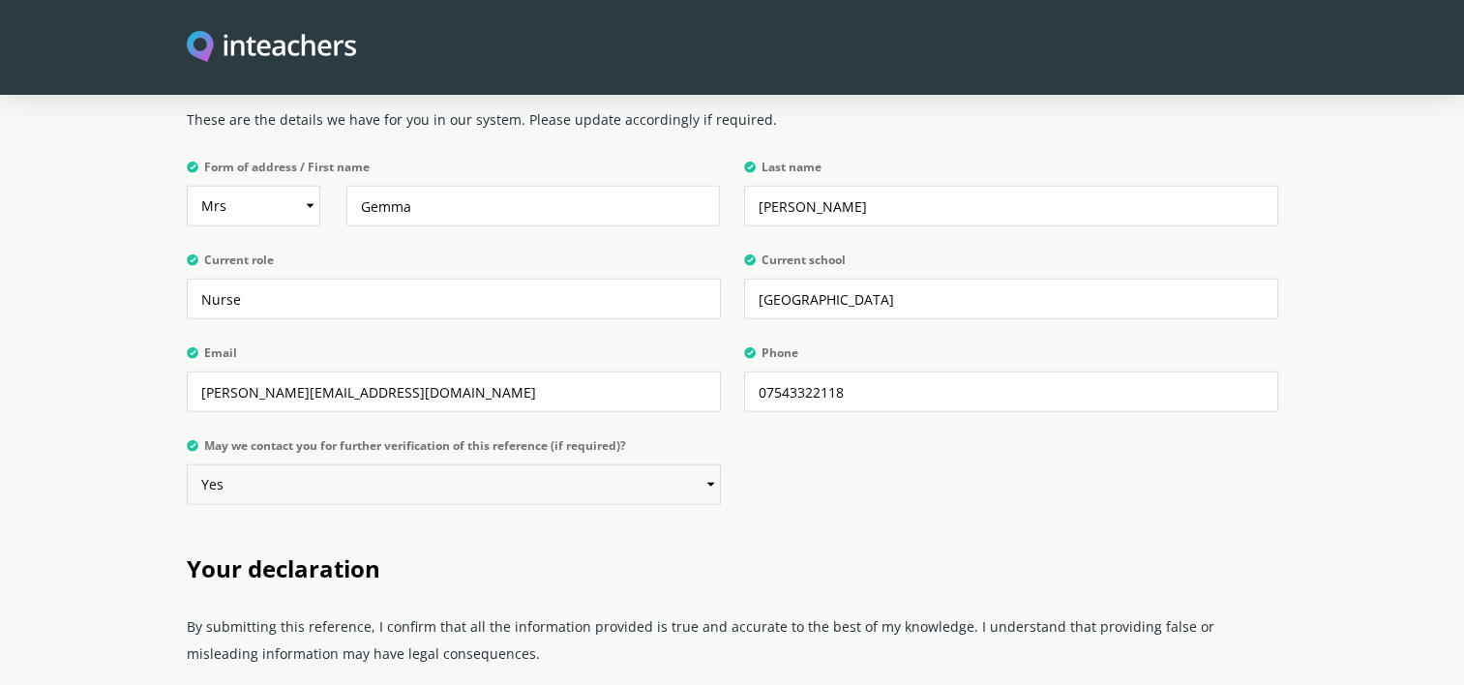
scroll to position [4611, 0]
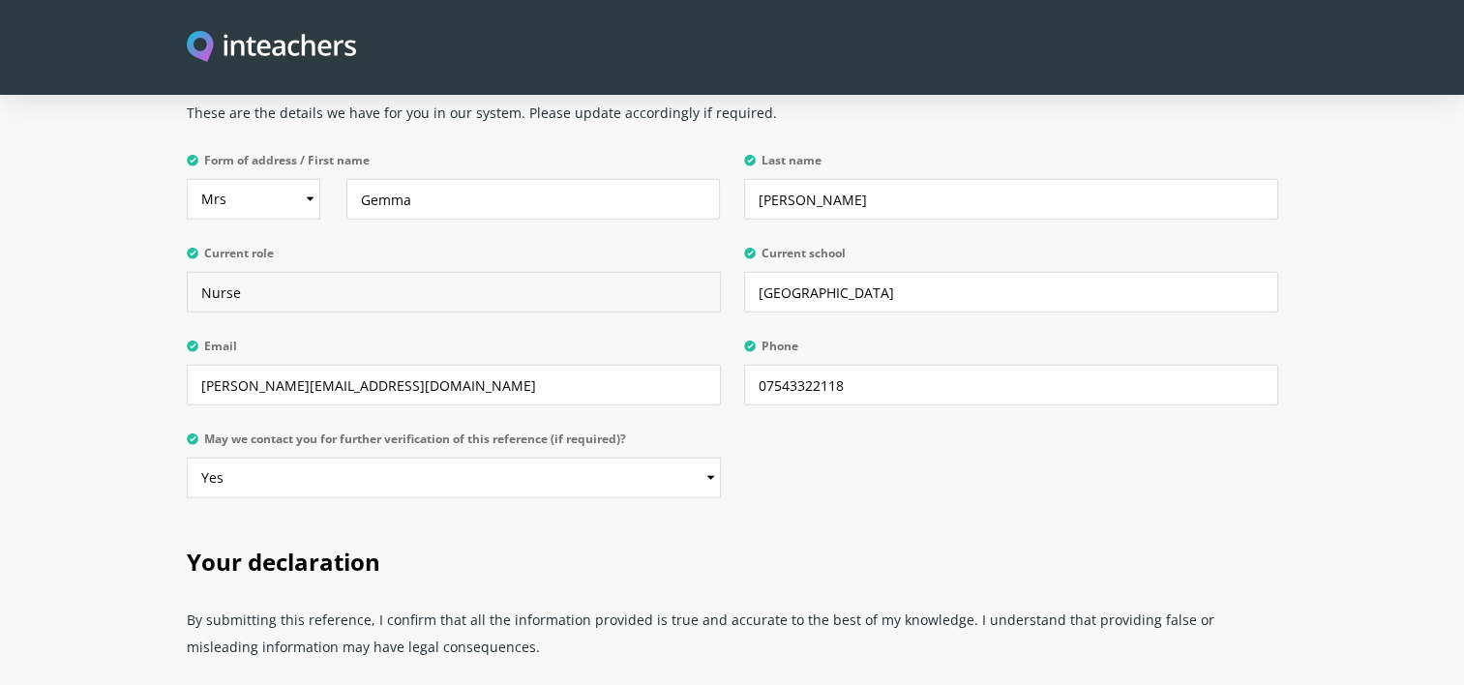
click at [315, 272] on input "Nurse" at bounding box center [454, 292] width 534 height 41
type input "Nurse"
click at [764, 272] on input "westlands medical centre" at bounding box center [1011, 292] width 534 height 41
click at [839, 272] on input "Westlands medical centre" at bounding box center [1011, 292] width 534 height 41
click at [888, 272] on input "Westlands Medical centre" at bounding box center [1011, 292] width 534 height 41
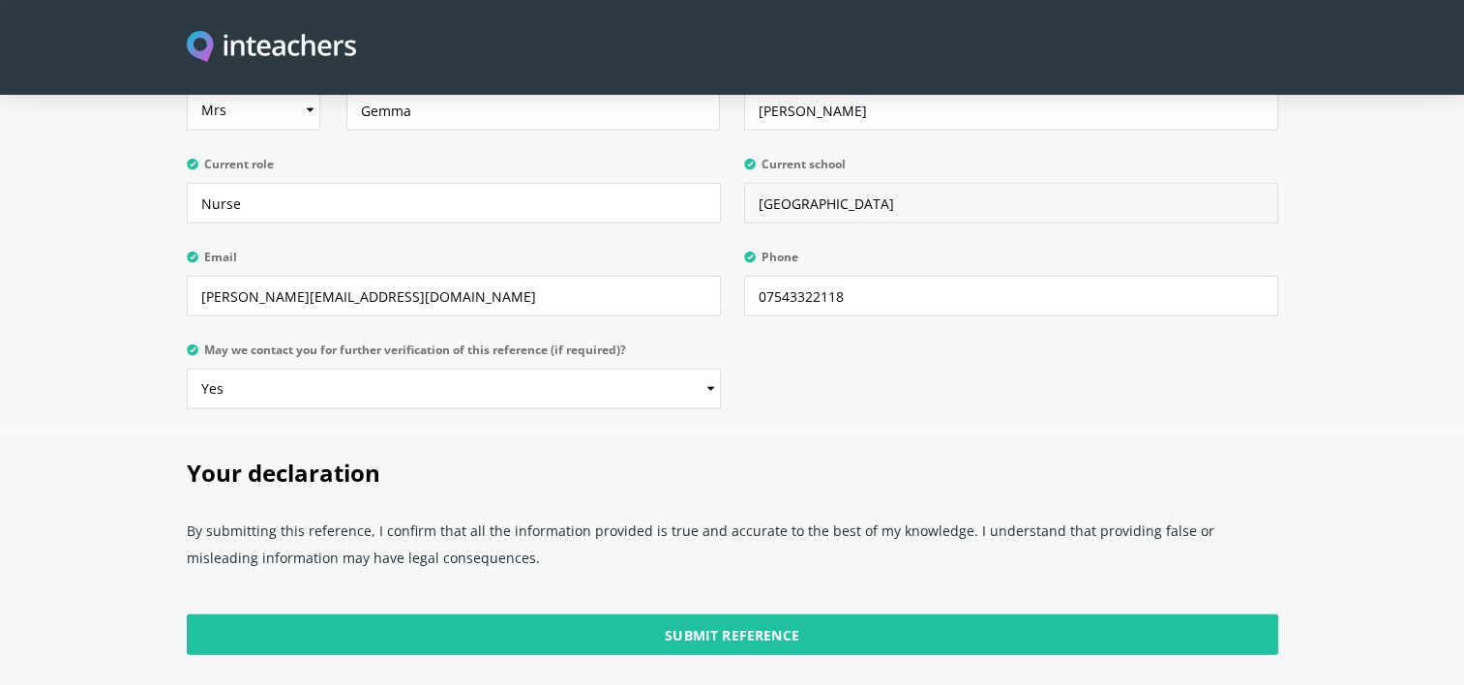
scroll to position [4748, 0]
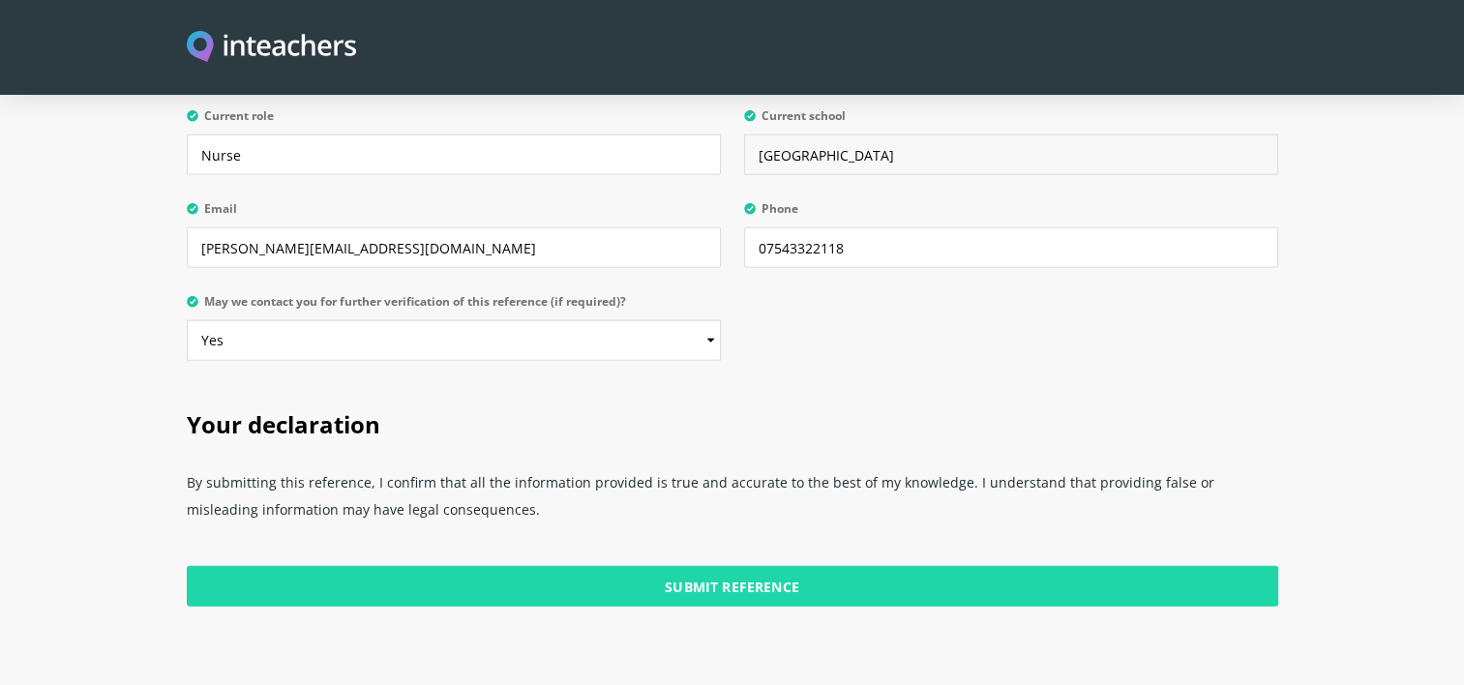
type input "Westlands Medical Centre"
click at [771, 566] on input "Submit Reference" at bounding box center [732, 586] width 1091 height 41
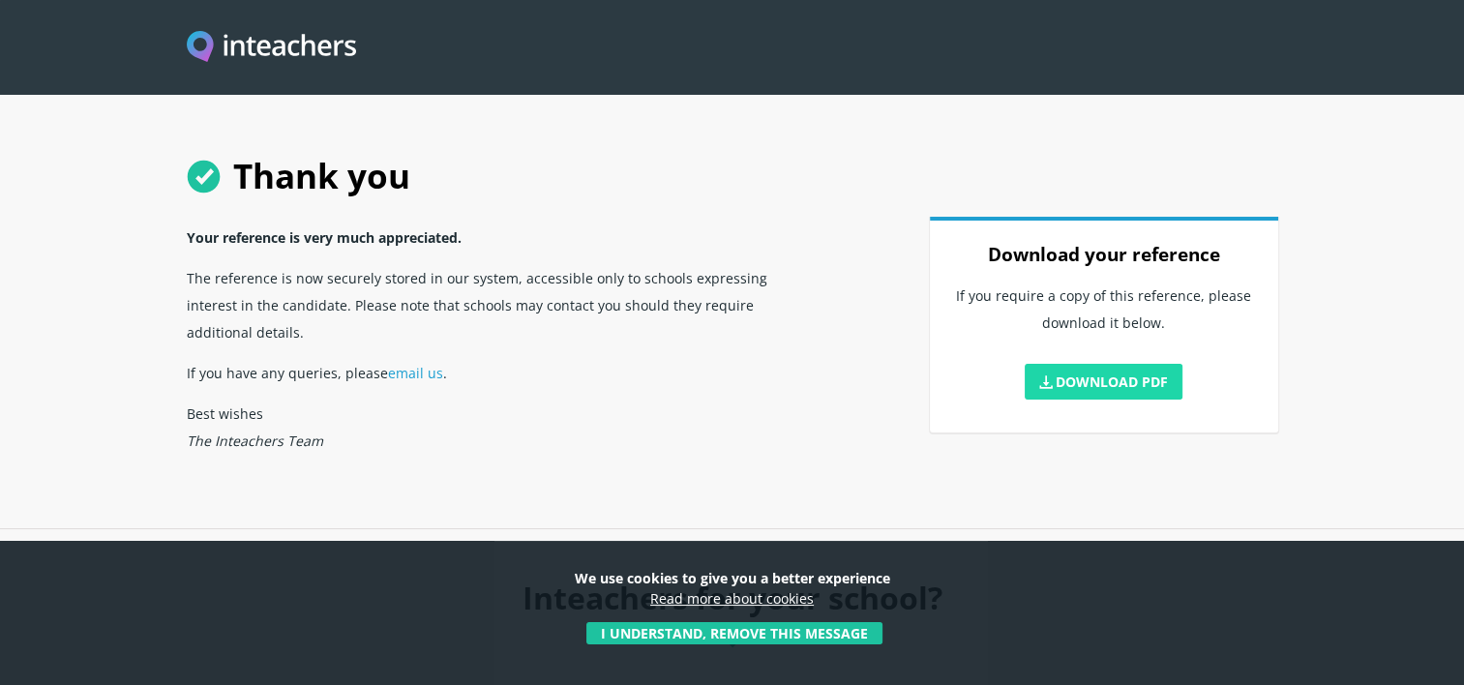
click at [1120, 379] on link "Download PDF" at bounding box center [1104, 382] width 159 height 36
